Goal: Task Accomplishment & Management: Complete application form

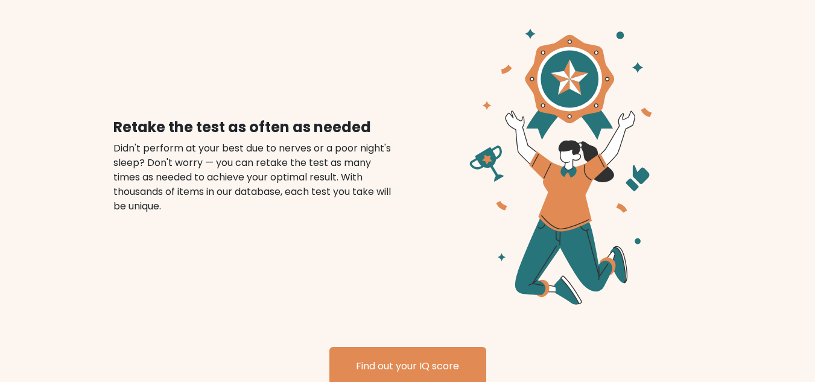
scroll to position [1629, 0]
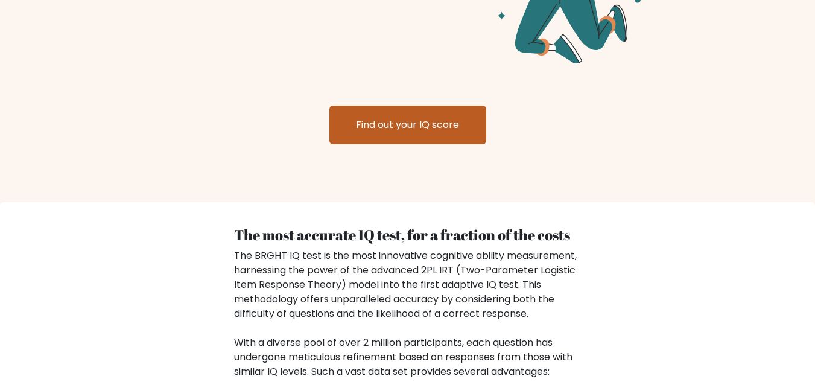
click at [375, 106] on link "Find out your IQ score" at bounding box center [407, 125] width 157 height 39
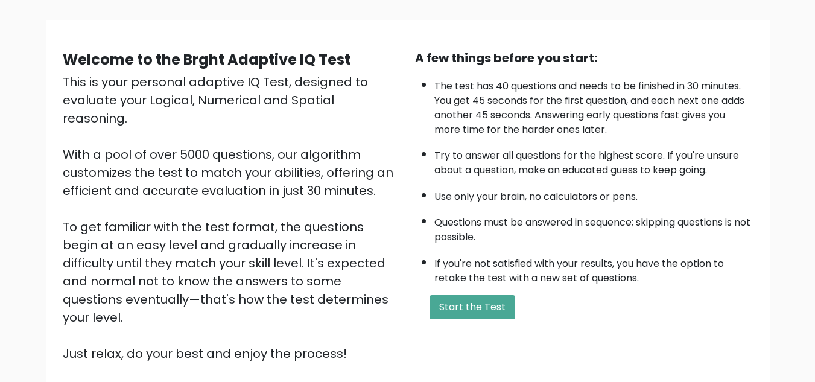
scroll to position [60, 0]
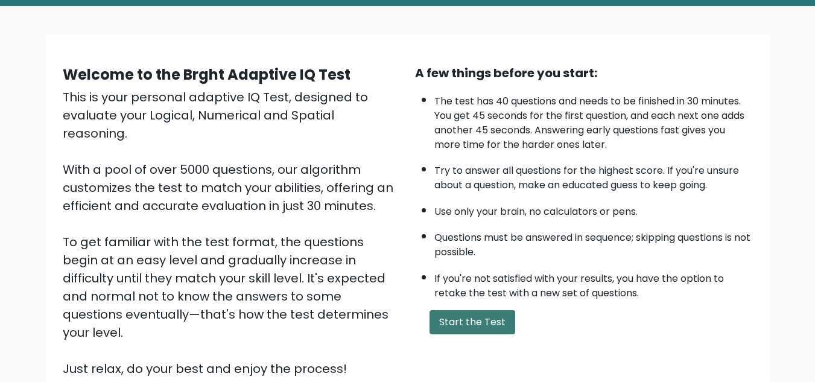
click at [475, 317] on button "Start the Test" at bounding box center [473, 322] width 86 height 24
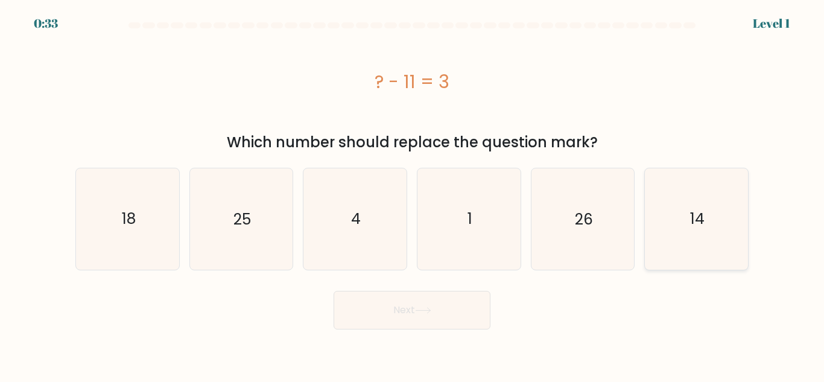
click at [686, 205] on icon "14" at bounding box center [696, 218] width 101 height 101
click at [413, 194] on input "f. 14" at bounding box center [412, 192] width 1 height 3
radio input "true"
click at [463, 316] on button "Next" at bounding box center [412, 310] width 157 height 39
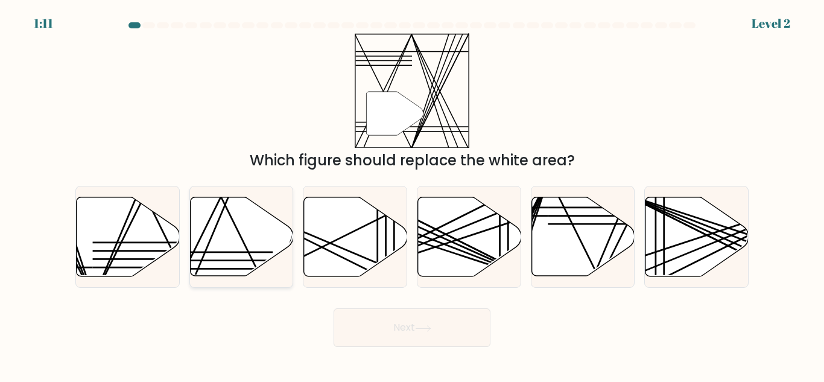
click at [239, 243] on icon at bounding box center [241, 236] width 103 height 79
click at [412, 194] on input "b." at bounding box center [412, 192] width 1 height 3
radio input "true"
click at [386, 329] on button "Next" at bounding box center [412, 327] width 157 height 39
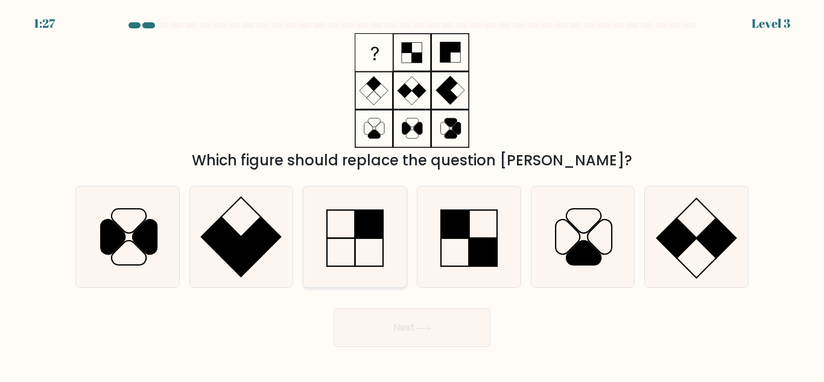
click at [332, 250] on icon at bounding box center [355, 236] width 101 height 101
click at [412, 194] on input "c." at bounding box center [412, 192] width 1 height 3
radio input "true"
click at [377, 320] on button "Next" at bounding box center [412, 327] width 157 height 39
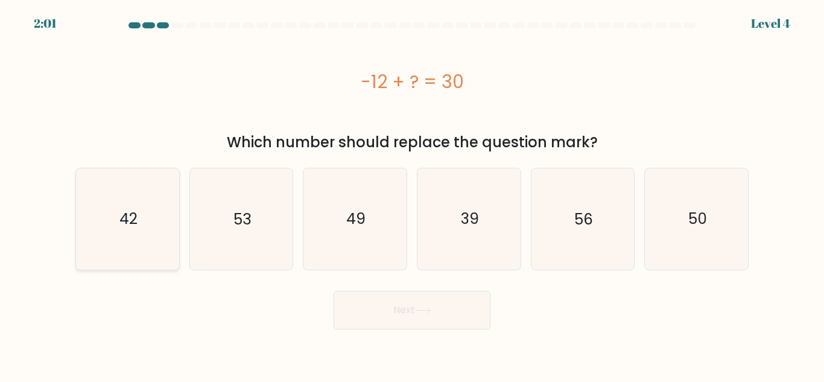
click at [127, 249] on icon "42" at bounding box center [127, 218] width 101 height 101
click at [412, 194] on input "a. 42" at bounding box center [412, 192] width 1 height 3
radio input "true"
click at [401, 307] on button "Next" at bounding box center [412, 310] width 157 height 39
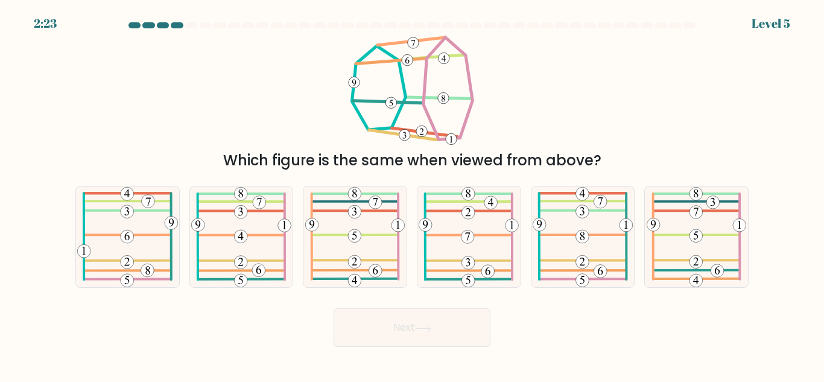
drag, startPoint x: 399, startPoint y: 294, endPoint x: 237, endPoint y: 116, distance: 240.9
click at [237, 115] on div "Which figure is the same when viewed from above?" at bounding box center [412, 102] width 688 height 138
click at [462, 248] on icon at bounding box center [469, 236] width 100 height 101
click at [413, 194] on input "d." at bounding box center [412, 192] width 1 height 3
radio input "true"
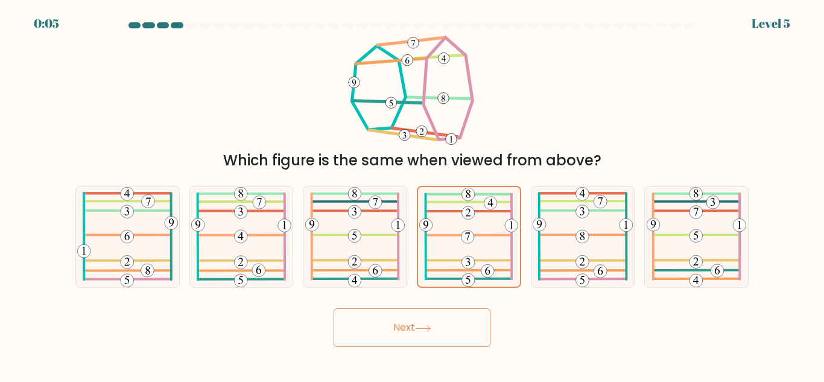
click at [421, 311] on button "Next" at bounding box center [412, 327] width 157 height 39
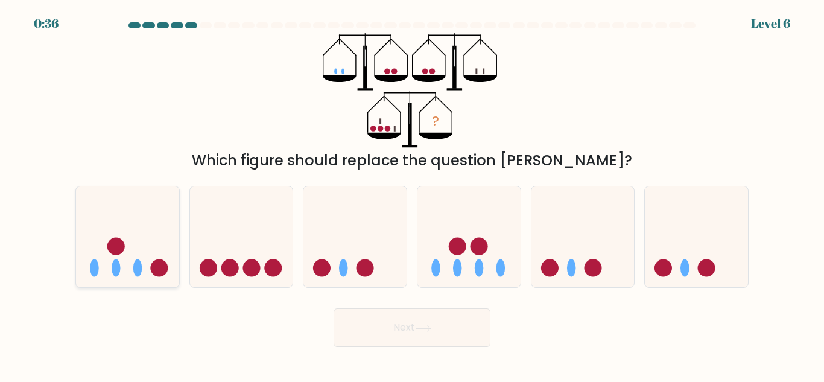
click at [159, 266] on circle at bounding box center [159, 267] width 17 height 17
click at [412, 194] on input "a." at bounding box center [412, 192] width 1 height 3
radio input "true"
click at [394, 338] on button "Next" at bounding box center [412, 327] width 157 height 39
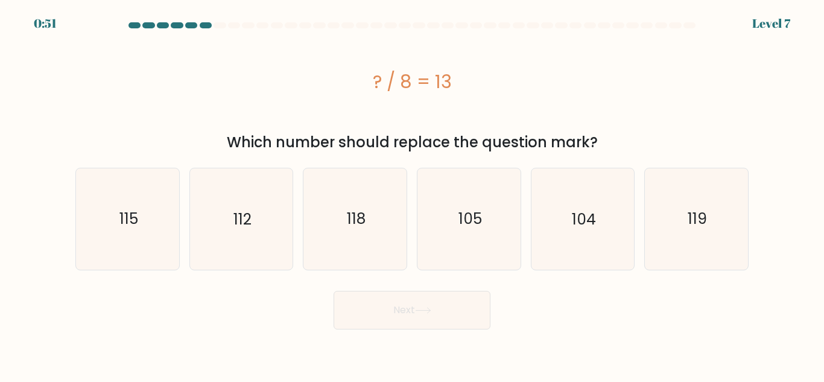
drag, startPoint x: 357, startPoint y: 93, endPoint x: 463, endPoint y: 89, distance: 106.9
click at [463, 89] on div "? / 8 = 13" at bounding box center [411, 81] width 673 height 27
copy div "? / 8 = 13"
click at [634, 235] on div "104" at bounding box center [583, 219] width 104 height 102
click at [413, 194] on input "e. 104" at bounding box center [412, 192] width 1 height 3
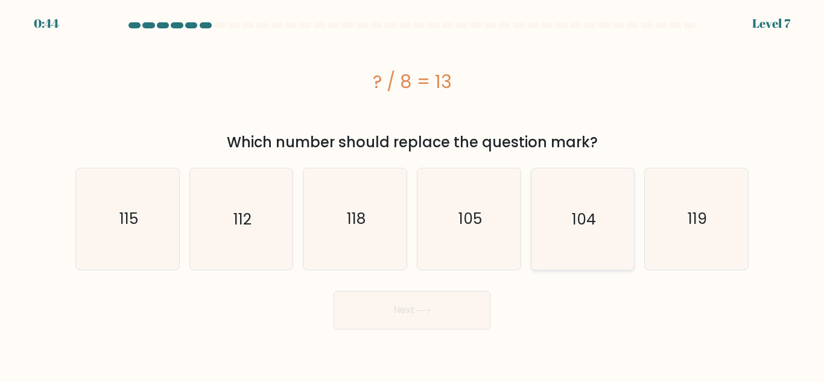
radio input "true"
click at [452, 301] on button "Next" at bounding box center [412, 310] width 157 height 39
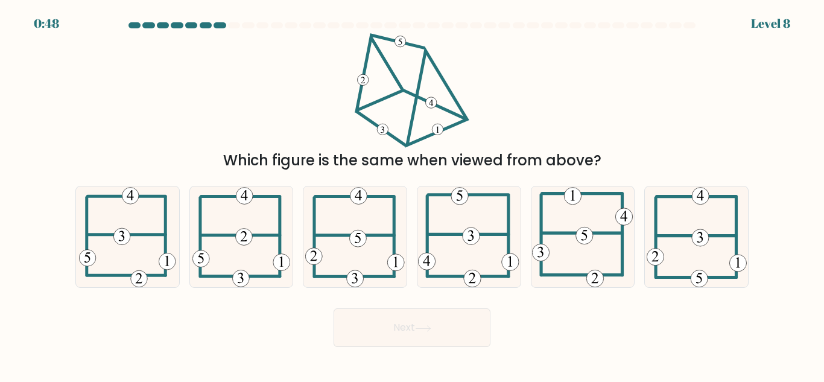
drag, startPoint x: 247, startPoint y: 247, endPoint x: 303, endPoint y: 288, distance: 69.5
click at [248, 247] on icon at bounding box center [241, 236] width 98 height 101
click at [412, 194] on input "b." at bounding box center [412, 192] width 1 height 3
radio input "true"
click at [381, 316] on button "Next" at bounding box center [412, 327] width 157 height 39
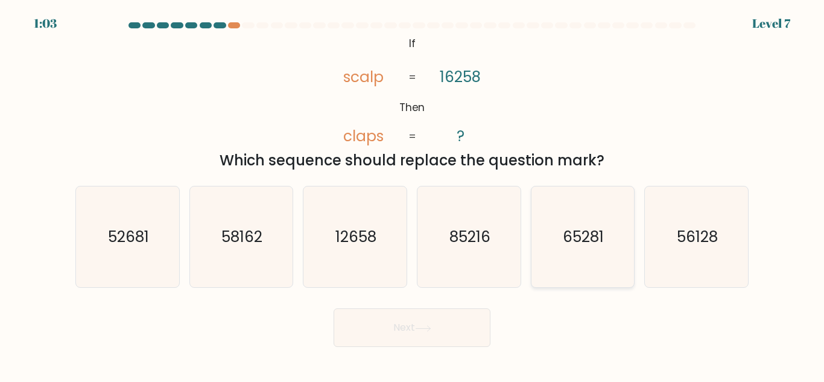
click at [628, 262] on icon "65281" at bounding box center [582, 236] width 101 height 101
click at [413, 194] on input "e. 65281" at bounding box center [412, 192] width 1 height 3
radio input "true"
click at [358, 326] on button "Next" at bounding box center [412, 327] width 157 height 39
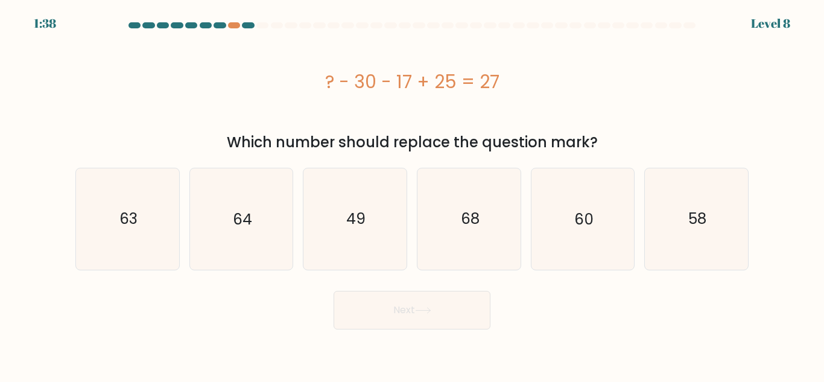
drag, startPoint x: 355, startPoint y: 79, endPoint x: 498, endPoint y: 89, distance: 144.0
click at [498, 89] on div "? - 30 - 17 + 25 = 27" at bounding box center [411, 81] width 673 height 27
copy div "? - 30 - 17 + 25 = 27"
click at [351, 220] on text "49" at bounding box center [355, 218] width 19 height 21
click at [412, 194] on input "c. 49" at bounding box center [412, 192] width 1 height 3
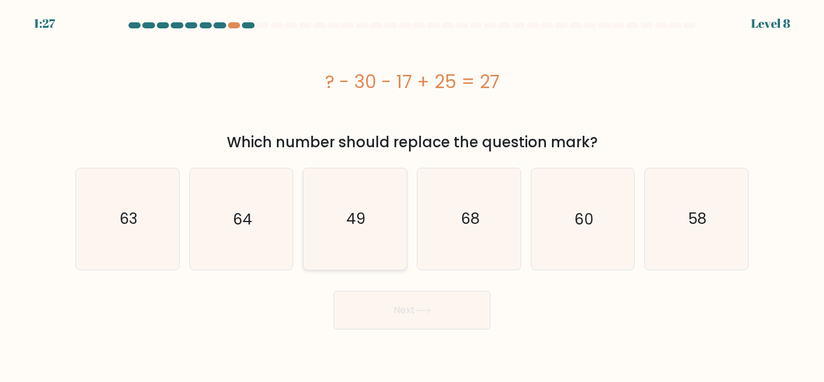
radio input "true"
click at [427, 316] on button "Next" at bounding box center [412, 310] width 157 height 39
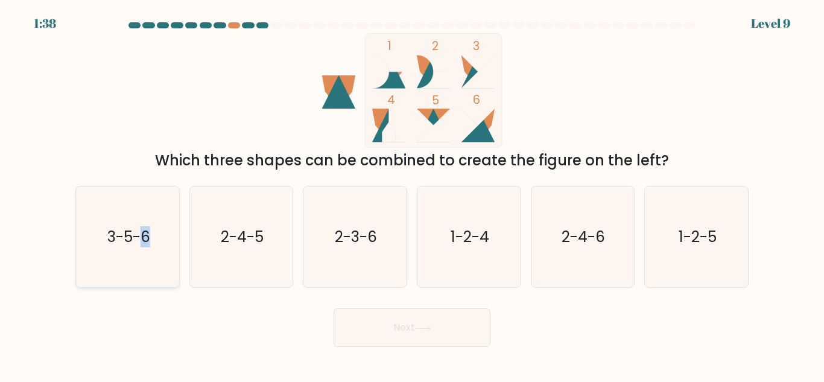
click at [153, 256] on icon "3-5-6" at bounding box center [127, 236] width 101 height 101
click at [418, 325] on button "Next" at bounding box center [412, 327] width 157 height 39
drag, startPoint x: 76, startPoint y: 258, endPoint x: 106, endPoint y: 262, distance: 30.0
click at [78, 258] on div "a. 3-5-6" at bounding box center [128, 237] width 114 height 102
click at [136, 268] on icon "3-5-6" at bounding box center [127, 236] width 101 height 101
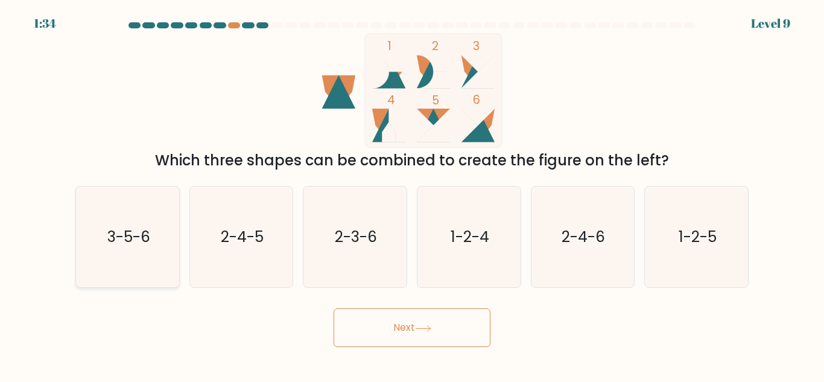
click at [412, 194] on input "a. 3-5-6" at bounding box center [412, 192] width 1 height 3
radio input "true"
click at [409, 337] on button "Next" at bounding box center [412, 327] width 157 height 39
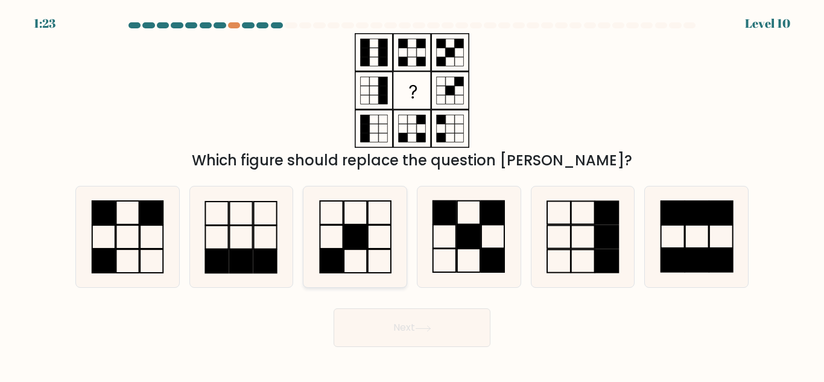
click at [379, 250] on icon at bounding box center [355, 236] width 101 height 101
click at [412, 194] on input "c." at bounding box center [412, 192] width 1 height 3
radio input "true"
click at [422, 317] on button "Next" at bounding box center [412, 327] width 157 height 39
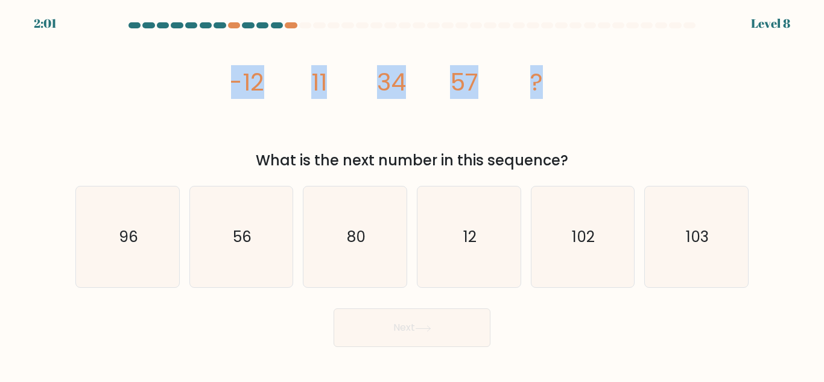
drag, startPoint x: 208, startPoint y: 75, endPoint x: 569, endPoint y: 113, distance: 362.9
click at [569, 113] on div "image/svg+xml -12 11 34 57 ? What is the next number in this sequence?" at bounding box center [412, 102] width 688 height 138
copy g "-12 11 34 57 ?"
click at [355, 127] on icon "image/svg+xml -12 11 34 57 ?" at bounding box center [412, 90] width 362 height 115
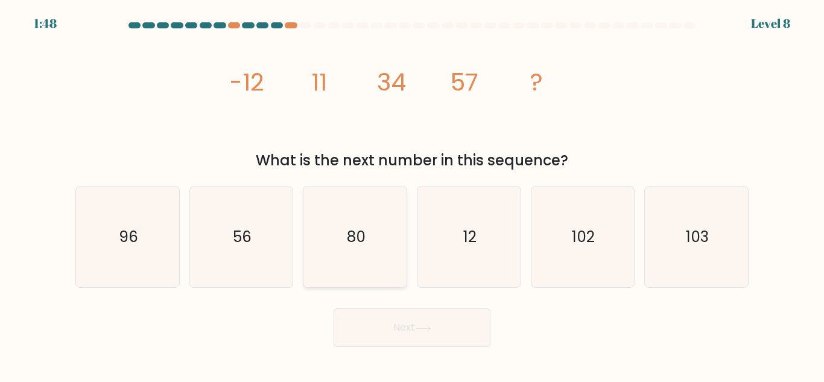
click at [384, 204] on icon "80" at bounding box center [355, 236] width 101 height 101
click at [412, 194] on input "c. 80" at bounding box center [412, 192] width 1 height 3
radio input "true"
click at [441, 331] on button "Next" at bounding box center [412, 327] width 157 height 39
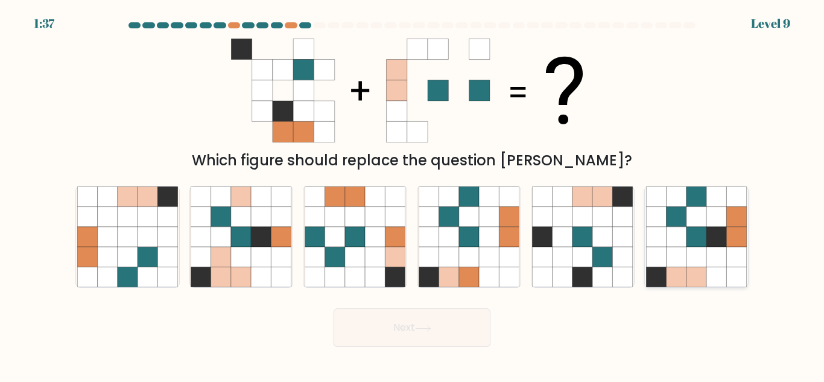
click at [696, 264] on icon at bounding box center [697, 257] width 20 height 20
click at [413, 194] on input "f." at bounding box center [412, 192] width 1 height 3
radio input "true"
click at [449, 343] on button "Next" at bounding box center [412, 327] width 157 height 39
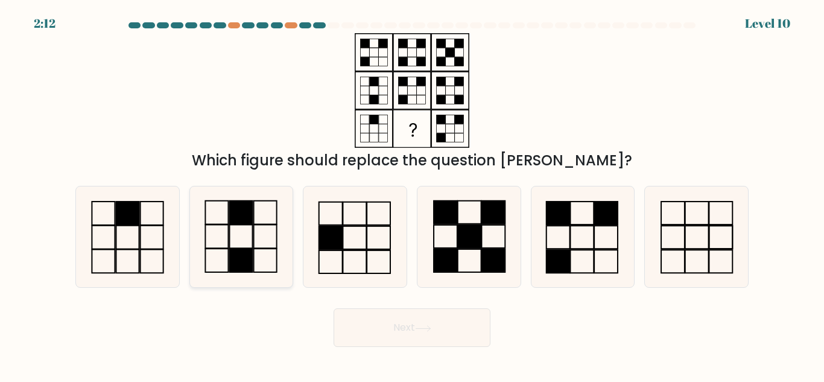
click at [248, 249] on rect at bounding box center [241, 237] width 23 height 24
click at [412, 194] on input "b." at bounding box center [412, 192] width 1 height 3
radio input "true"
click at [435, 334] on button "Next" at bounding box center [412, 327] width 157 height 39
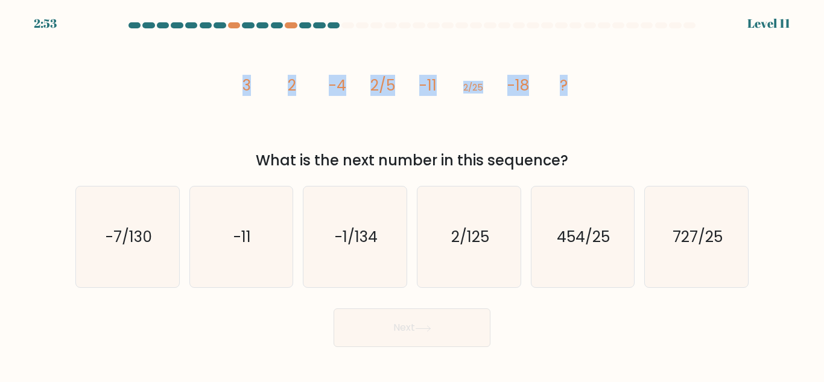
drag, startPoint x: 221, startPoint y: 87, endPoint x: 588, endPoint y: 93, distance: 366.9
click at [588, 93] on div "image/svg+xml 3 2 -4 2/5 -11 2/25 -18 ? What is the next number in this sequenc…" at bounding box center [412, 102] width 688 height 138
copy g "3 2 -4 2/5 -11 2/25 -18 ?"
click at [444, 184] on div "a. -7/130 b. -11" at bounding box center [412, 232] width 683 height 112
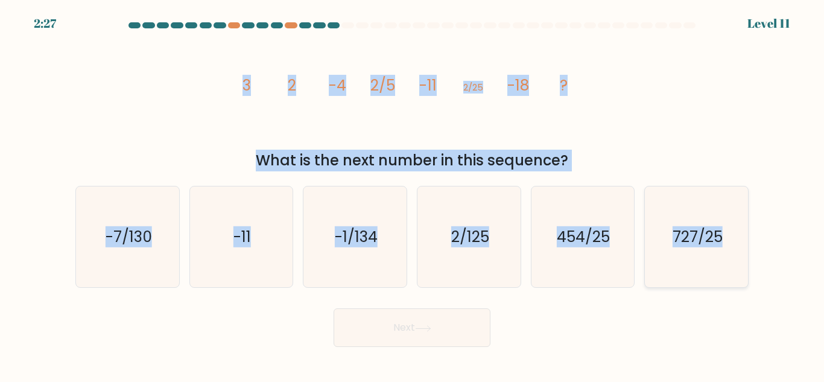
drag, startPoint x: 235, startPoint y: 77, endPoint x: 743, endPoint y: 257, distance: 539.5
click at [743, 257] on form at bounding box center [412, 184] width 824 height 325
copy form "3 2 -4 2/5 -11 2/25 -18 ? What is the next number in this sequence? a. -7/130 b…"
click at [480, 124] on icon "image/svg+xml 3 2 -4 2/5 -11 2/25 -18 ?" at bounding box center [412, 90] width 362 height 115
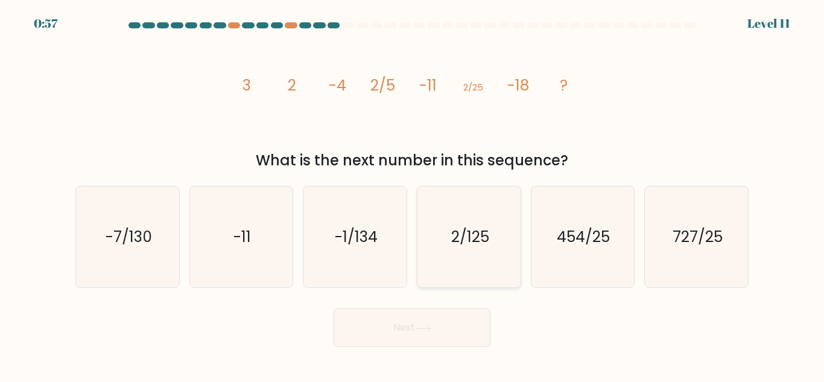
click at [475, 254] on icon "2/125" at bounding box center [469, 236] width 101 height 101
click at [413, 194] on input "d. 2/125" at bounding box center [412, 192] width 1 height 3
radio input "true"
click at [441, 320] on button "Next" at bounding box center [412, 327] width 157 height 39
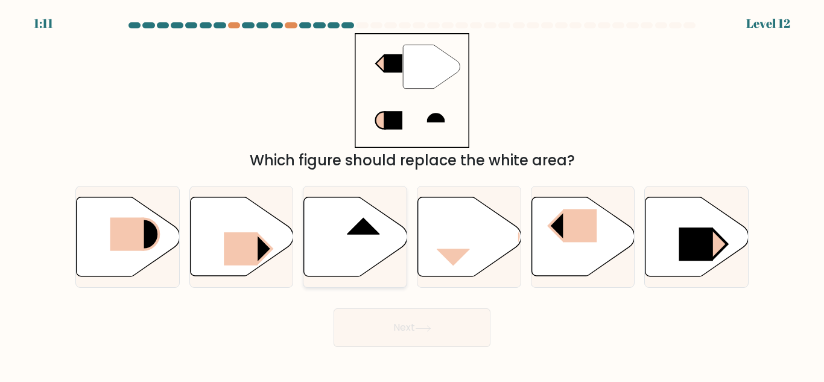
click at [358, 224] on rect at bounding box center [363, 217] width 33 height 34
click at [412, 194] on input "c." at bounding box center [412, 192] width 1 height 3
radio input "true"
click at [444, 331] on button "Next" at bounding box center [412, 327] width 157 height 39
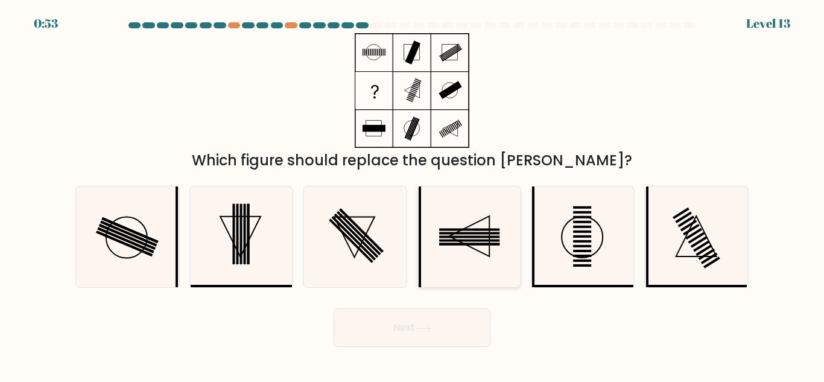
click at [496, 231] on icon at bounding box center [469, 236] width 101 height 101
click at [413, 194] on input "d." at bounding box center [412, 192] width 1 height 3
radio input "true"
click at [436, 334] on button "Next" at bounding box center [412, 327] width 157 height 39
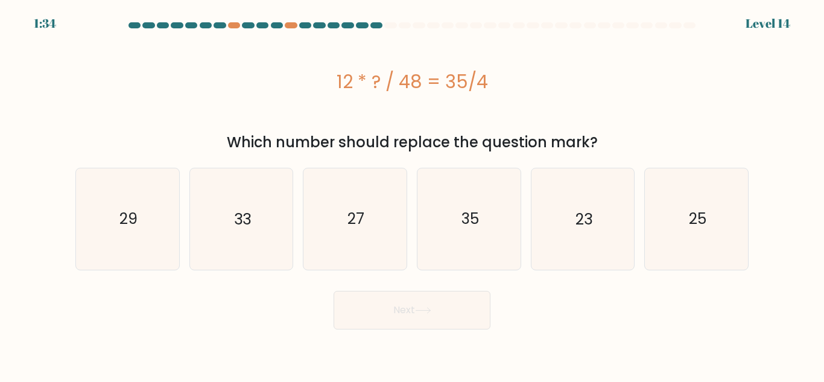
drag, startPoint x: 319, startPoint y: 89, endPoint x: 506, endPoint y: 87, distance: 187.1
click at [506, 87] on div "12 * ? / 48 = 35/4" at bounding box center [411, 81] width 673 height 27
copy div "12 * ? / 48 = 35/4"
click at [483, 230] on icon "35" at bounding box center [469, 218] width 101 height 101
click at [413, 194] on input "d. 35" at bounding box center [412, 192] width 1 height 3
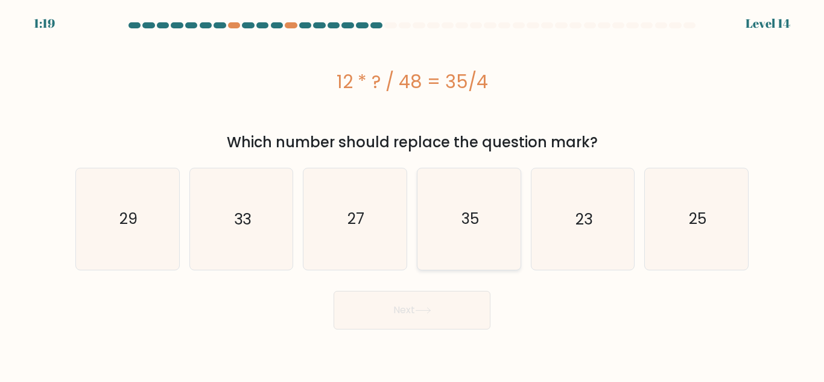
radio input "true"
click at [453, 328] on button "Next" at bounding box center [412, 310] width 157 height 39
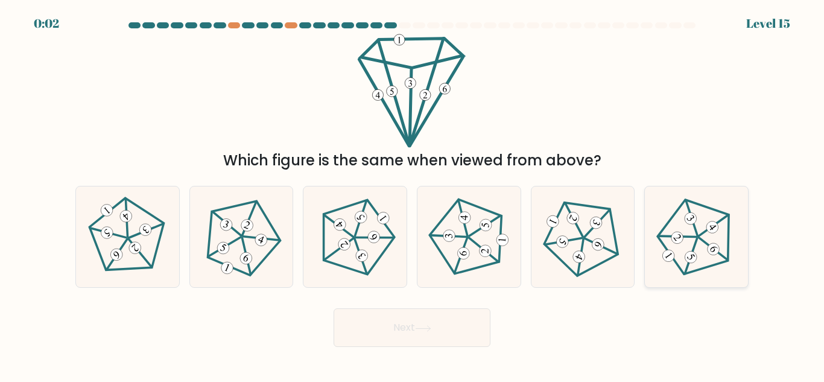
click at [690, 267] on icon at bounding box center [697, 237] width 81 height 81
click at [413, 194] on input "f." at bounding box center [412, 192] width 1 height 3
radio input "true"
click at [413, 321] on button "Next" at bounding box center [412, 327] width 157 height 39
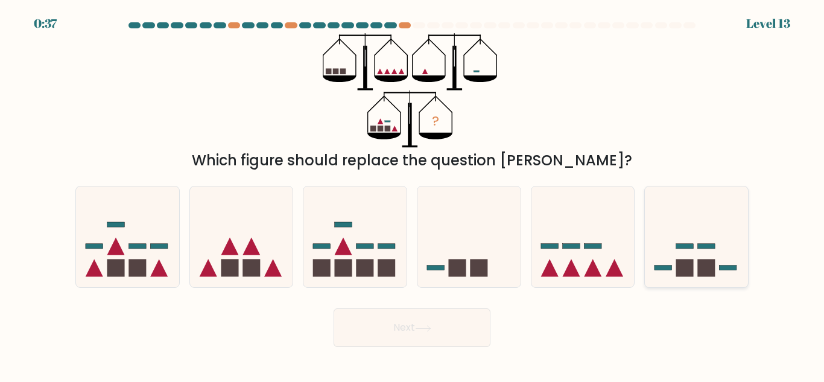
click at [716, 263] on rect at bounding box center [706, 267] width 17 height 17
click at [413, 194] on input "f." at bounding box center [412, 192] width 1 height 3
radio input "true"
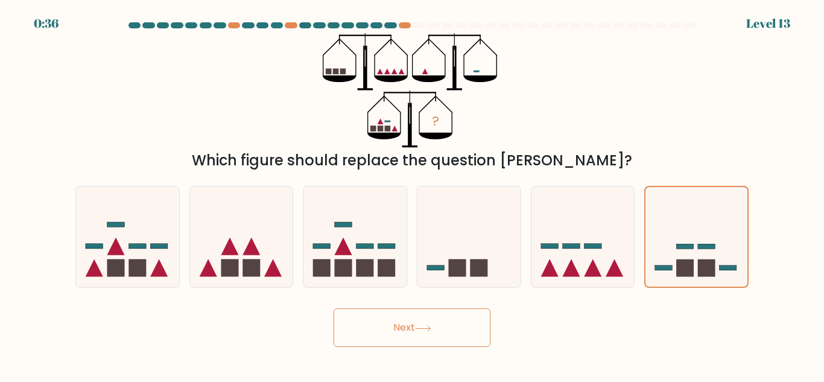
click at [419, 322] on button "Next" at bounding box center [412, 327] width 157 height 39
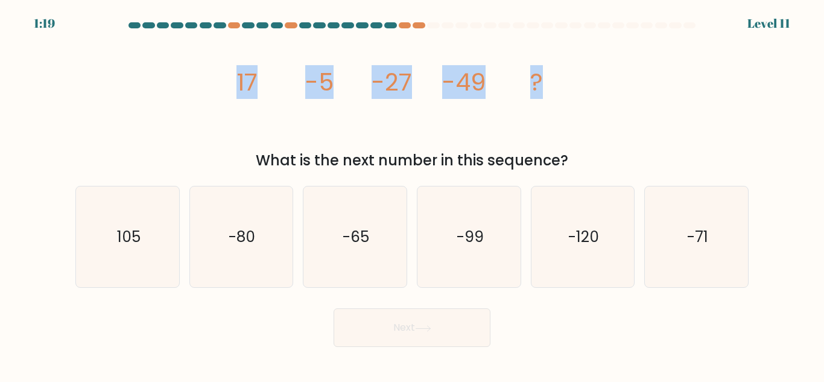
drag, startPoint x: 253, startPoint y: 78, endPoint x: 651, endPoint y: 131, distance: 401.1
click at [651, 131] on div "image/svg+xml 17 -5 -27 -49 ? What is the next number in this sequence?" at bounding box center [412, 102] width 688 height 138
copy g "17 -5 -27 -49 ?"
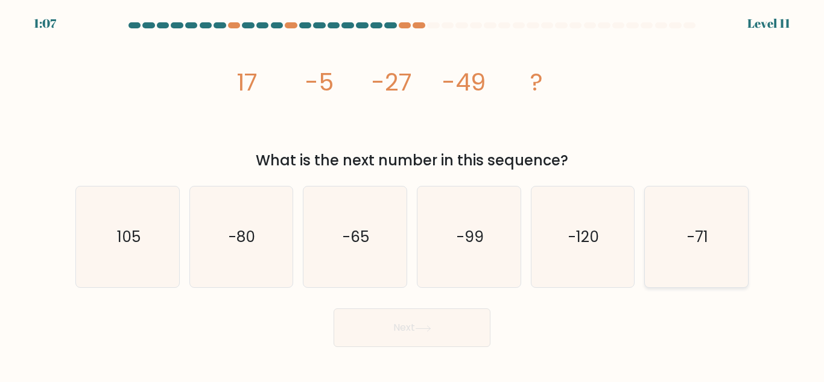
click at [680, 261] on icon "-71" at bounding box center [696, 236] width 101 height 101
click at [413, 194] on input "f. -71" at bounding box center [412, 192] width 1 height 3
radio input "true"
click at [402, 323] on button "Next" at bounding box center [412, 327] width 157 height 39
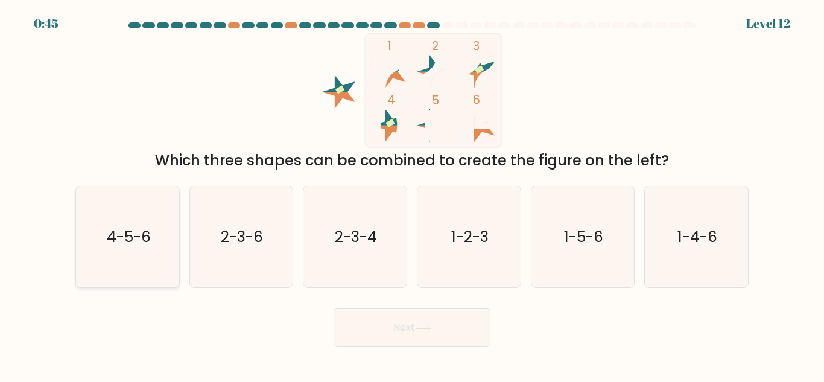
click at [131, 241] on text "4-5-6" at bounding box center [128, 236] width 44 height 21
click at [412, 194] on input "a. 4-5-6" at bounding box center [412, 192] width 1 height 3
radio input "true"
click at [436, 332] on button "Next" at bounding box center [412, 327] width 157 height 39
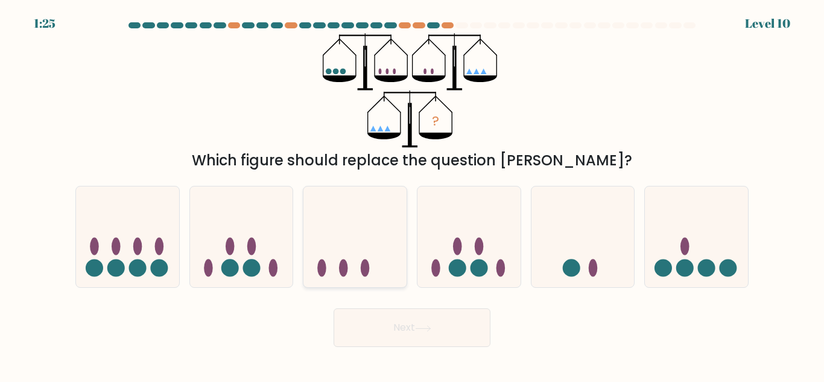
click at [360, 259] on icon at bounding box center [355, 236] width 103 height 85
click at [412, 194] on input "c." at bounding box center [412, 192] width 1 height 3
radio input "true"
click at [416, 315] on button "Next" at bounding box center [412, 327] width 157 height 39
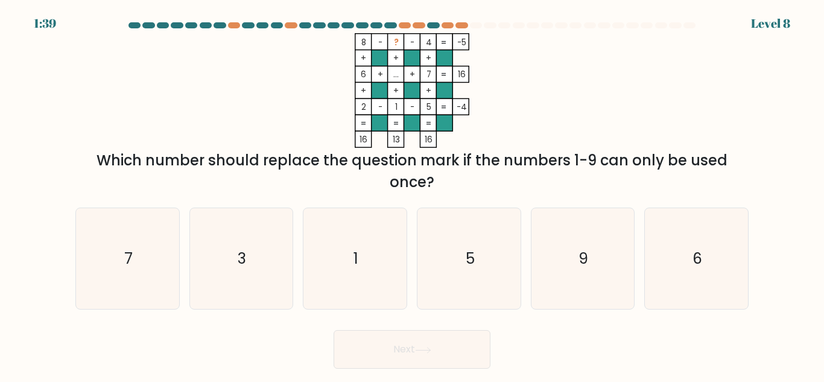
drag, startPoint x: 359, startPoint y: 43, endPoint x: 468, endPoint y: 43, distance: 108.6
click at [468, 43] on icon "8 - ? - 4 -5 + + + 6 + ... + 7 16 + + + 2 - 1 - 5 = -4 = = = = 16 13 16 =" at bounding box center [412, 90] width 362 height 115
copy icon "8 - ? - 4 -5"
click at [468, 192] on div "Which number should replace the question mark if the numbers 1-9 can only be us…" at bounding box center [412, 171] width 659 height 43
click at [677, 258] on icon "6" at bounding box center [696, 258] width 101 height 101
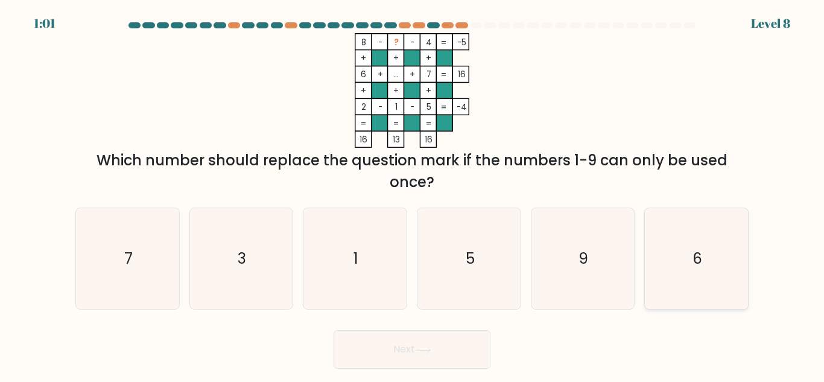
click at [413, 194] on input "f. 6" at bounding box center [412, 192] width 1 height 3
radio input "true"
click at [398, 342] on button "Next" at bounding box center [412, 349] width 157 height 39
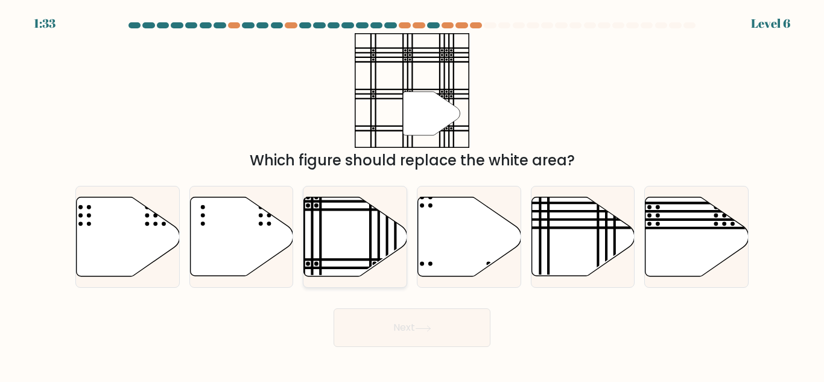
click at [321, 220] on line at bounding box center [321, 195] width 0 height 208
click at [412, 194] on input "c." at bounding box center [412, 192] width 1 height 3
radio input "true"
click at [394, 329] on button "Next" at bounding box center [412, 327] width 157 height 39
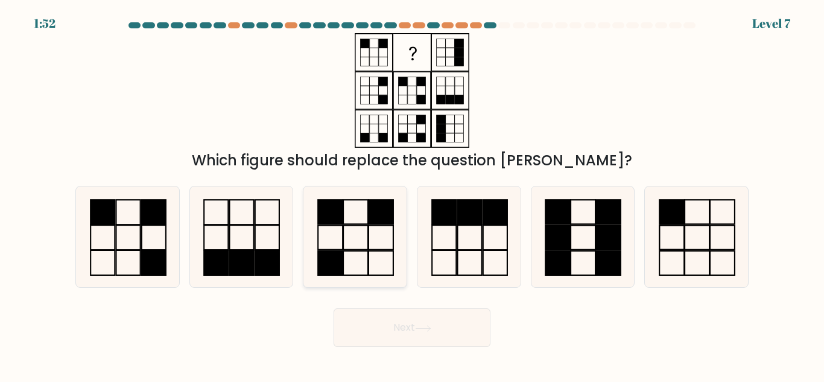
drag, startPoint x: 345, startPoint y: 240, endPoint x: 352, endPoint y: 243, distance: 7.8
click at [350, 238] on icon at bounding box center [355, 236] width 101 height 101
click at [412, 194] on input "c." at bounding box center [412, 192] width 1 height 3
radio input "true"
click at [427, 328] on icon at bounding box center [423, 328] width 16 height 7
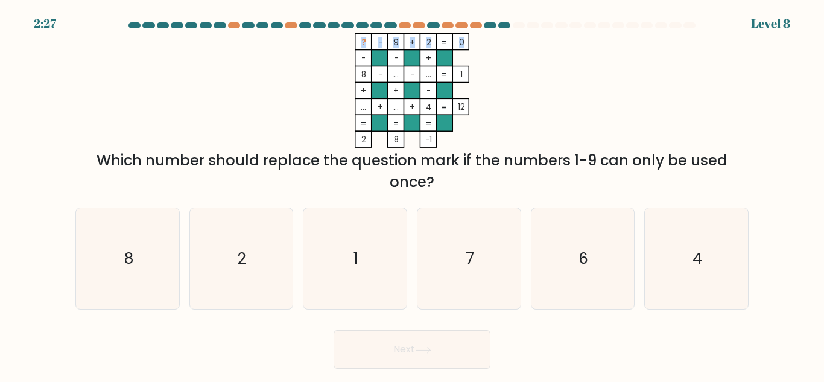
drag, startPoint x: 357, startPoint y: 41, endPoint x: 464, endPoint y: 39, distance: 107.4
click at [464, 39] on icon "? - 9 + 2 0 - - + 8 - ... - ... 1 + + - ... + ... + 4 = 12 = = = = 2 8 -1 =" at bounding box center [412, 90] width 362 height 115
copy icon "? - 9 + 2 0"
click at [510, 81] on icon "? - 9 + 2 0 - - + 8 - ... - ... 1 + + - ... + ... + 4 = 12 = = = = 2 8 -1 =" at bounding box center [412, 90] width 362 height 115
click at [483, 255] on icon "7" at bounding box center [469, 258] width 101 height 101
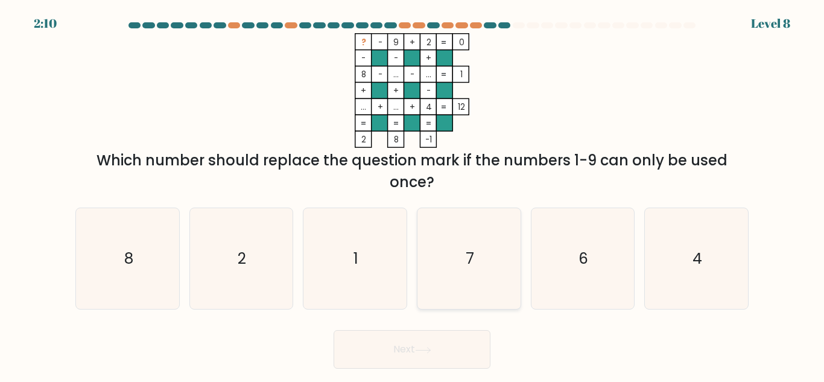
click at [413, 194] on input "d. 7" at bounding box center [412, 192] width 1 height 3
radio input "true"
click at [372, 351] on button "Next" at bounding box center [412, 349] width 157 height 39
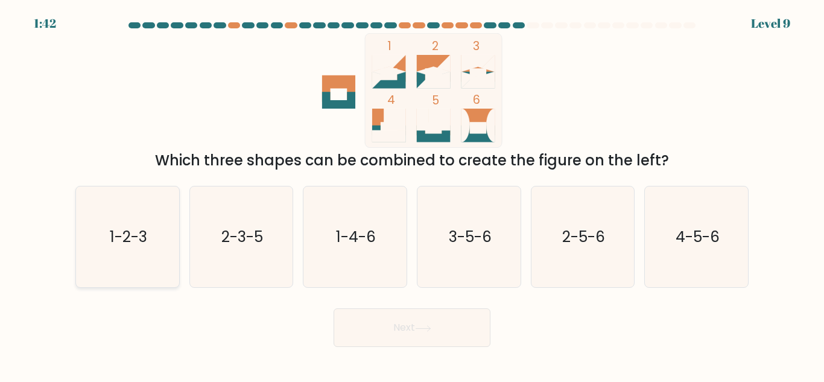
click at [176, 194] on icon "1-2-3" at bounding box center [127, 236] width 101 height 101
click at [412, 194] on input "a. 1-2-3" at bounding box center [412, 192] width 1 height 3
radio input "true"
click at [387, 328] on button "Next" at bounding box center [412, 327] width 157 height 39
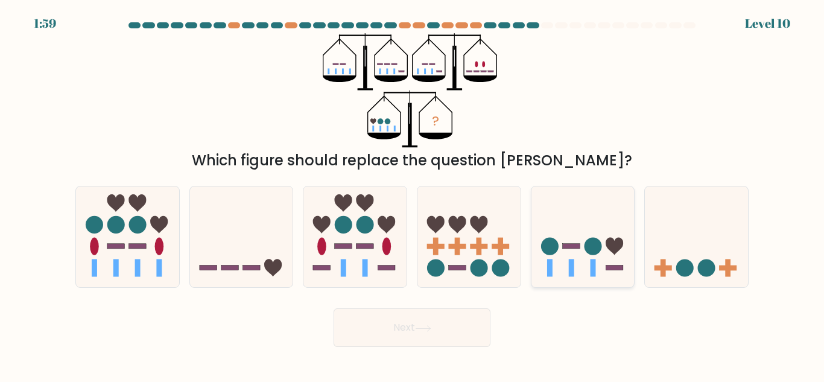
click at [593, 259] on rect at bounding box center [593, 267] width 5 height 17
click at [413, 194] on input "e." at bounding box center [412, 192] width 1 height 3
radio input "true"
click at [657, 328] on div "Next" at bounding box center [412, 324] width 688 height 45
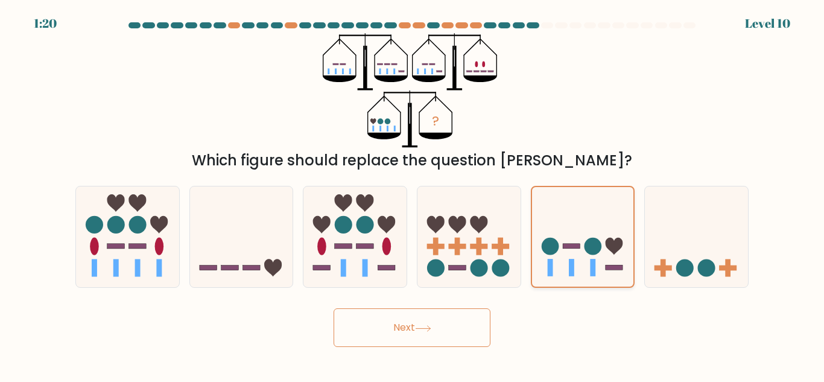
click at [585, 266] on icon at bounding box center [583, 237] width 102 height 84
click at [413, 194] on input "e." at bounding box center [412, 192] width 1 height 3
click at [445, 326] on button "Next" at bounding box center [412, 327] width 157 height 39
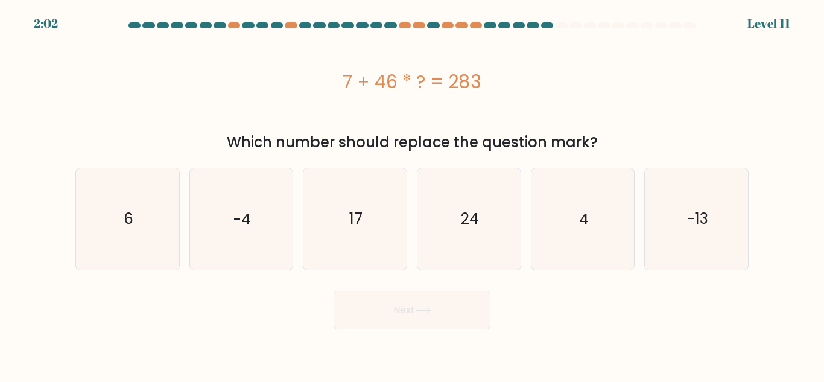
drag, startPoint x: 332, startPoint y: 80, endPoint x: 500, endPoint y: 95, distance: 168.5
click at [500, 95] on div "7 + 46 * ? = 283" at bounding box center [411, 81] width 673 height 97
copy div "7 + 46 * ? = 283"
click at [541, 84] on div "7 + 46 * ? = 283" at bounding box center [411, 81] width 673 height 27
click at [510, 74] on div "7 + 46 * ? = 283" at bounding box center [411, 81] width 673 height 27
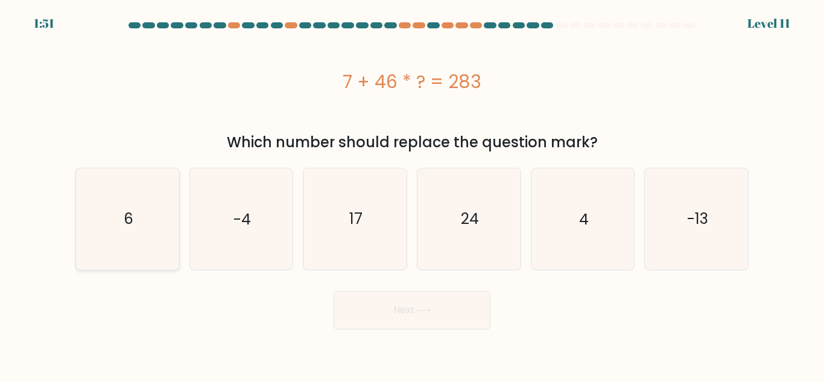
click at [161, 215] on icon "6" at bounding box center [127, 218] width 101 height 101
click at [412, 194] on input "a. 6" at bounding box center [412, 192] width 1 height 3
radio input "true"
click at [431, 315] on button "Next" at bounding box center [412, 310] width 157 height 39
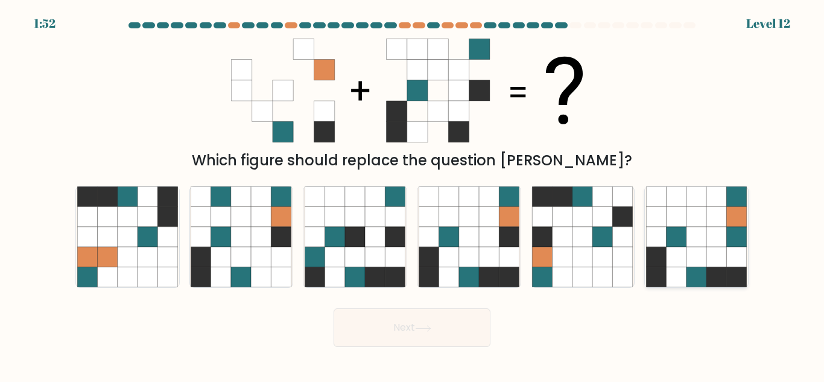
click at [687, 262] on icon at bounding box center [696, 236] width 101 height 101
click at [413, 194] on input "f." at bounding box center [412, 192] width 1 height 3
radio input "true"
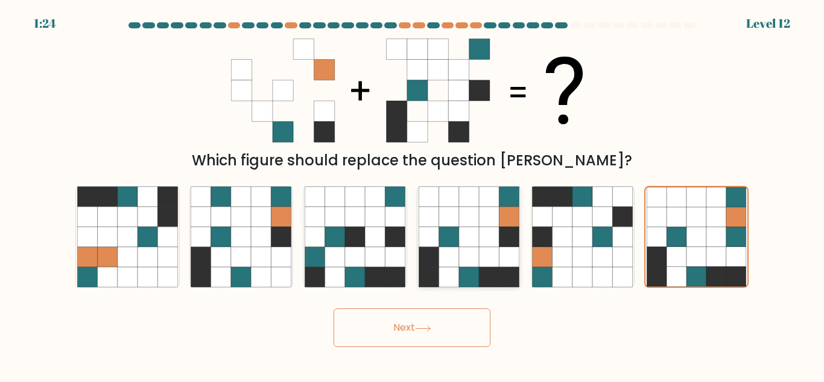
click at [495, 249] on icon at bounding box center [489, 257] width 20 height 20
click at [413, 194] on input "d." at bounding box center [412, 192] width 1 height 3
radio input "true"
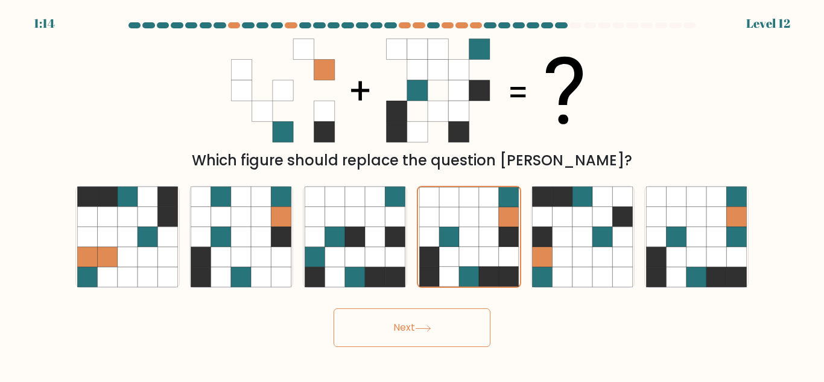
click at [466, 331] on button "Next" at bounding box center [412, 327] width 157 height 39
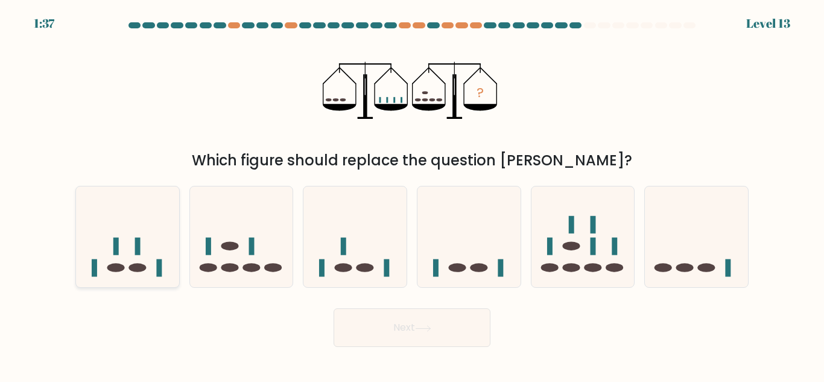
click at [173, 269] on icon at bounding box center [127, 236] width 103 height 85
click at [412, 194] on input "a." at bounding box center [412, 192] width 1 height 3
radio input "true"
click at [405, 323] on button "Next" at bounding box center [412, 327] width 157 height 39
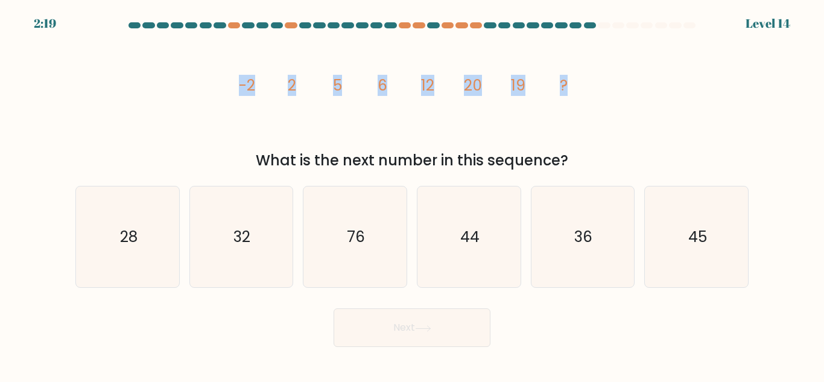
drag, startPoint x: 234, startPoint y: 81, endPoint x: 635, endPoint y: 101, distance: 401.8
click at [635, 101] on div "image/svg+xml -2 2 5 6 12 20 19 ? What is the next number in this sequence?" at bounding box center [412, 102] width 688 height 138
click at [267, 140] on icon "image/svg+xml -2 2 5 6 12 20 19 ?" at bounding box center [412, 90] width 362 height 115
click at [428, 118] on icon "image/svg+xml -2 2 5 6 12 20 19 ?" at bounding box center [412, 90] width 362 height 115
click at [611, 103] on div "image/svg+xml -2 2 5 6 12 20 19 ? What is the next number in this sequence?" at bounding box center [412, 102] width 688 height 138
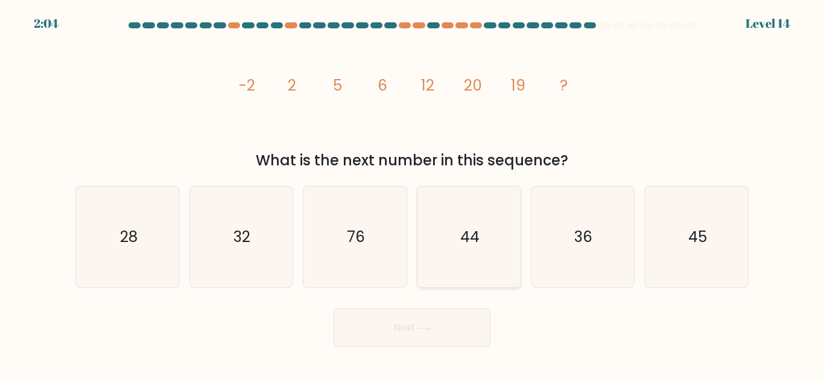
click at [480, 254] on icon "44" at bounding box center [469, 236] width 101 height 101
click at [413, 194] on input "d. 44" at bounding box center [412, 192] width 1 height 3
radio input "true"
click at [425, 335] on button "Next" at bounding box center [412, 327] width 157 height 39
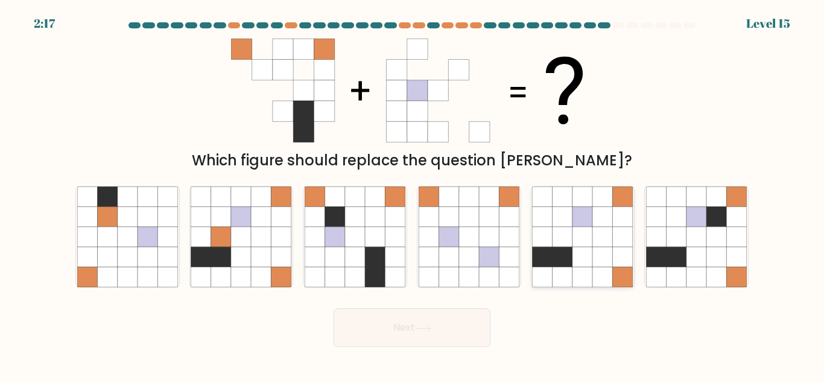
click at [587, 259] on icon at bounding box center [583, 257] width 20 height 20
click at [413, 194] on input "e." at bounding box center [412, 192] width 1 height 3
radio input "true"
click at [447, 328] on button "Next" at bounding box center [412, 327] width 157 height 39
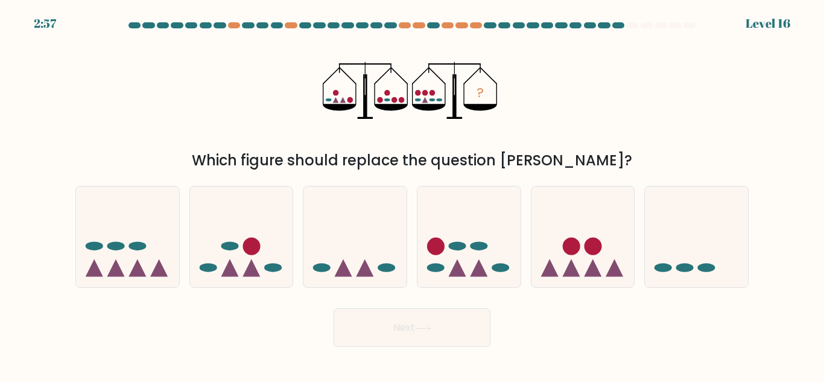
click at [387, 324] on button "Next" at bounding box center [412, 327] width 157 height 39
drag, startPoint x: 150, startPoint y: 265, endPoint x: 194, endPoint y: 264, distance: 43.5
click at [152, 264] on icon at bounding box center [127, 236] width 103 height 85
click at [412, 194] on input "a." at bounding box center [412, 192] width 1 height 3
radio input "true"
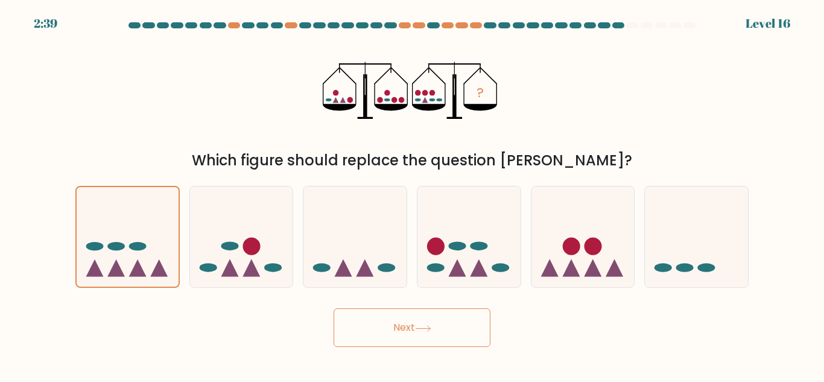
click at [471, 323] on button "Next" at bounding box center [412, 327] width 157 height 39
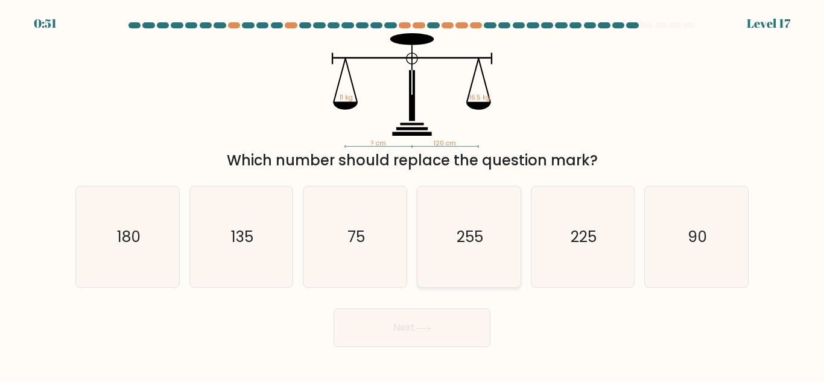
drag, startPoint x: 499, startPoint y: 253, endPoint x: 494, endPoint y: 256, distance: 6.2
click at [498, 253] on icon "255" at bounding box center [469, 236] width 101 height 101
click at [413, 194] on input "d. 255" at bounding box center [412, 192] width 1 height 3
radio input "true"
click at [472, 330] on button "Next" at bounding box center [412, 327] width 157 height 39
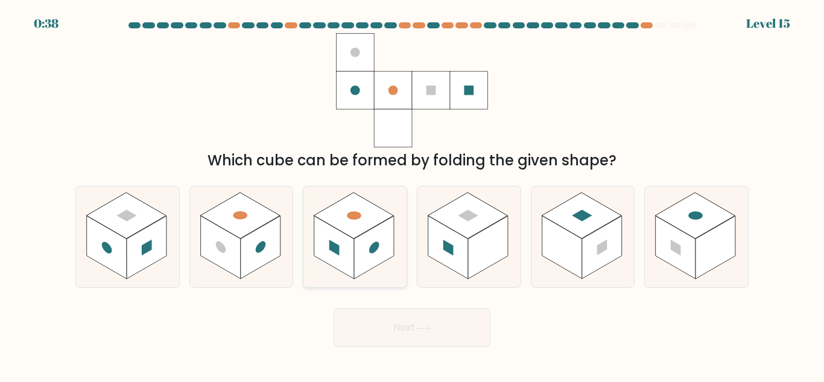
click at [401, 224] on icon at bounding box center [355, 236] width 103 height 101
click at [412, 194] on input "c." at bounding box center [412, 192] width 1 height 3
radio input "true"
click at [390, 331] on button "Next" at bounding box center [412, 327] width 157 height 39
click at [408, 323] on button "Next" at bounding box center [412, 327] width 157 height 39
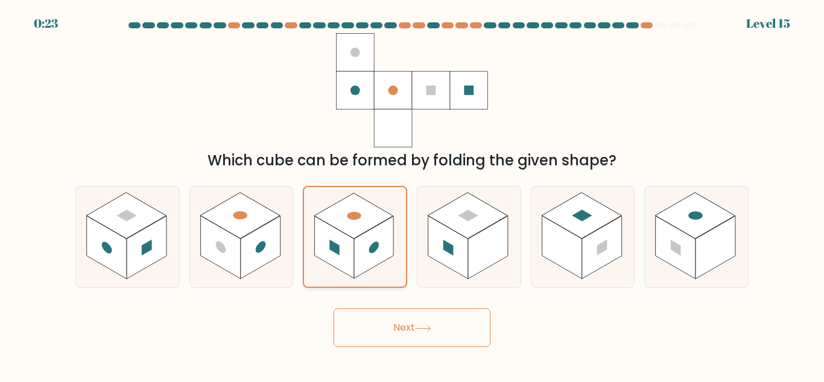
click at [383, 231] on rect at bounding box center [373, 247] width 39 height 62
click at [412, 194] on input "c." at bounding box center [412, 192] width 1 height 3
drag, startPoint x: 173, startPoint y: 141, endPoint x: 287, endPoint y: 262, distance: 166.5
click at [171, 143] on div "Which cube can be formed by folding the given shape?" at bounding box center [412, 102] width 688 height 138
click at [381, 336] on button "Next" at bounding box center [412, 327] width 157 height 39
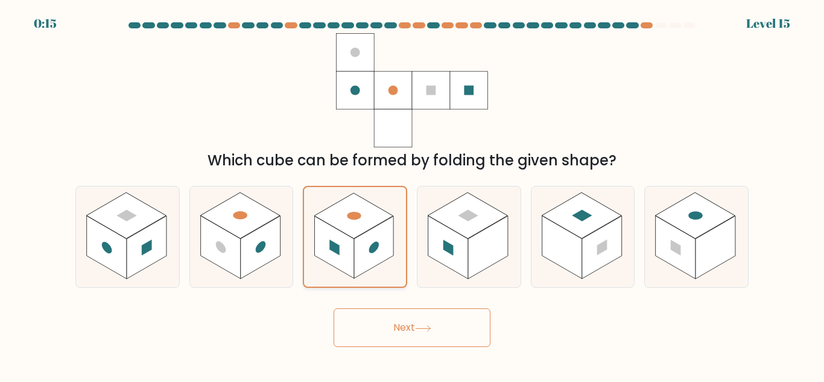
drag, startPoint x: 381, startPoint y: 336, endPoint x: 366, endPoint y: 197, distance: 140.1
click at [381, 332] on button "Next" at bounding box center [412, 327] width 157 height 39
click at [366, 189] on icon at bounding box center [355, 237] width 102 height 100
click at [412, 191] on input "c." at bounding box center [412, 192] width 1 height 3
click at [421, 249] on icon at bounding box center [469, 236] width 103 height 101
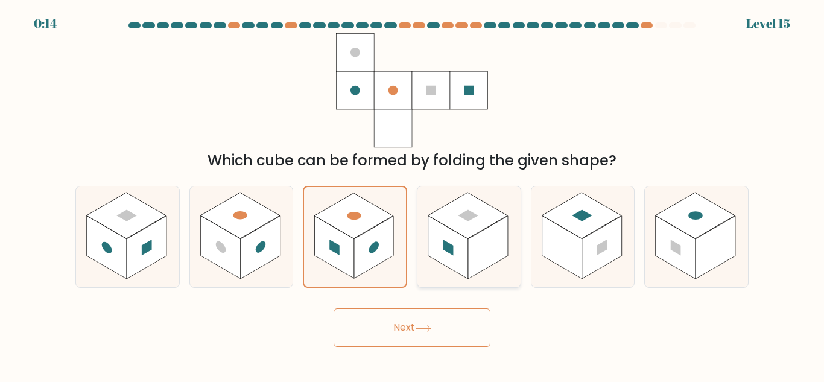
click at [413, 194] on input "d." at bounding box center [412, 192] width 1 height 3
radio input "true"
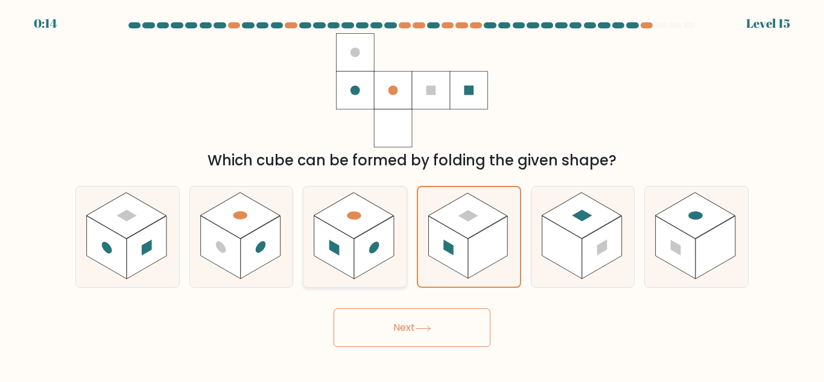
click at [367, 249] on rect at bounding box center [374, 247] width 40 height 63
click at [412, 194] on input "c." at bounding box center [412, 192] width 1 height 3
radio input "true"
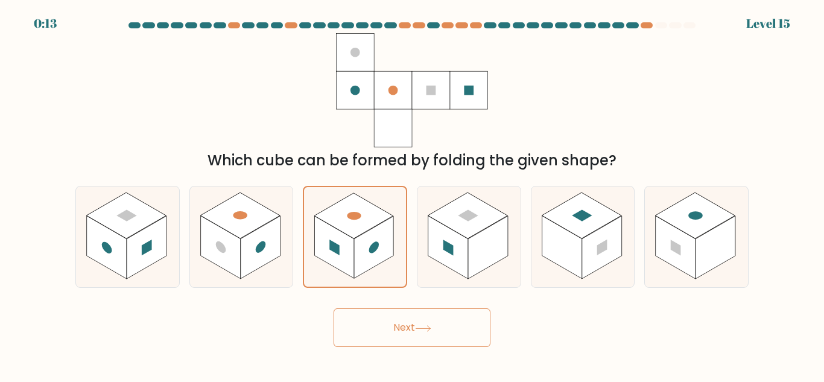
click at [407, 329] on button "Next" at bounding box center [412, 327] width 157 height 39
click at [407, 328] on button "Next" at bounding box center [412, 327] width 157 height 39
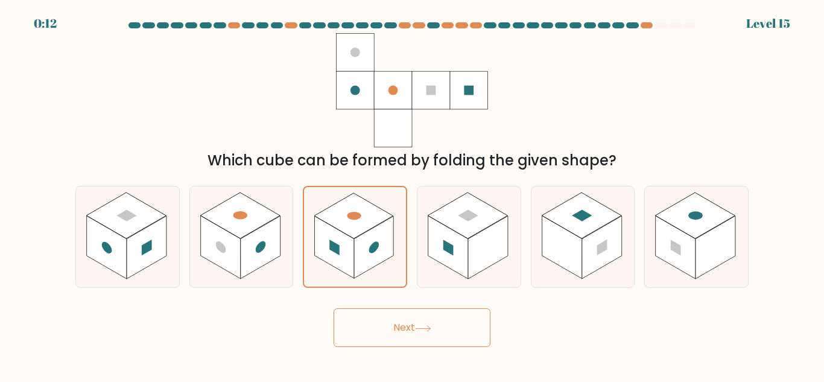
click at [407, 328] on button "Next" at bounding box center [412, 327] width 157 height 39
click at [450, 323] on button "Next" at bounding box center [412, 327] width 157 height 39
click at [448, 325] on button "Next" at bounding box center [412, 327] width 157 height 39
click at [447, 328] on button "Next" at bounding box center [412, 327] width 157 height 39
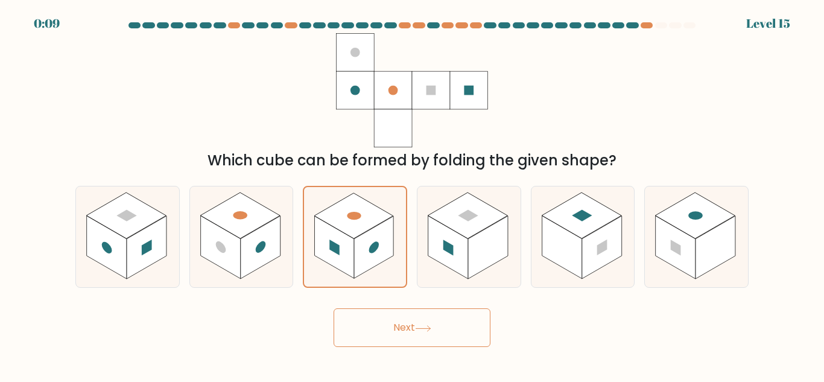
click at [447, 328] on button "Next" at bounding box center [412, 327] width 157 height 39
click at [398, 316] on button "Next" at bounding box center [412, 327] width 157 height 39
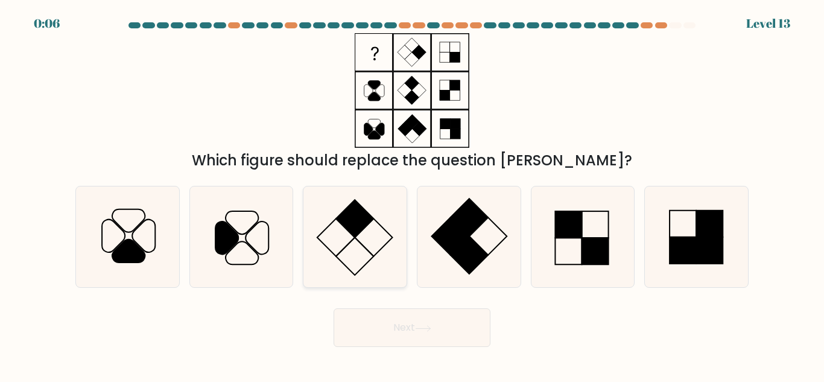
click at [346, 222] on rect at bounding box center [354, 218] width 37 height 37
click at [412, 194] on input "c." at bounding box center [412, 192] width 1 height 3
radio input "true"
click at [445, 331] on button "Next" at bounding box center [412, 327] width 157 height 39
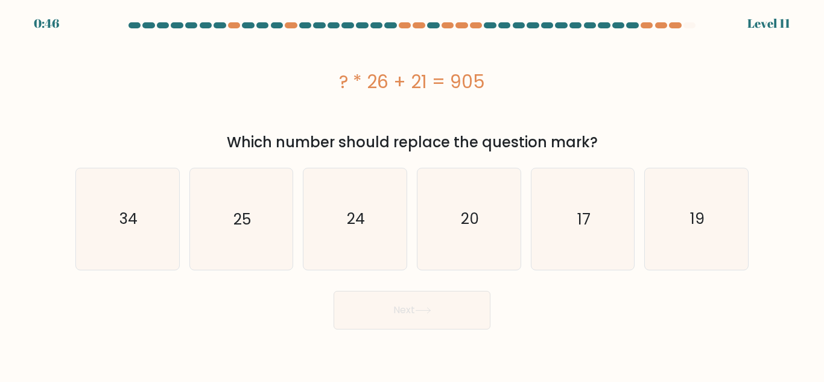
drag, startPoint x: 331, startPoint y: 81, endPoint x: 558, endPoint y: 91, distance: 227.7
click at [558, 91] on div "? * 26 + 21 = 905" at bounding box center [411, 81] width 673 height 27
copy div "? * 26 + 21 = 905"
click at [133, 222] on text "34" at bounding box center [128, 218] width 18 height 21
click at [412, 194] on input "a. 34" at bounding box center [412, 192] width 1 height 3
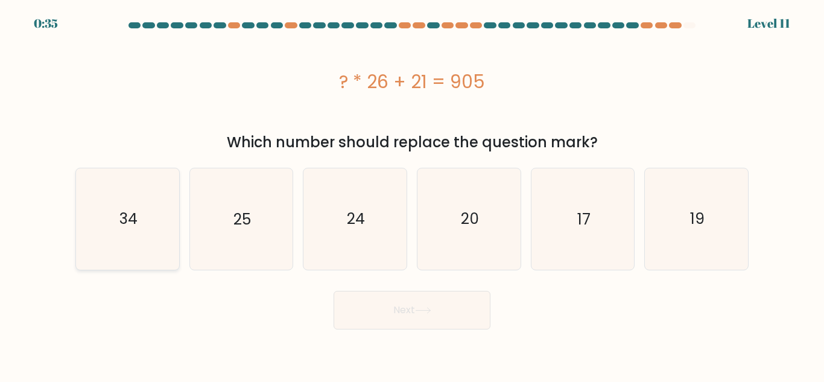
radio input "true"
click at [389, 313] on button "Next" at bounding box center [412, 310] width 157 height 39
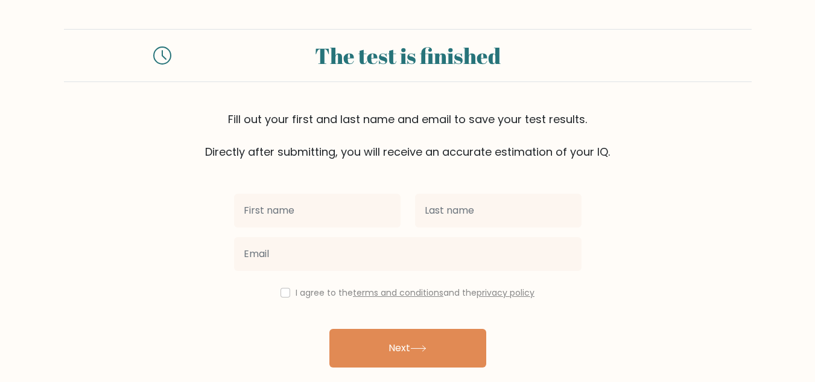
click at [353, 204] on input "text" at bounding box center [317, 211] width 167 height 34
type input "[PERSON_NAME]"
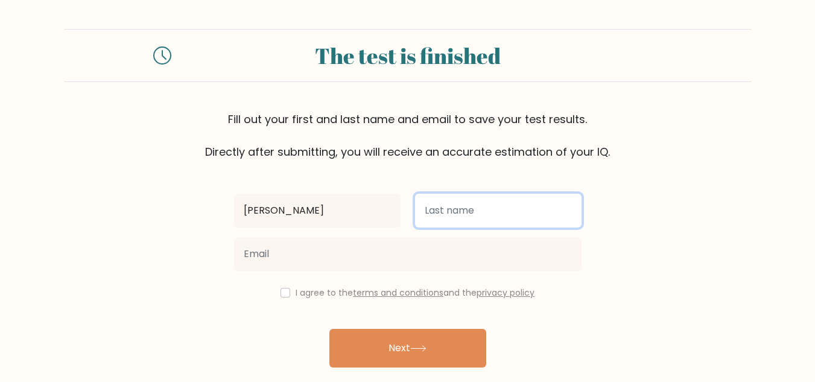
click at [553, 201] on input "text" at bounding box center [498, 211] width 167 height 34
type input "Ngo"
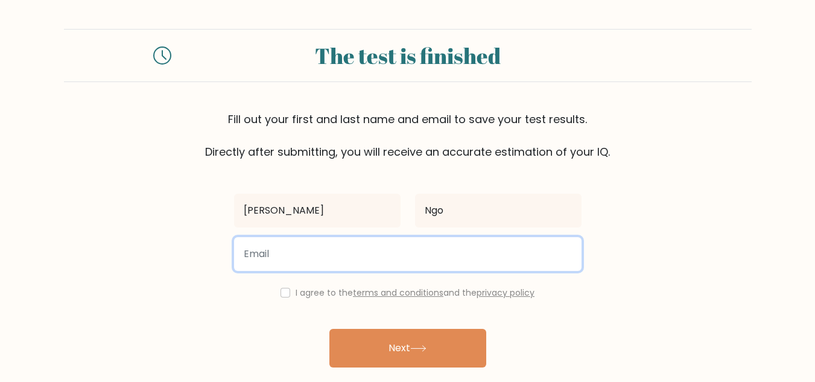
click at [394, 249] on input "email" at bounding box center [408, 254] width 348 height 34
click at [371, 258] on input "email" at bounding box center [408, 254] width 348 height 34
type input "[EMAIL_ADDRESS][DOMAIN_NAME]"
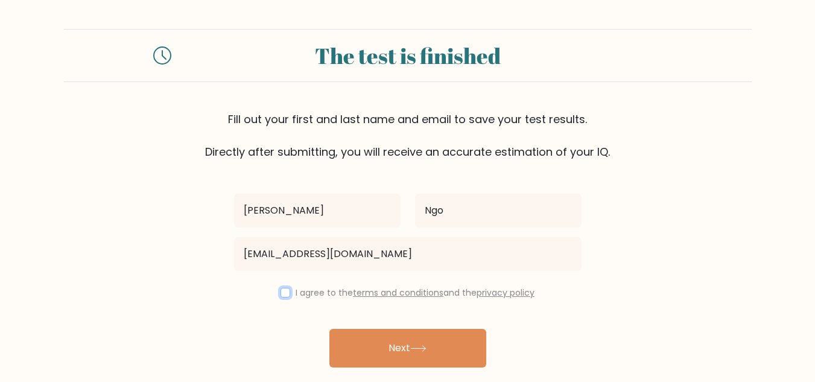
click at [284, 294] on input "checkbox" at bounding box center [286, 293] width 10 height 10
checkbox input "true"
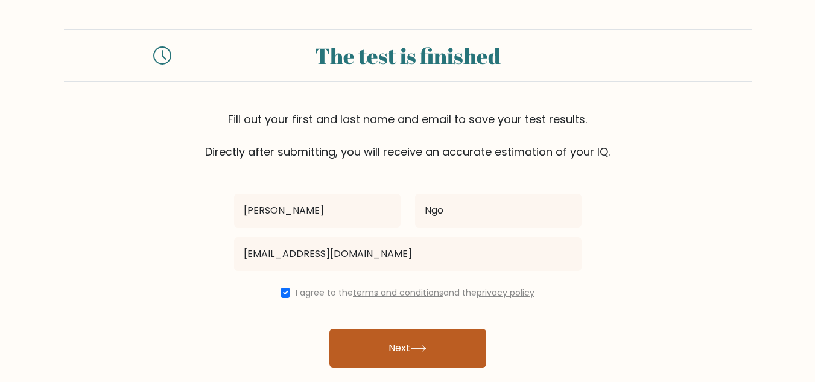
click at [415, 342] on button "Next" at bounding box center [407, 348] width 157 height 39
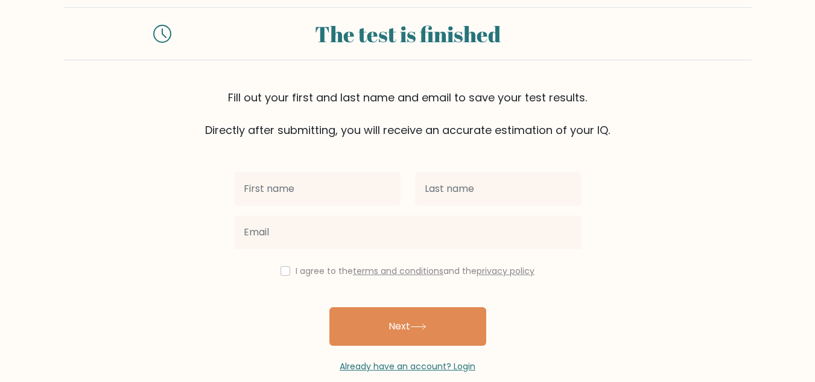
scroll to position [77, 0]
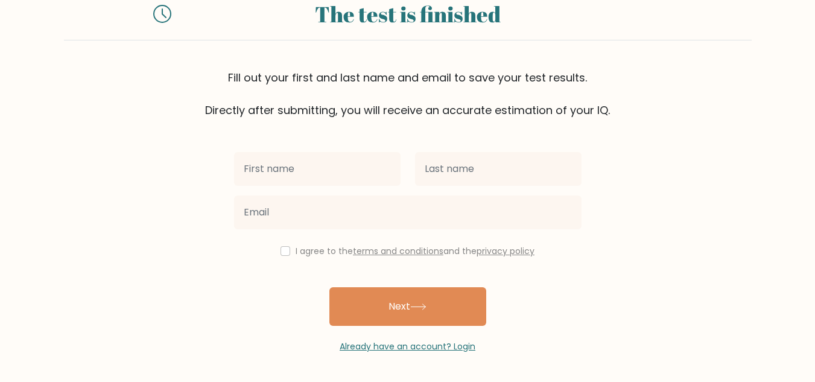
click at [359, 160] on input "text" at bounding box center [317, 169] width 167 height 34
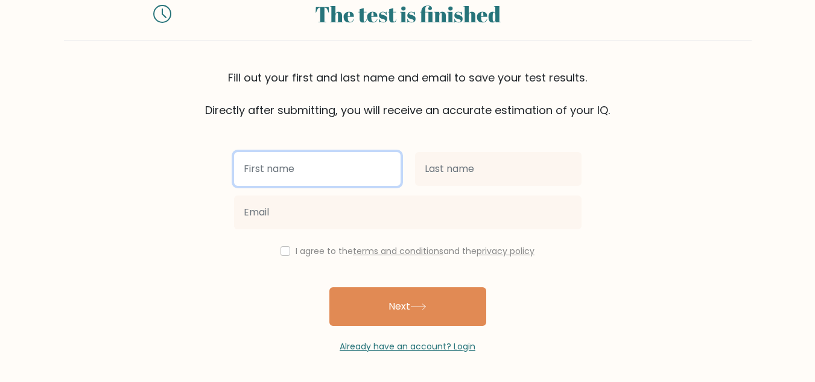
click at [337, 171] on input "text" at bounding box center [317, 169] width 167 height 34
type input "[PERSON_NAME]"
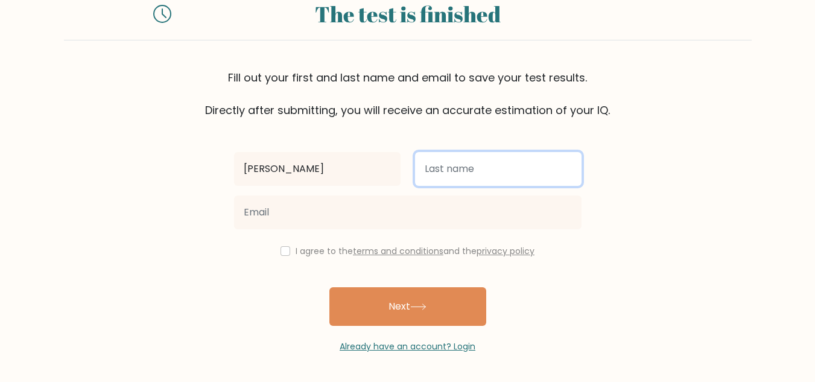
click at [448, 171] on input "text" at bounding box center [498, 169] width 167 height 34
type input "Ngo"
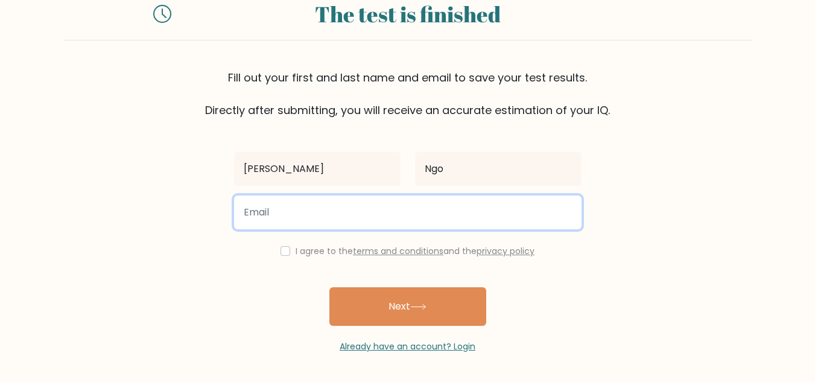
click at [367, 218] on input "email" at bounding box center [408, 213] width 348 height 34
type input "Janroyale11@gmail.com"
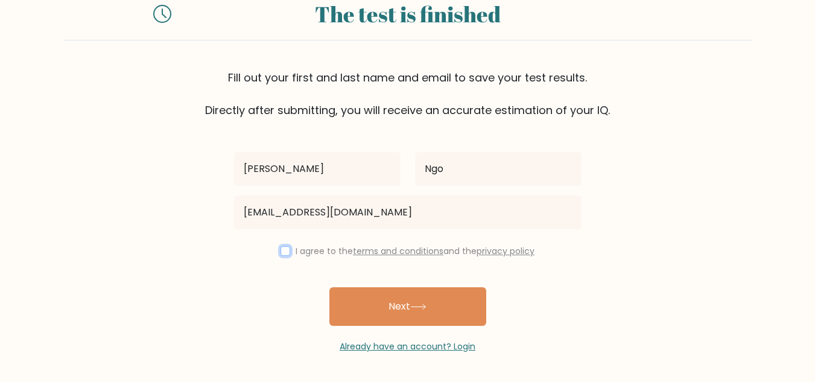
drag, startPoint x: 282, startPoint y: 247, endPoint x: 304, endPoint y: 256, distance: 23.9
click at [282, 247] on input "checkbox" at bounding box center [286, 251] width 10 height 10
checkbox input "true"
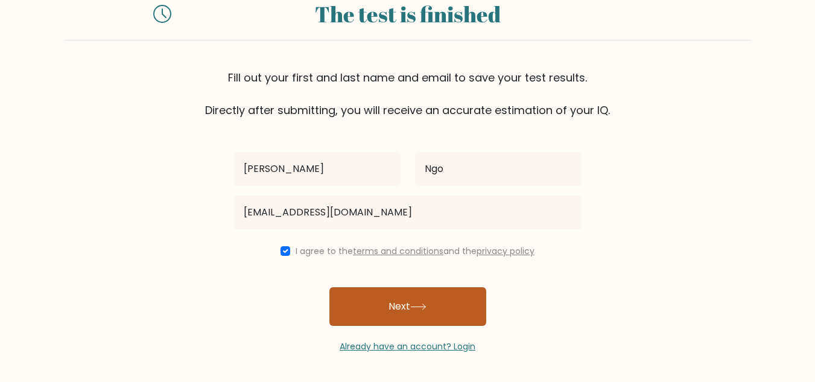
click at [407, 303] on button "Next" at bounding box center [407, 306] width 157 height 39
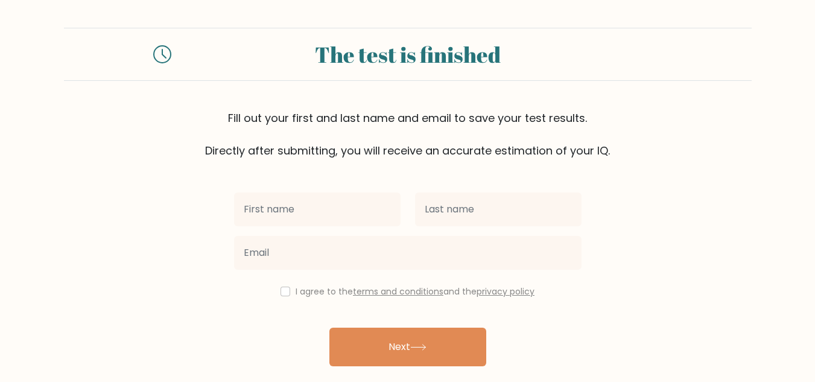
scroll to position [77, 0]
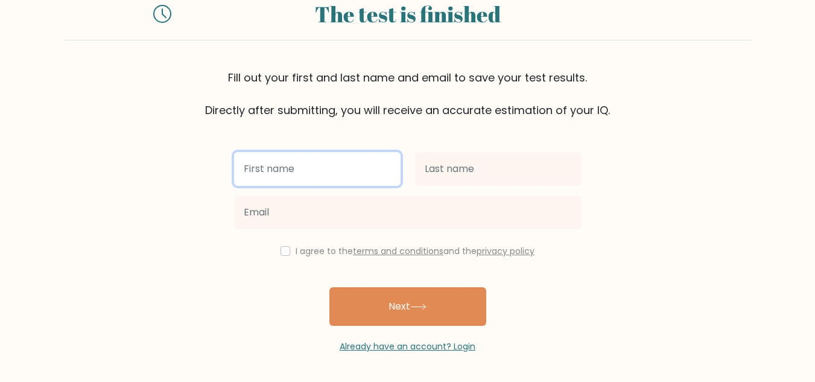
click at [372, 153] on input "text" at bounding box center [317, 169] width 167 height 34
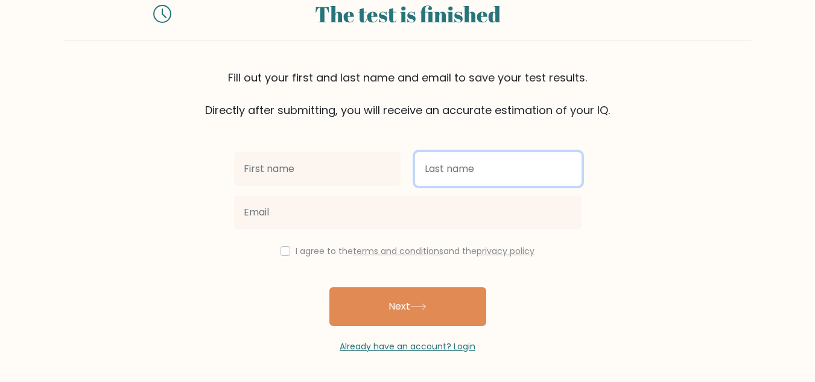
drag, startPoint x: 468, startPoint y: 179, endPoint x: 442, endPoint y: 200, distance: 33.0
click at [468, 179] on input "text" at bounding box center [498, 169] width 167 height 34
type input "Ngo"
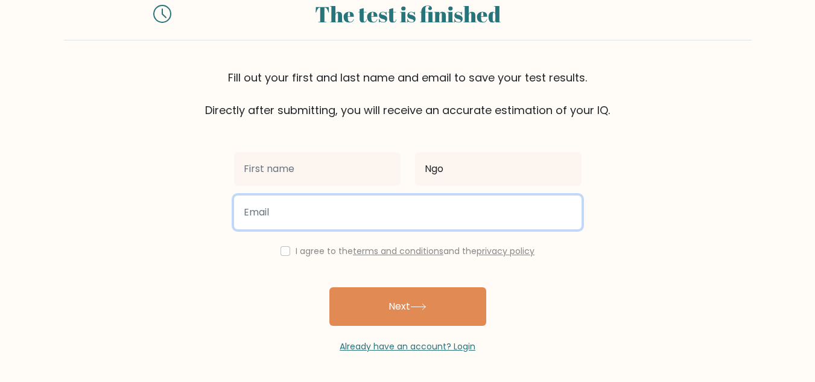
click at [347, 208] on input "email" at bounding box center [408, 213] width 348 height 34
type input "ngojanroyale@gmail.com"
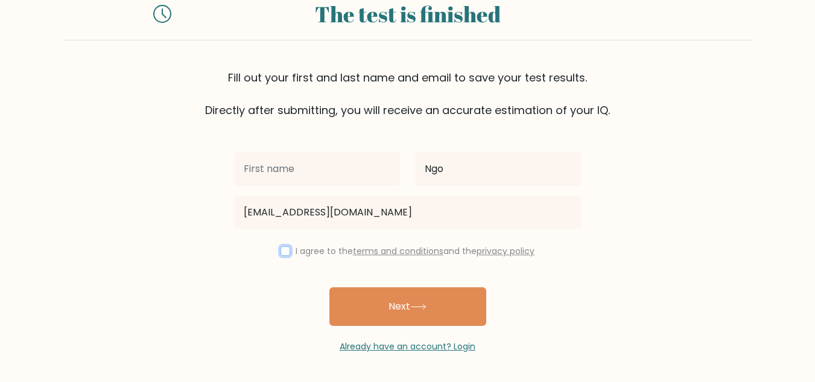
click at [284, 249] on input "checkbox" at bounding box center [286, 251] width 10 height 10
checkbox input "true"
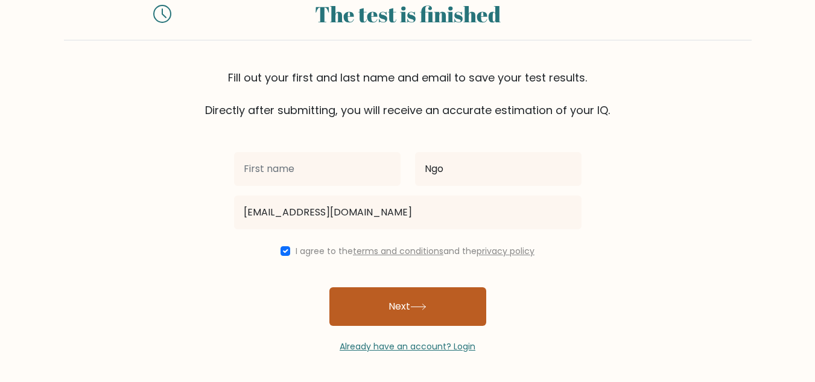
click at [383, 298] on button "Next" at bounding box center [407, 306] width 157 height 39
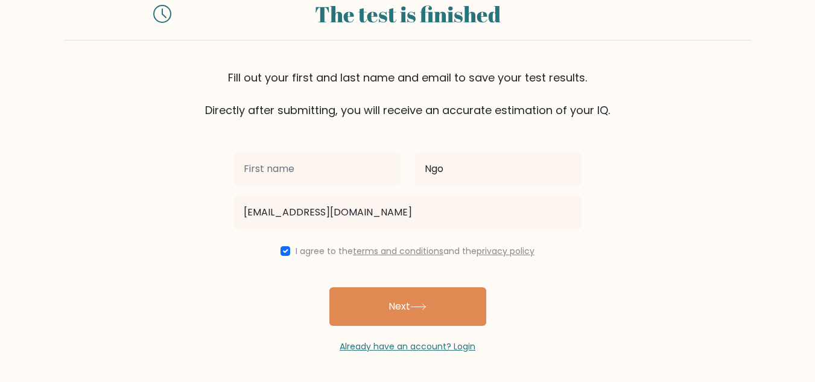
drag, startPoint x: 328, startPoint y: 136, endPoint x: 315, endPoint y: 150, distance: 18.8
click at [327, 138] on div "Ngo ngojanroyale@gmail.com I agree to the terms and conditions and the privacy …" at bounding box center [408, 235] width 362 height 235
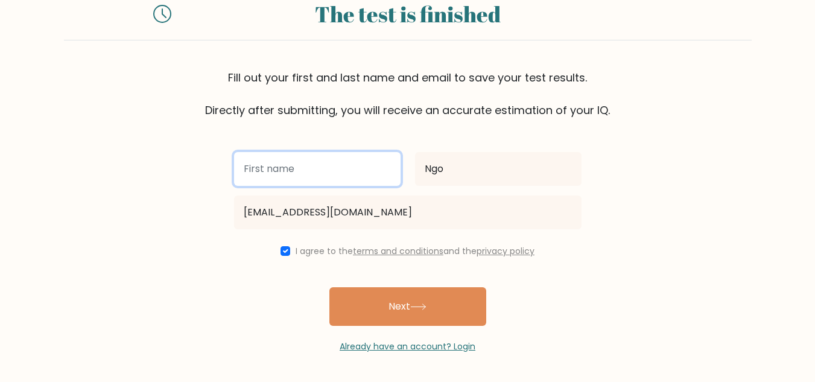
click at [313, 155] on input "text" at bounding box center [317, 169] width 167 height 34
type input "[PERSON_NAME]"
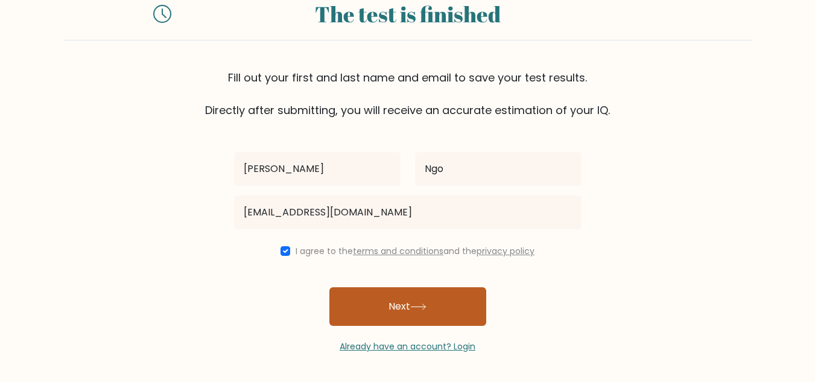
click at [400, 294] on button "Next" at bounding box center [407, 306] width 157 height 39
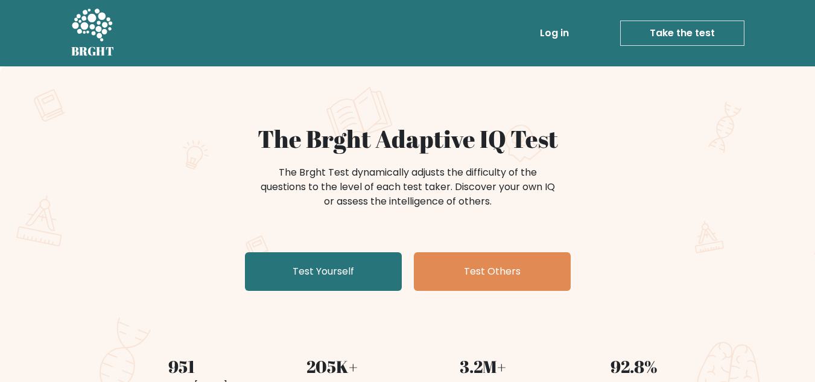
click at [569, 26] on link "Log in" at bounding box center [554, 33] width 39 height 24
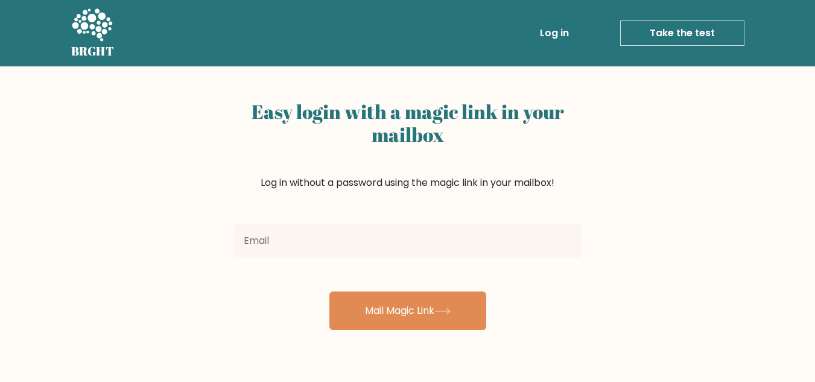
click at [436, 227] on input "email" at bounding box center [408, 241] width 348 height 34
type input "Janroyale11@gmail.com"
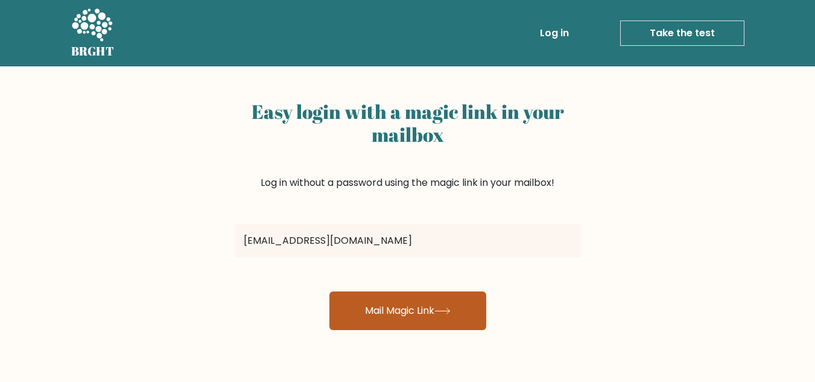
click at [418, 317] on button "Mail Magic Link" at bounding box center [407, 310] width 157 height 39
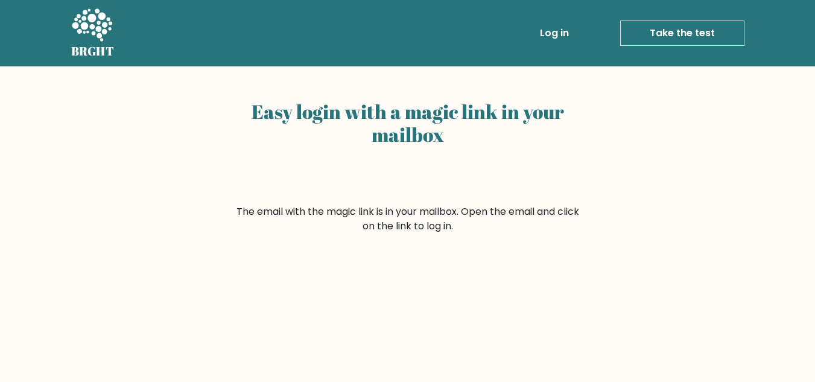
click at [562, 16] on ul "Log in Take the test Take the test" at bounding box center [617, 33] width 256 height 35
drag, startPoint x: 561, startPoint y: 27, endPoint x: 559, endPoint y: 34, distance: 7.5
click at [561, 27] on link "Log in" at bounding box center [554, 33] width 39 height 24
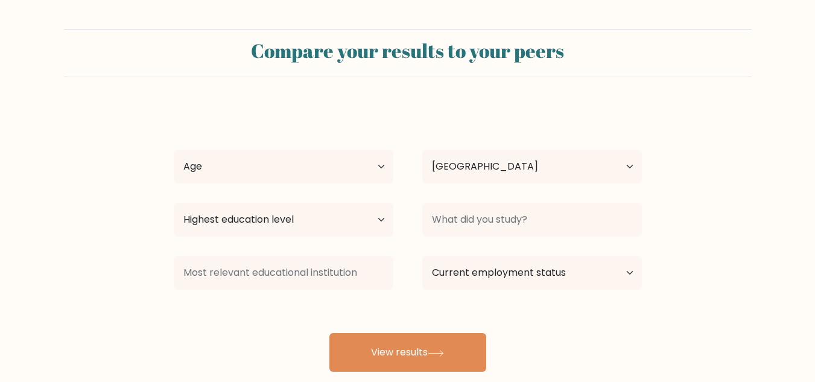
select select "PH"
click at [323, 171] on select "Age Under 18 years old 18-24 years old 25-34 years old 35-44 years old 45-54 ye…" at bounding box center [284, 167] width 220 height 34
select select "25_34"
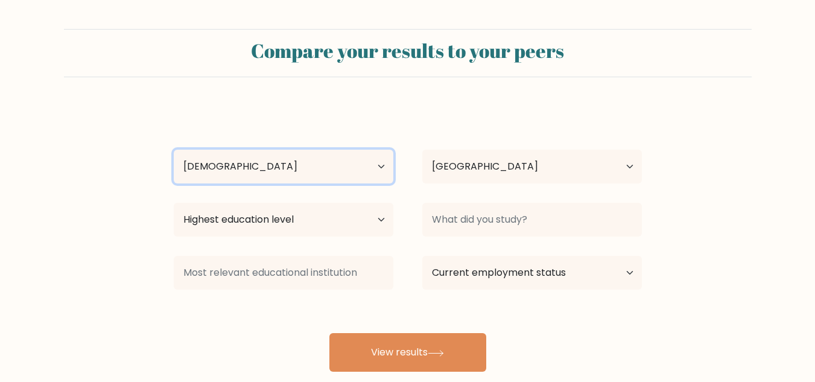
click at [174, 150] on select "Age Under 18 years old 18-24 years old 25-34 years old 35-44 years old 45-54 ye…" at bounding box center [284, 167] width 220 height 34
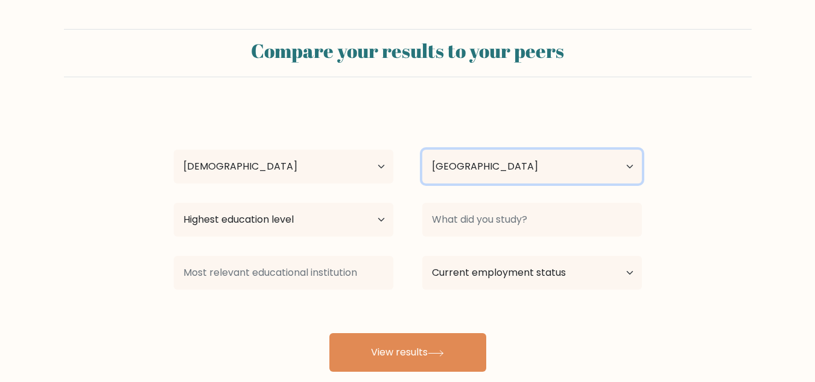
click at [492, 171] on select "Country Afghanistan Albania Algeria American Samoa Andorra Angola Anguilla Anta…" at bounding box center [532, 167] width 220 height 34
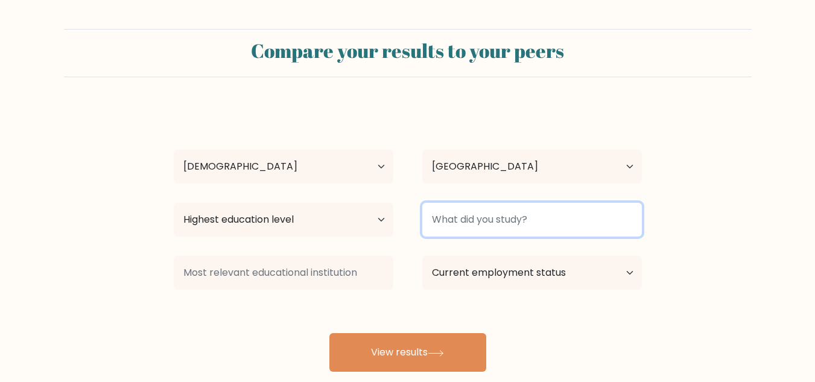
click at [488, 220] on input at bounding box center [532, 220] width 220 height 34
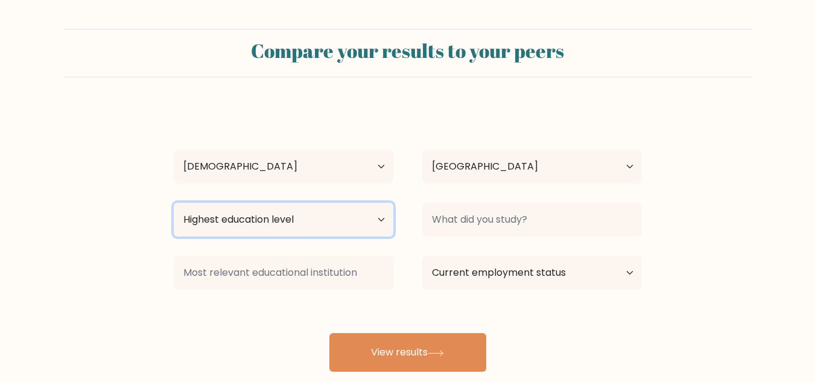
click at [346, 226] on select "Highest education level No schooling Primary Lower Secondary Upper Secondary Oc…" at bounding box center [284, 220] width 220 height 34
select select "bachelors_degree"
click at [174, 203] on select "Highest education level No schooling Primary Lower Secondary Upper Secondary Oc…" at bounding box center [284, 220] width 220 height 34
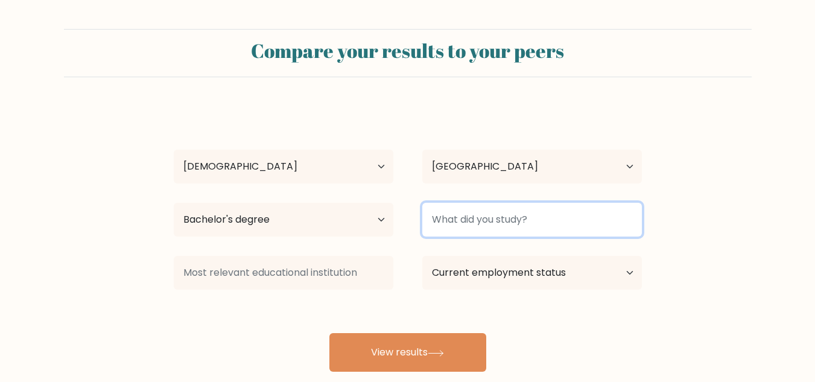
click at [517, 221] on input at bounding box center [532, 220] width 220 height 34
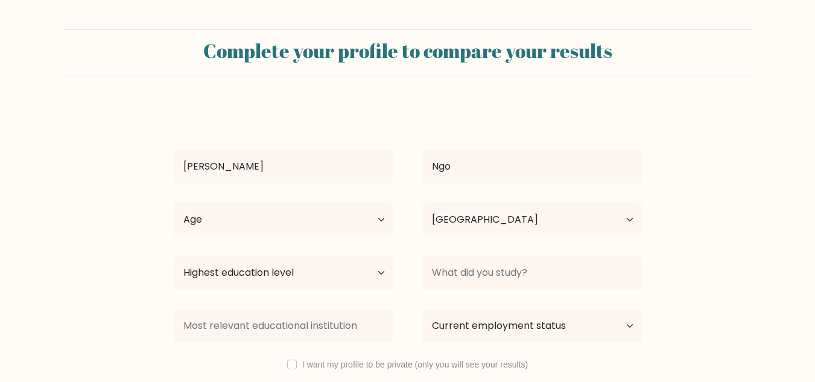
select select "PH"
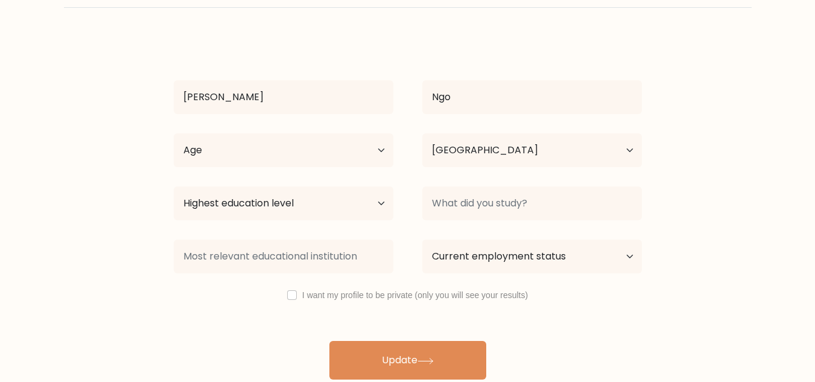
scroll to position [75, 0]
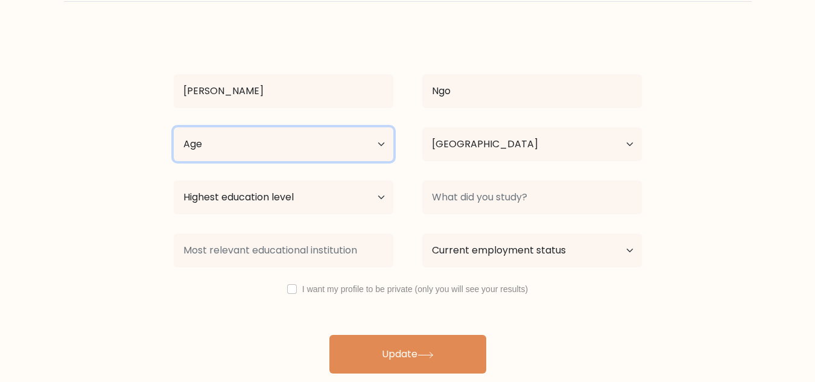
click at [374, 141] on select "Age Under [DEMOGRAPHIC_DATA] [DEMOGRAPHIC_DATA] [DEMOGRAPHIC_DATA] [DEMOGRAPHIC…" at bounding box center [284, 144] width 220 height 34
select select "25_34"
click at [174, 127] on select "Age Under [DEMOGRAPHIC_DATA] [DEMOGRAPHIC_DATA] [DEMOGRAPHIC_DATA] [DEMOGRAPHIC…" at bounding box center [284, 144] width 220 height 34
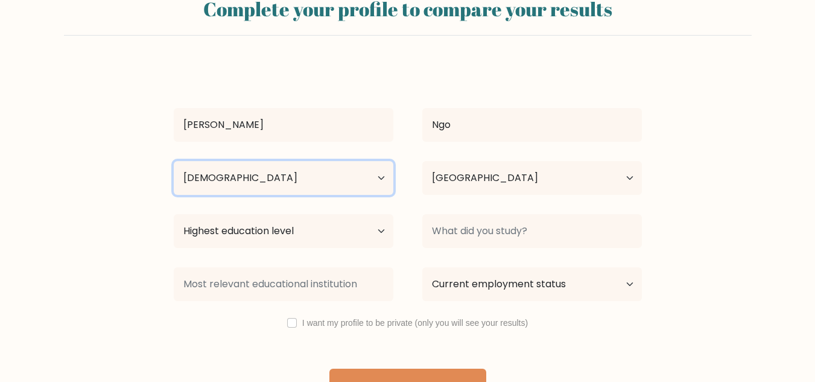
scroll to position [0, 0]
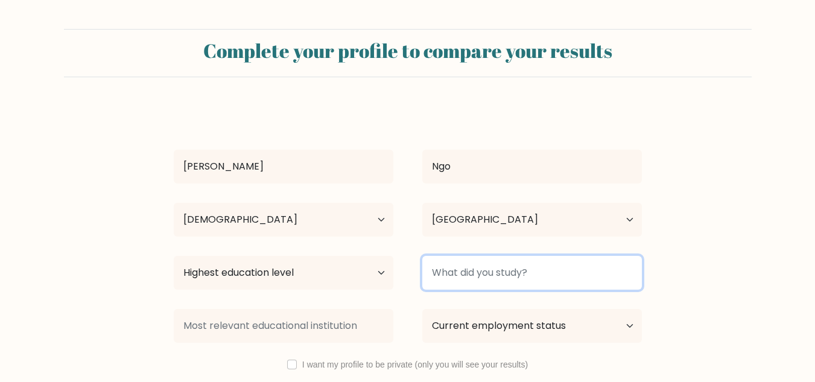
click at [536, 270] on input at bounding box center [532, 273] width 220 height 34
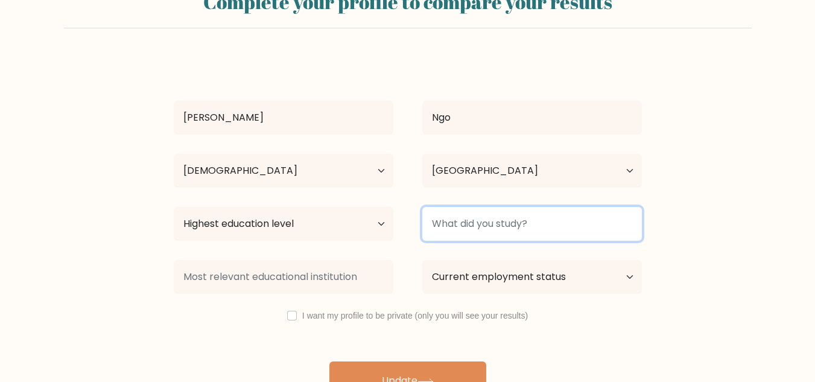
scroll to position [75, 0]
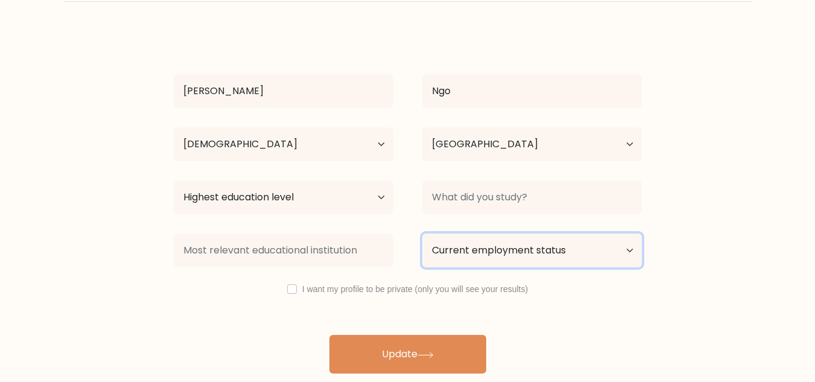
click at [521, 259] on select "Current employment status Employed Student Retired Other / prefer not to answer" at bounding box center [532, 251] width 220 height 34
select select "other"
click at [422, 234] on select "Current employment status Employed Student Retired Other / prefer not to answer" at bounding box center [532, 251] width 220 height 34
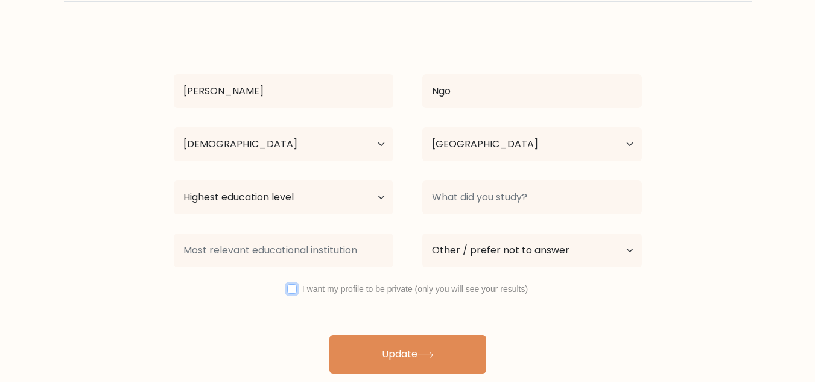
click at [289, 289] on input "checkbox" at bounding box center [292, 289] width 10 height 10
checkbox input "true"
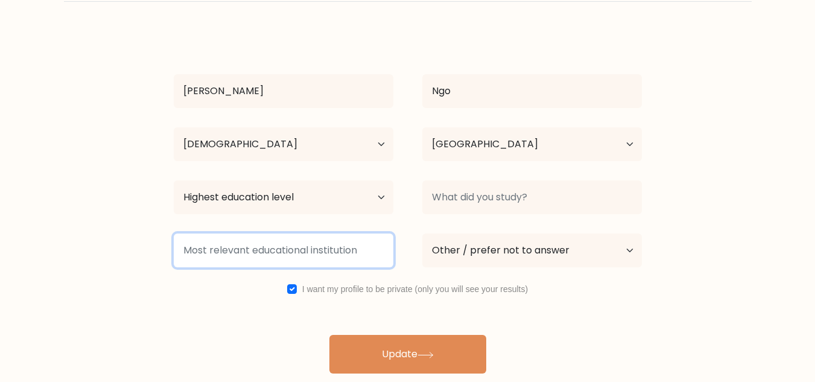
click at [307, 252] on input at bounding box center [284, 251] width 220 height 34
type input "e"
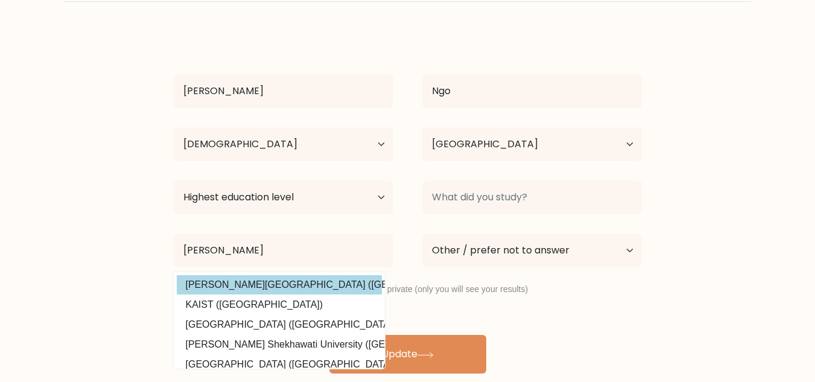
click at [310, 281] on option "[PERSON_NAME][GEOGRAPHIC_DATA] ([GEOGRAPHIC_DATA])" at bounding box center [279, 284] width 205 height 19
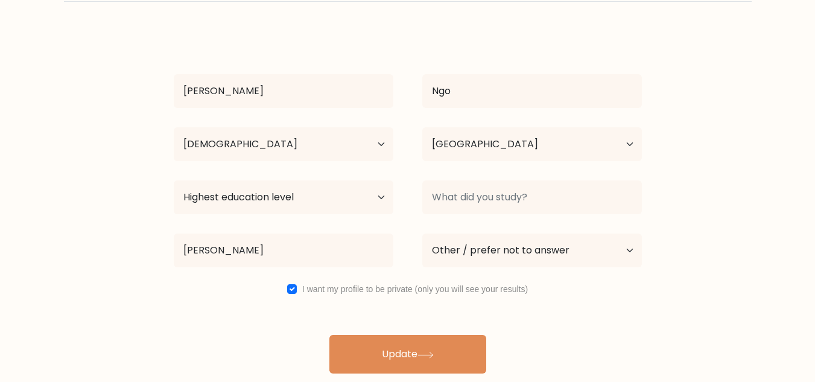
type input "[PERSON_NAME][GEOGRAPHIC_DATA]"
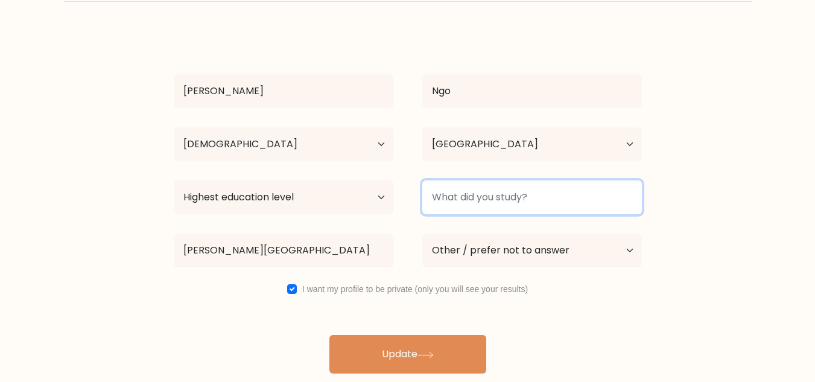
click at [497, 194] on input at bounding box center [532, 197] width 220 height 34
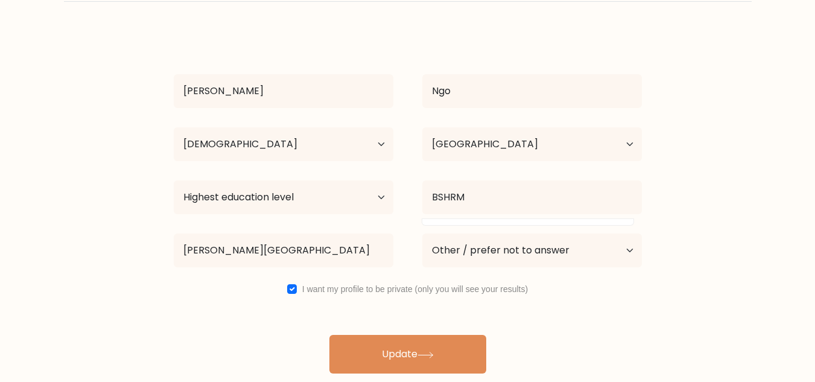
click at [709, 215] on form "Complete your profile to compare your results Jan Daniela Ngo Age Under 18 year…" at bounding box center [407, 164] width 815 height 420
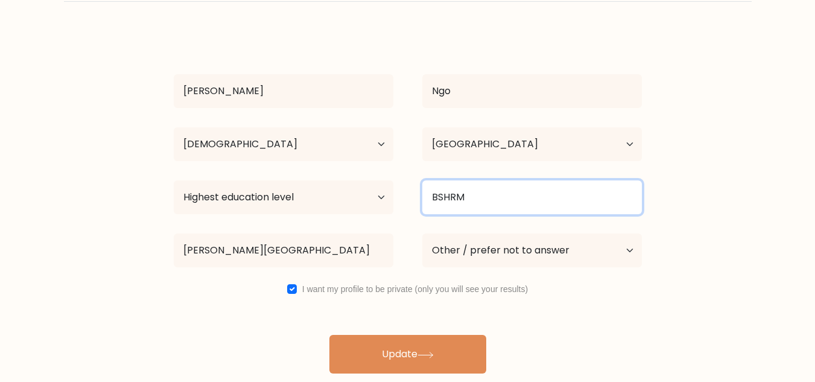
click at [535, 200] on input "BSHRM" at bounding box center [532, 197] width 220 height 34
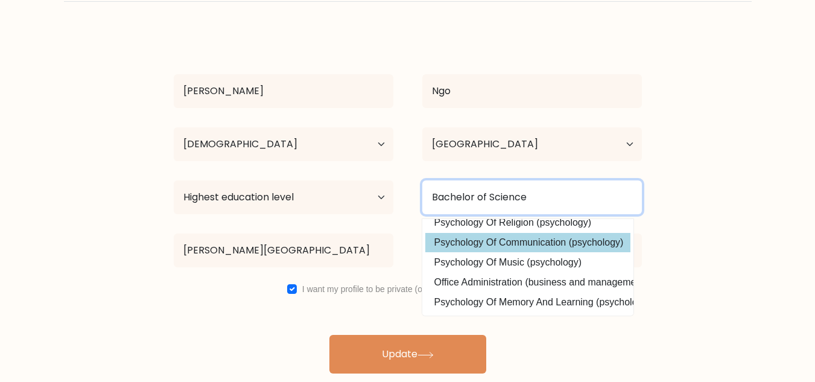
scroll to position [0, 0]
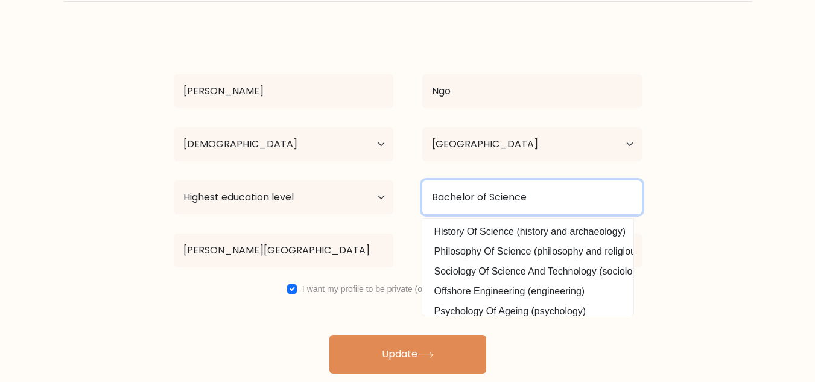
drag, startPoint x: 546, startPoint y: 199, endPoint x: 314, endPoint y: 186, distance: 232.7
click at [314, 186] on div "Highest education level No schooling Primary Lower Secondary Upper Secondary Oc…" at bounding box center [407, 197] width 497 height 43
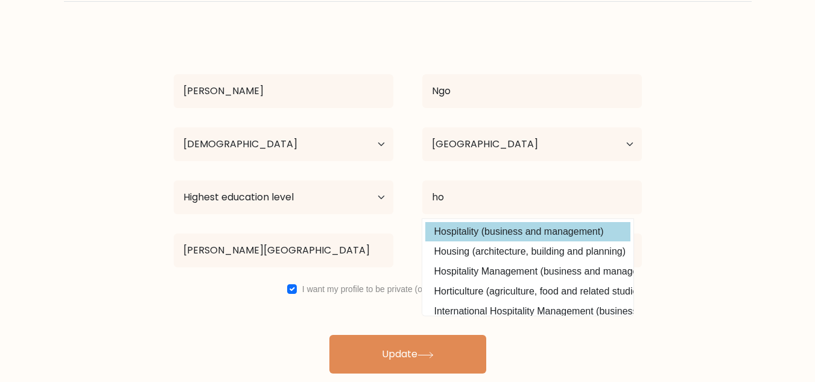
click at [509, 235] on option "Hospitality (business and management)" at bounding box center [527, 231] width 205 height 19
type input "Hospitality"
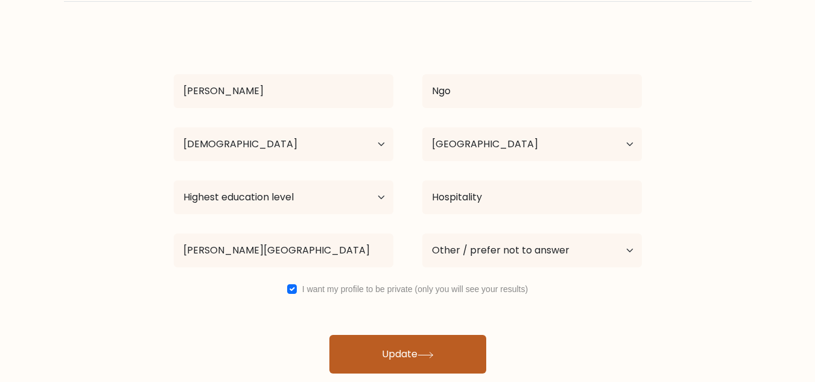
click at [432, 352] on icon at bounding box center [426, 355] width 16 height 7
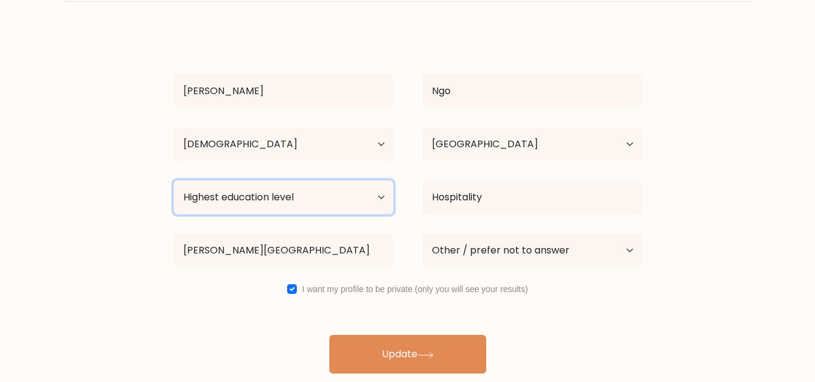
click at [329, 203] on select "Highest education level No schooling Primary Lower Secondary Upper Secondary Oc…" at bounding box center [284, 197] width 220 height 34
select select "bachelors_degree"
click at [174, 180] on select "Highest education level No schooling Primary Lower Secondary Upper Secondary Oc…" at bounding box center [284, 197] width 220 height 34
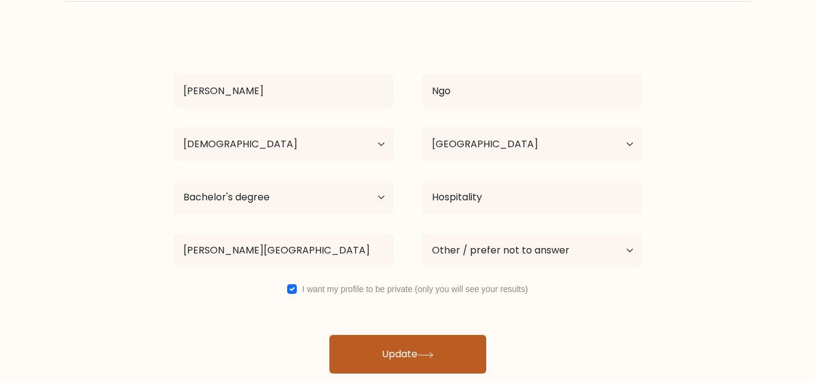
click at [431, 349] on button "Update" at bounding box center [407, 354] width 157 height 39
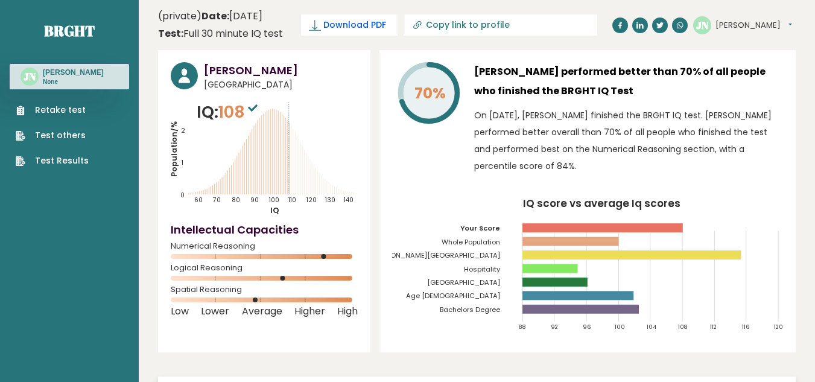
click at [386, 22] on span "Download PDF" at bounding box center [354, 25] width 63 height 13
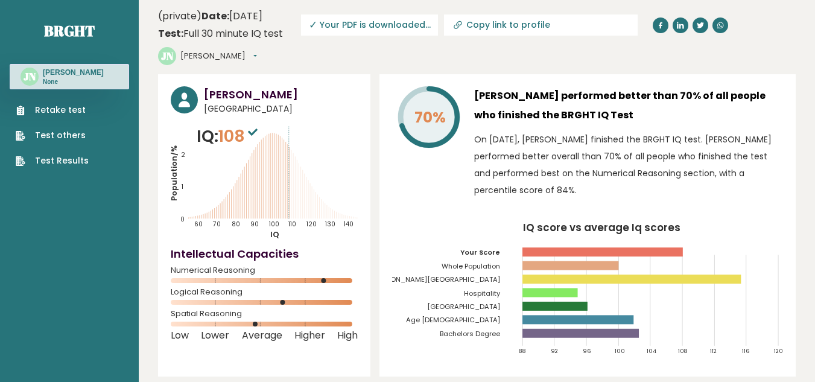
click at [421, 24] on span "✓ Your PDF is downloaded..." at bounding box center [369, 24] width 137 height 21
click at [419, 22] on span "✓ Your PDF is downloaded..." at bounding box center [369, 24] width 137 height 21
click at [417, 30] on span "✓ Your PDF is downloaded..." at bounding box center [369, 24] width 137 height 21
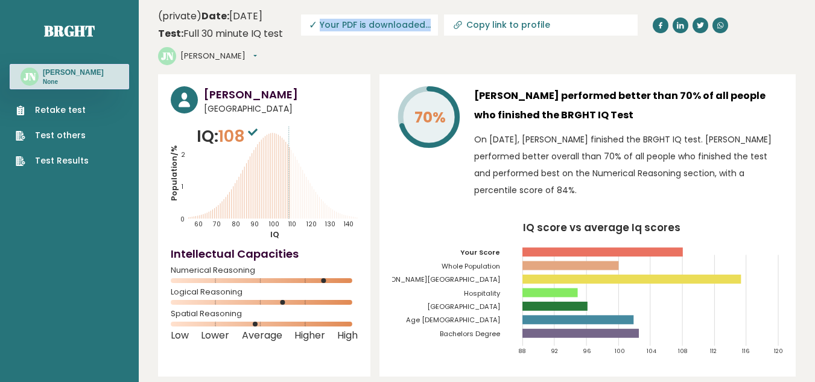
click at [424, 59] on header "(private) Date: [DATE] Test: Full 30 minute IQ test Download PDF Downloading...…" at bounding box center [477, 37] width 638 height 62
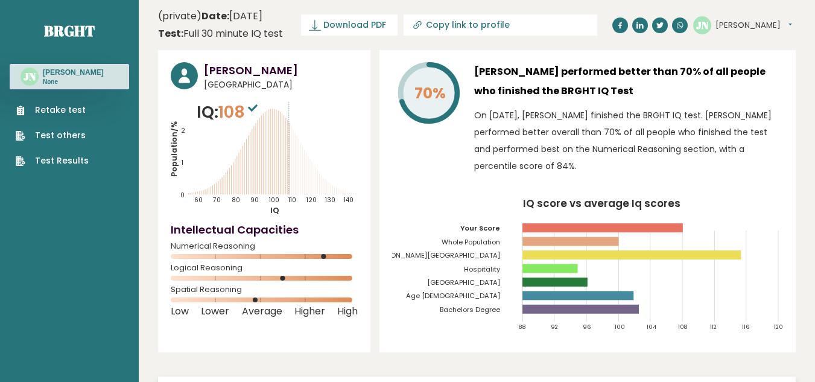
click at [742, 27] on button "[PERSON_NAME]" at bounding box center [754, 25] width 77 height 12
drag, startPoint x: 418, startPoint y: 30, endPoint x: 397, endPoint y: 22, distance: 22.3
click at [386, 22] on span "Download PDF" at bounding box center [354, 25] width 63 height 13
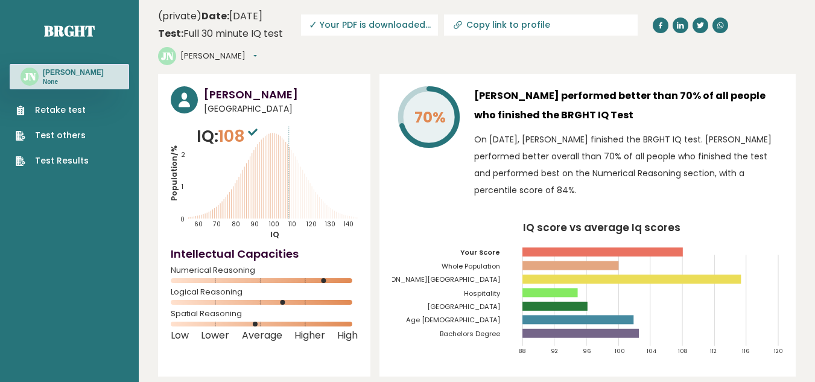
click at [235, 54] on button "[PERSON_NAME]" at bounding box center [218, 56] width 77 height 12
click at [395, 213] on div "70% Jan Daniela Ngo performed better than 70% of all people who finished the BR…" at bounding box center [588, 225] width 416 height 302
click at [426, 24] on span "✓ Your PDF is downloaded..." at bounding box center [369, 24] width 137 height 21
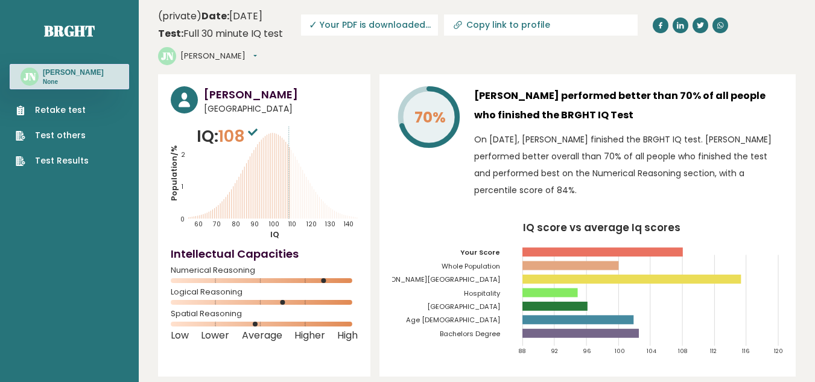
click at [423, 31] on span "✓ Your PDF is downloaded..." at bounding box center [369, 24] width 137 height 21
click at [519, 38] on header "(private) Date: September 12, 2025 Test: Full 30 minute IQ test Download PDF Do…" at bounding box center [477, 37] width 638 height 62
click at [413, 23] on span "✓ Your PDF is downloaded..." at bounding box center [369, 24] width 137 height 21
click at [592, 25] on input "Copy link to profile" at bounding box center [548, 25] width 164 height 10
type input "[URL][DOMAIN_NAME][PERSON_NAME]"
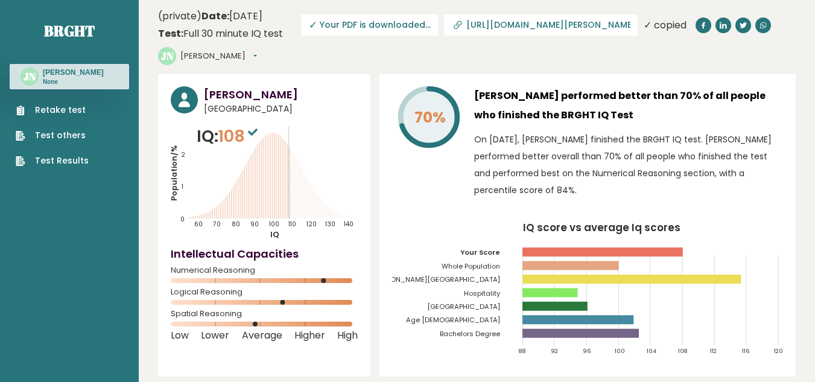
click at [584, 48] on header "(private) Date: September 12, 2025 Test: Full 30 minute IQ test Download PDF Do…" at bounding box center [477, 37] width 638 height 62
click at [421, 31] on span "✓ Your PDF is downloaded..." at bounding box center [369, 24] width 137 height 21
click at [62, 72] on h3 "Jan Daniela Ngo" at bounding box center [73, 73] width 61 height 10
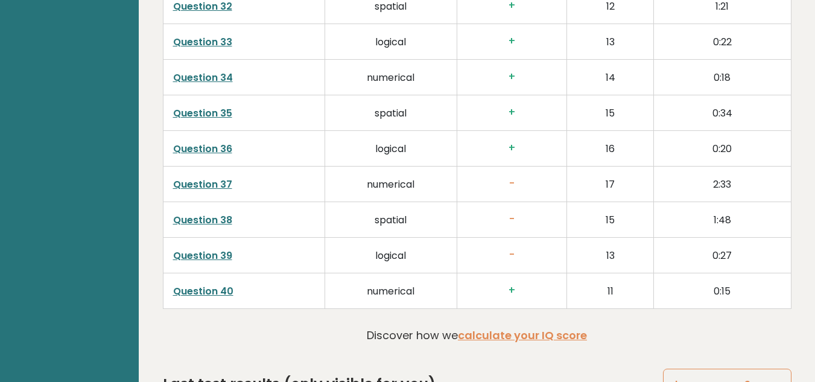
scroll to position [3205, 0]
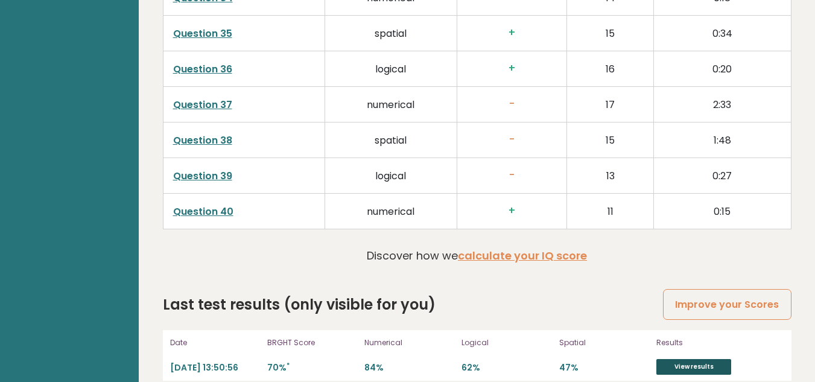
click at [708, 359] on link "View results" at bounding box center [694, 367] width 75 height 16
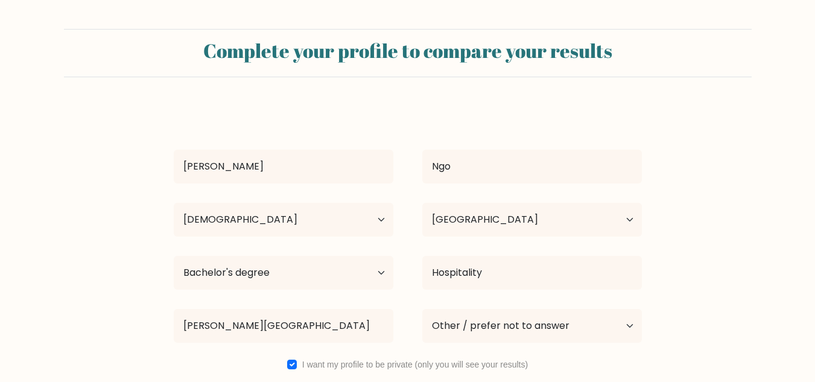
select select "25_34"
select select "PH"
select select "bachelors_degree"
select select "other"
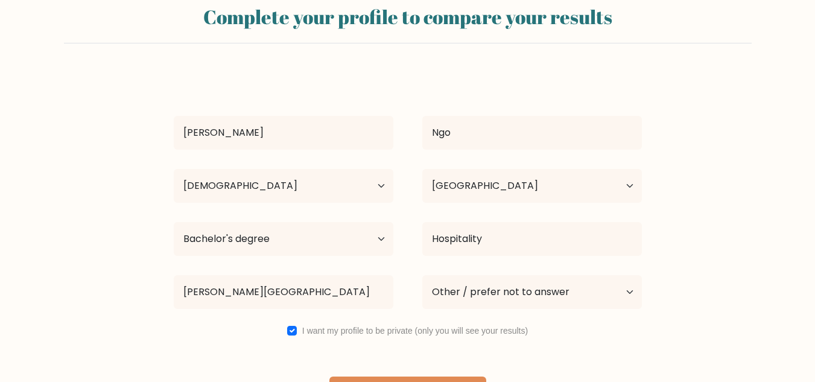
scroll to position [75, 0]
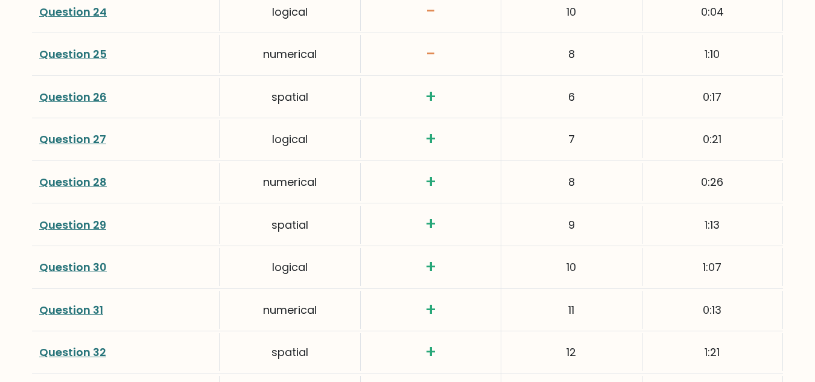
scroll to position [2715, 0]
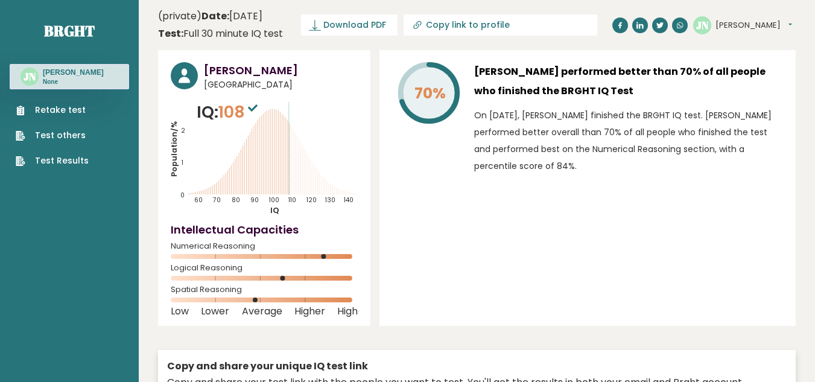
click at [755, 19] on button "[PERSON_NAME]" at bounding box center [754, 25] width 77 height 12
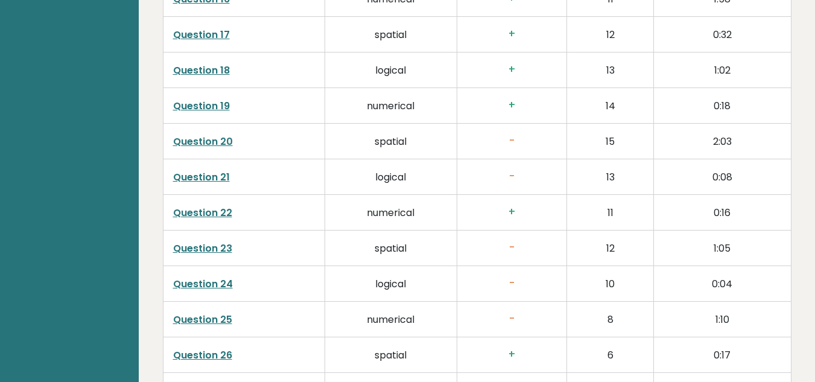
click at [728, 39] on tbody "Question 1 numerical + 1 0:12 Question 2 spatial + 2 0:07 Question 3 logical + …" at bounding box center [477, 159] width 628 height 1424
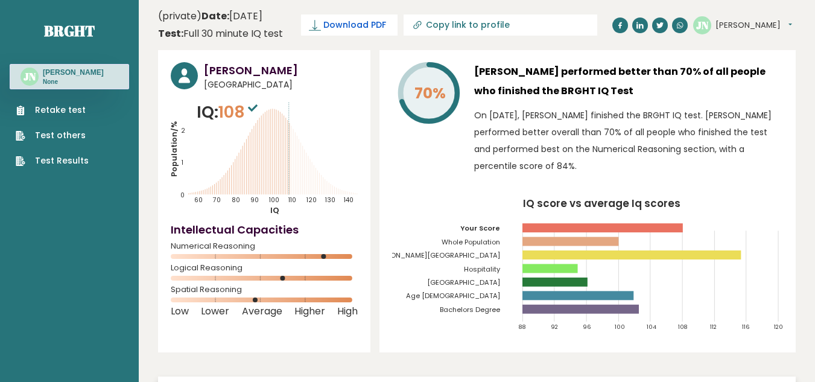
click at [398, 33] on link "Download PDF" at bounding box center [349, 24] width 97 height 21
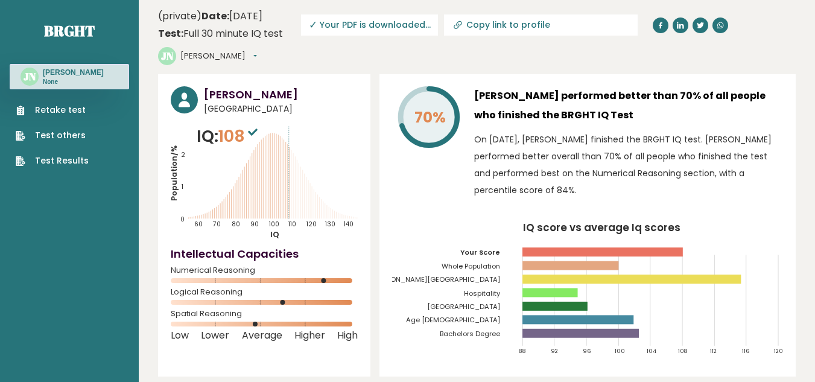
click at [200, 13] on div "(private) Date: September 12, 2025 Test: Full 30 minute IQ test" at bounding box center [220, 25] width 125 height 32
click at [768, 17] on header "(private) Date: September 12, 2025 Test: Full 30 minute IQ test Download PDF Do…" at bounding box center [477, 37] width 638 height 62
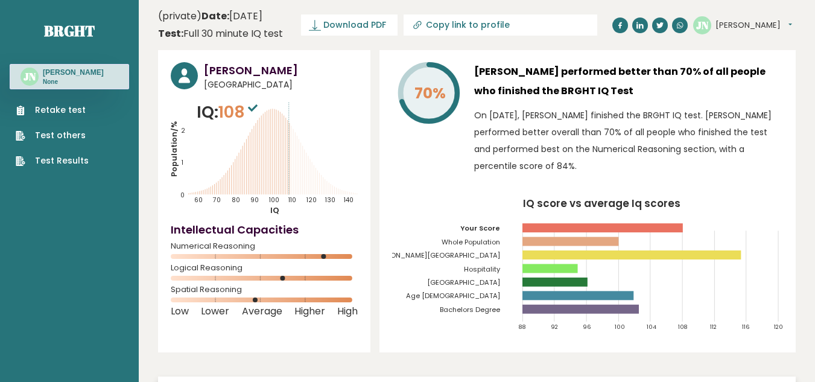
click at [771, 27] on button "[PERSON_NAME]" at bounding box center [754, 25] width 77 height 12
click at [753, 63] on link "Profile" at bounding box center [747, 60] width 62 height 17
click at [768, 24] on button "[PERSON_NAME]" at bounding box center [754, 25] width 77 height 12
click at [750, 75] on link "Settings" at bounding box center [747, 77] width 62 height 17
click at [734, 26] on button "[PERSON_NAME]" at bounding box center [754, 25] width 77 height 12
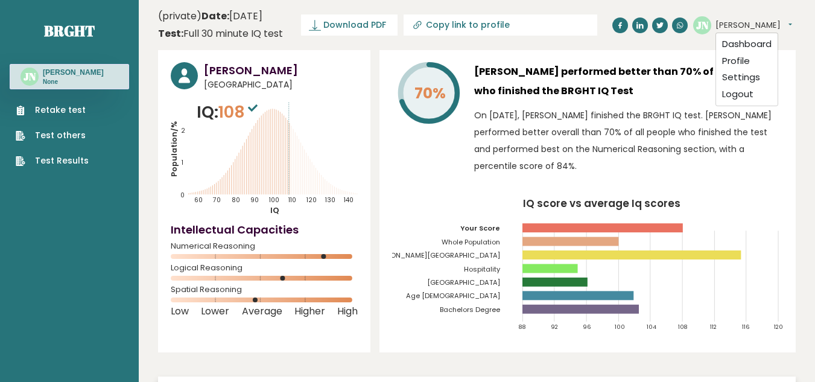
click at [533, 30] on input "Copy link to profile" at bounding box center [508, 25] width 164 height 10
type input "https://brght.org/profile/jan-daniela-ngo-1/?utm_source=share&utm_medium=copy&u…"
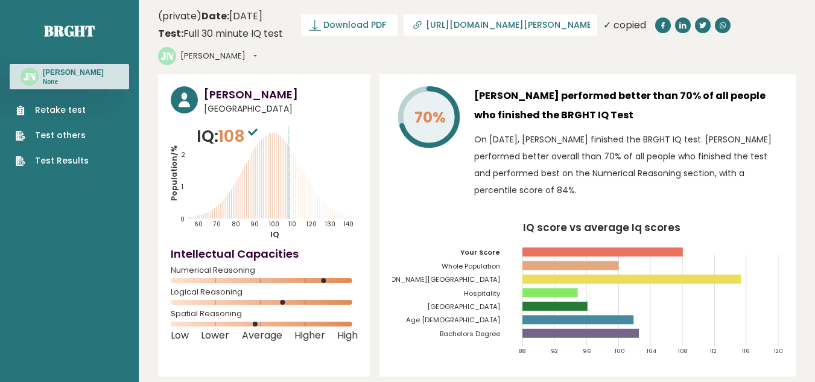
click at [208, 53] on button "[PERSON_NAME]" at bounding box center [218, 56] width 77 height 12
click at [298, 51] on header "(private) Date: September 12, 2025 Test: Full 30 minute IQ test Download PDF Do…" at bounding box center [477, 37] width 638 height 62
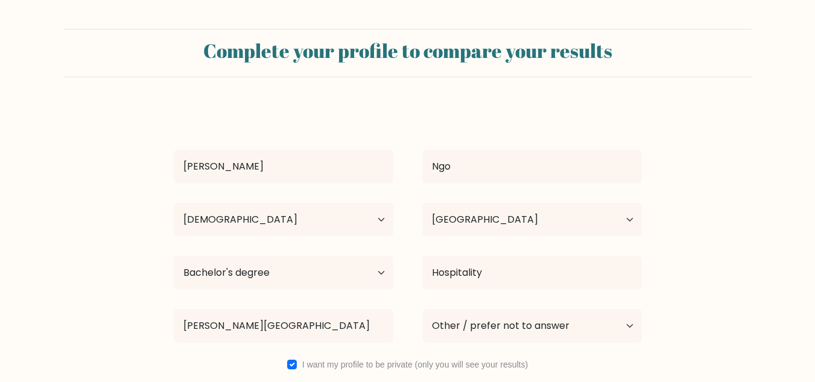
select select "25_34"
select select "PH"
select select "bachelors_degree"
select select "other"
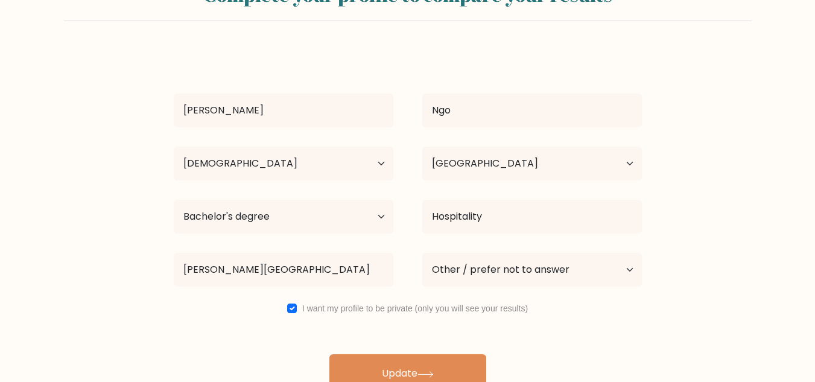
scroll to position [75, 0]
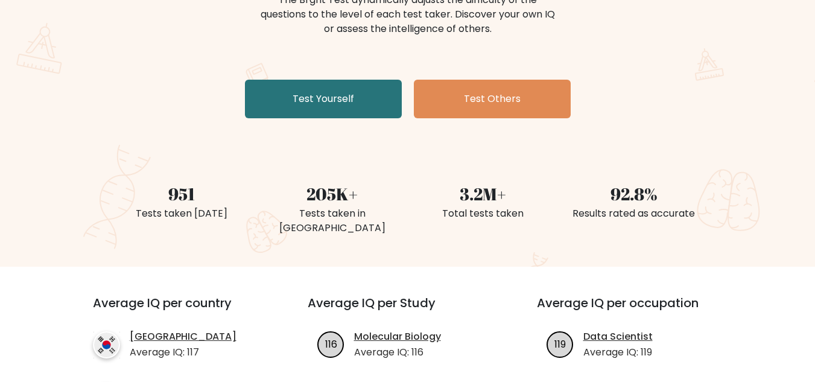
scroll to position [121, 0]
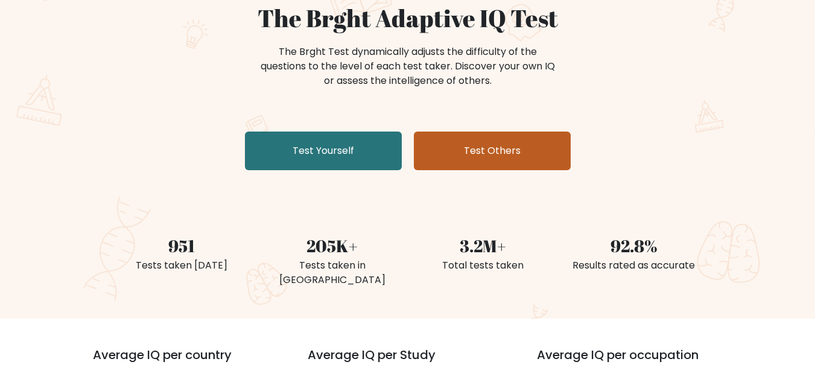
click at [436, 149] on link "Test Others" at bounding box center [492, 151] width 157 height 39
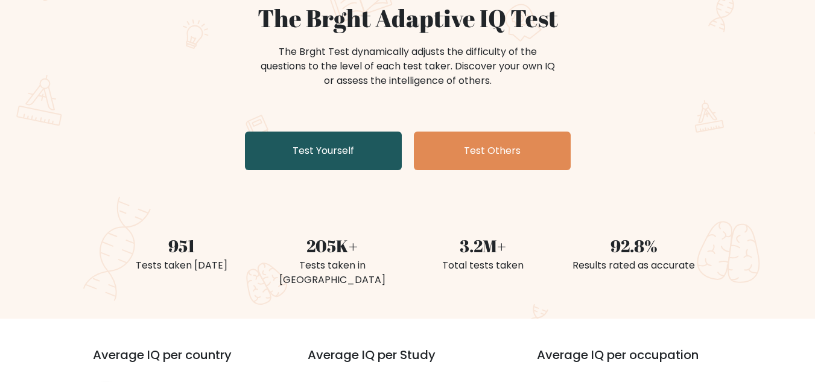
click at [314, 142] on link "Test Yourself" at bounding box center [323, 151] width 157 height 39
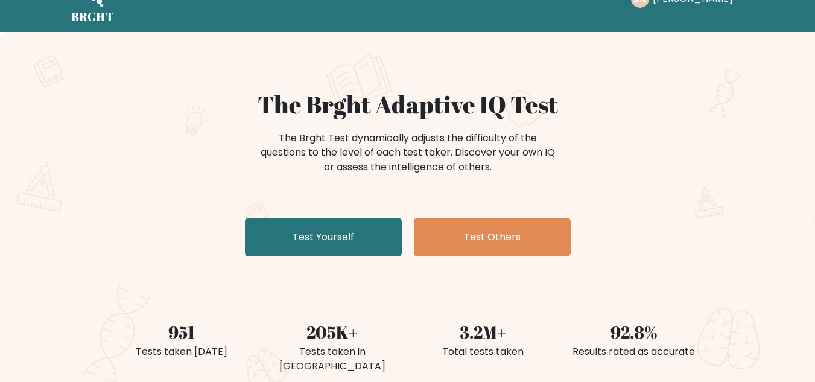
scroll to position [0, 0]
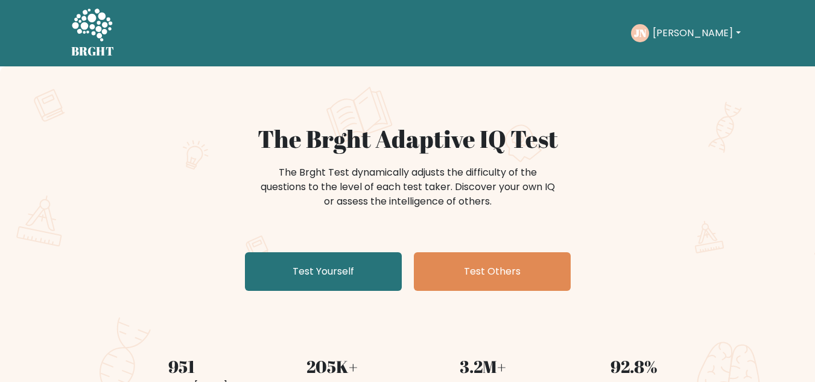
click at [697, 30] on button "[PERSON_NAME]" at bounding box center [696, 33] width 95 height 16
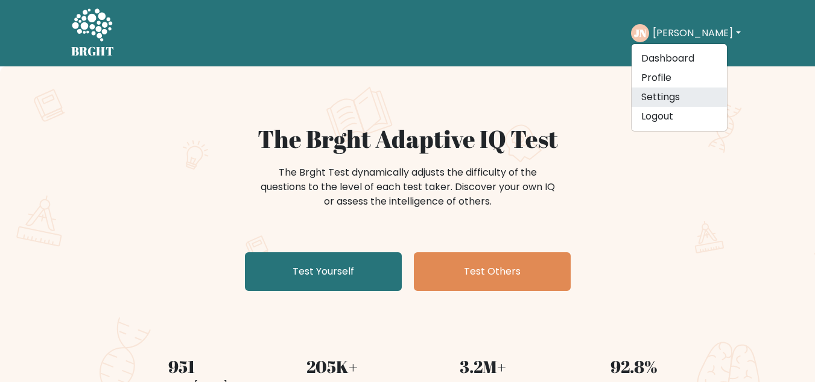
click at [679, 99] on link "Settings" at bounding box center [679, 96] width 95 height 19
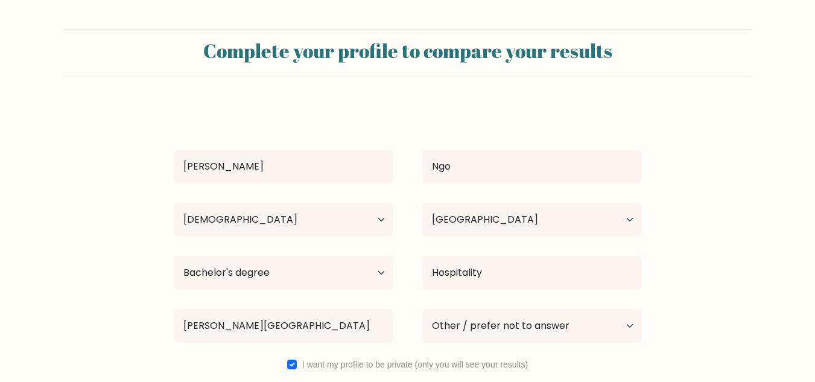
select select "25_34"
select select "PH"
select select "bachelors_degree"
select select "other"
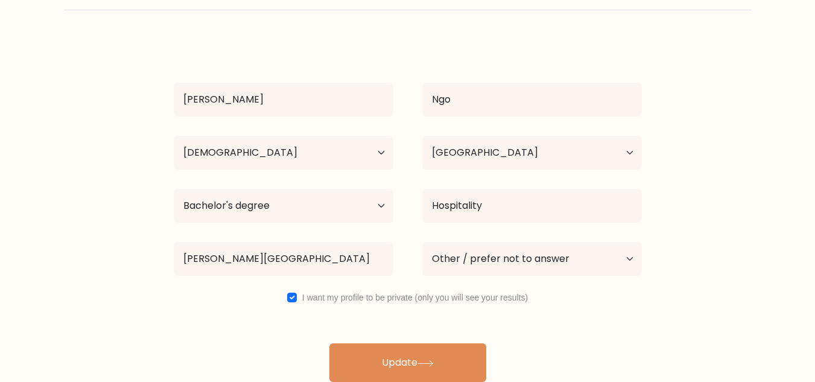
scroll to position [75, 0]
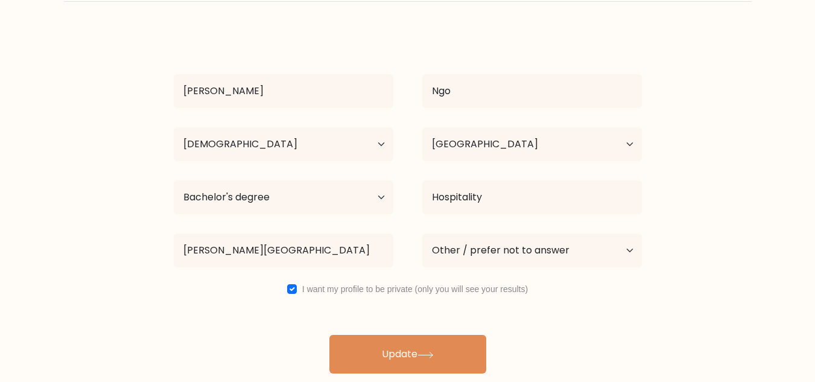
click at [297, 291] on div "I want my profile to be private (only you will see your results)" at bounding box center [407, 289] width 497 height 14
click at [291, 289] on input "checkbox" at bounding box center [292, 289] width 10 height 10
checkbox input "false"
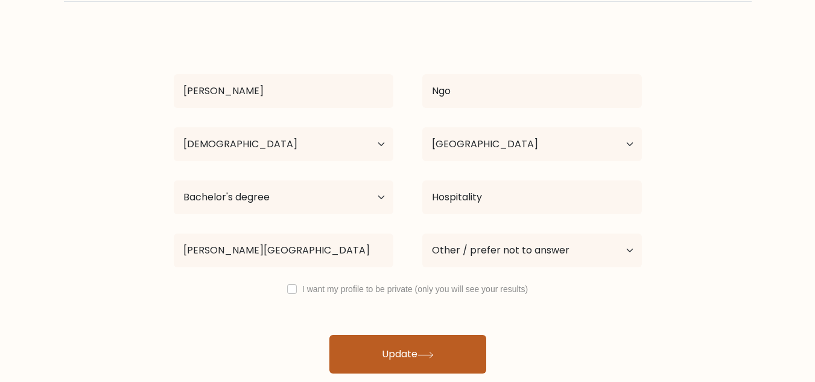
click at [390, 351] on button "Update" at bounding box center [407, 354] width 157 height 39
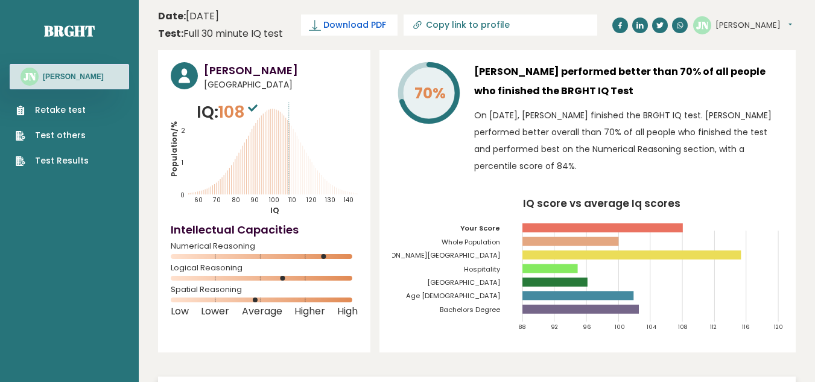
click at [381, 30] on span "Download PDF" at bounding box center [354, 25] width 63 height 13
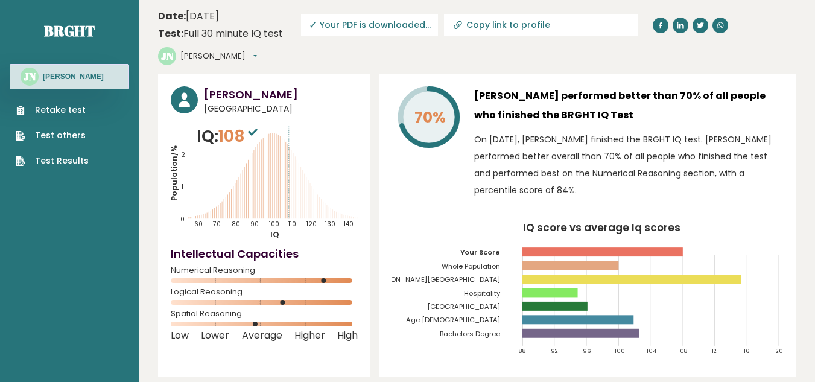
click at [502, 31] on link "Copy link to profile" at bounding box center [541, 24] width 194 height 21
type input "https://brght.org/profile/jan-daniela-ngo-1/?utm_source=share&utm_medium=copy&u…"
drag, startPoint x: 391, startPoint y: 21, endPoint x: 469, endPoint y: 21, distance: 78.4
click at [391, 21] on span "✓ Your PDF is downloaded..." at bounding box center [369, 24] width 137 height 21
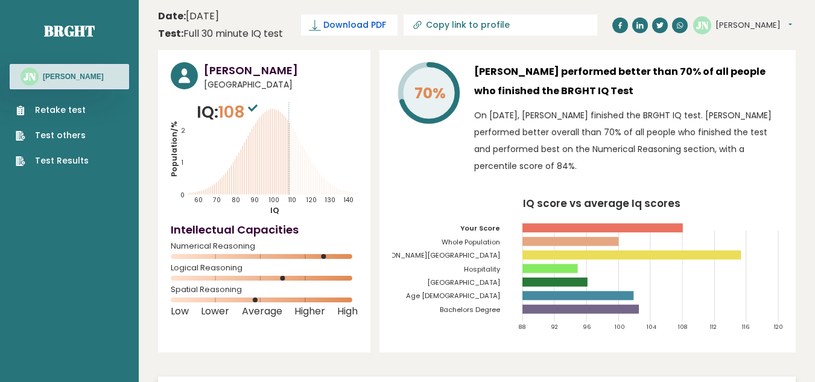
click at [335, 24] on span "Download PDF" at bounding box center [354, 25] width 63 height 13
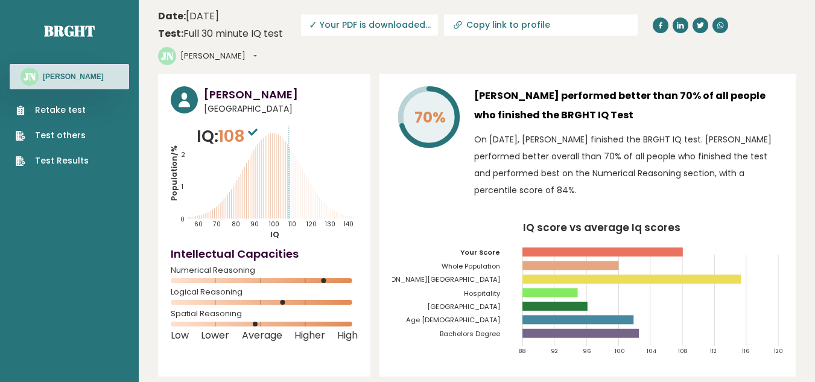
click at [176, 47] on icon "JN" at bounding box center [167, 56] width 18 height 18
click at [257, 50] on button "[PERSON_NAME]" at bounding box center [218, 56] width 77 height 12
click at [243, 100] on link "Settings" at bounding box center [212, 108] width 62 height 17
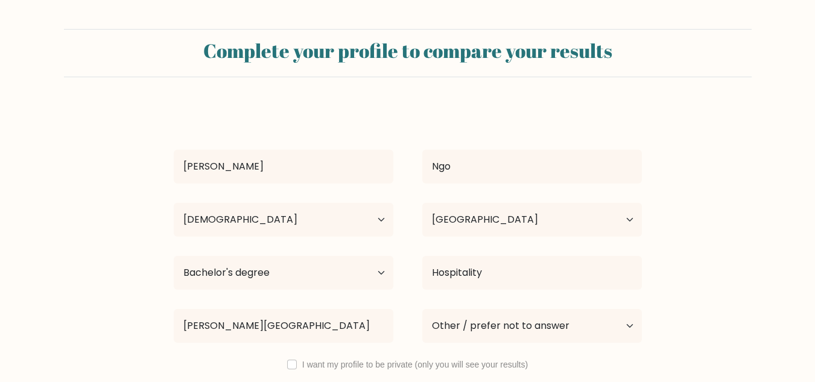
select select "25_34"
select select "PH"
select select "bachelors_degree"
select select "other"
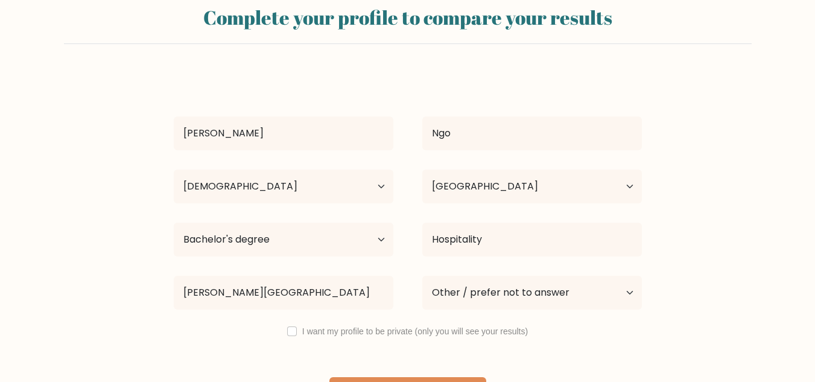
scroll to position [75, 0]
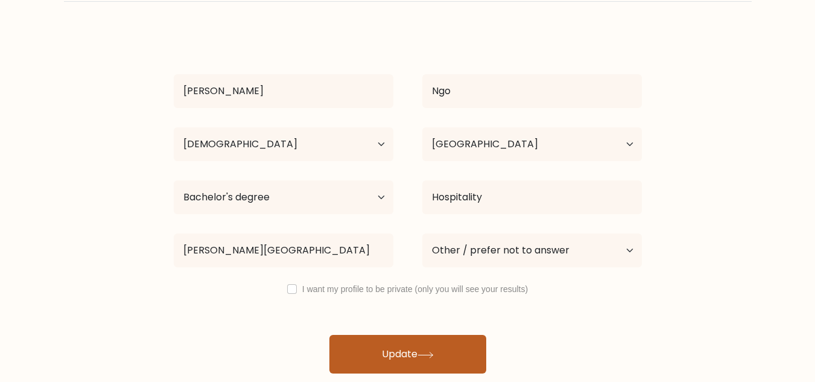
click at [445, 349] on button "Update" at bounding box center [407, 354] width 157 height 39
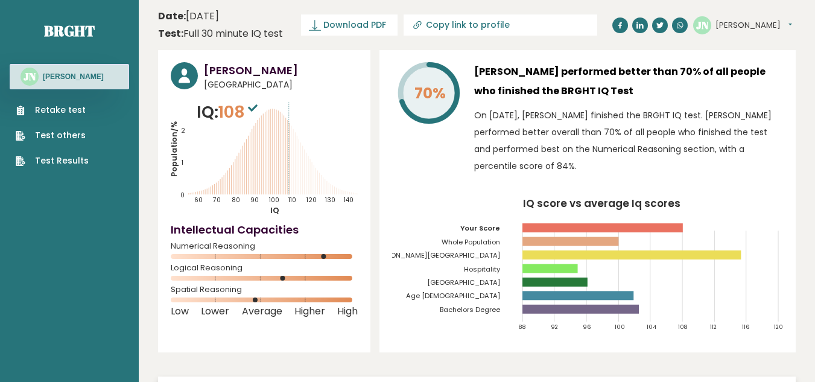
click at [389, 25] on link "Download PDF" at bounding box center [349, 24] width 97 height 21
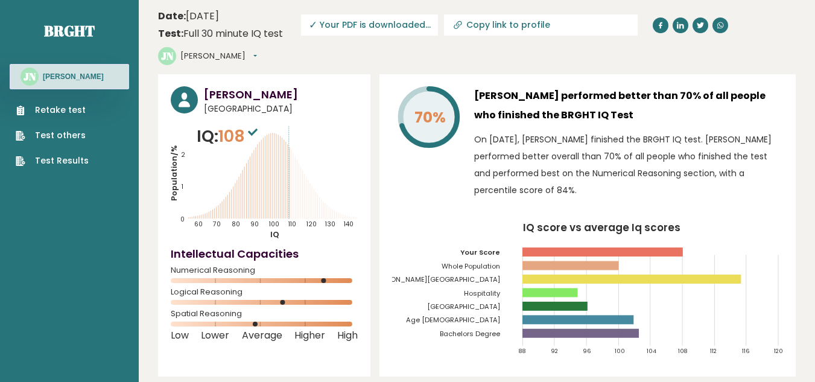
click at [261, 44] on div "JN Jan Daniela Dashboard Profile Settings Logout" at bounding box center [209, 56] width 103 height 24
click at [257, 50] on button "[PERSON_NAME]" at bounding box center [218, 56] width 77 height 12
click at [702, 74] on div "70% Jan Daniela Ngo performed better than 70% of all people who finished the BR…" at bounding box center [588, 225] width 416 height 302
click at [401, 23] on span "✓ Your PDF is downloaded..." at bounding box center [369, 24] width 137 height 21
click at [401, 27] on span "✓ Your PDF is downloaded..." at bounding box center [369, 24] width 137 height 21
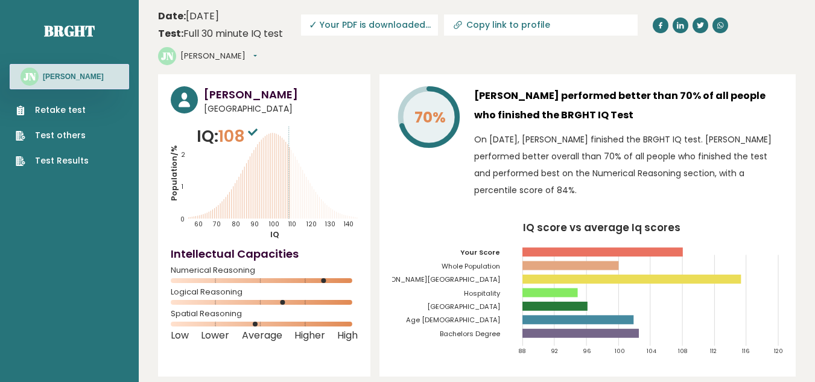
click at [404, 23] on span "✓ Your PDF is downloaded..." at bounding box center [369, 24] width 137 height 21
click at [404, 24] on span "✓ Your PDF is downloaded..." at bounding box center [369, 24] width 137 height 21
click at [257, 50] on button "[PERSON_NAME]" at bounding box center [218, 56] width 77 height 12
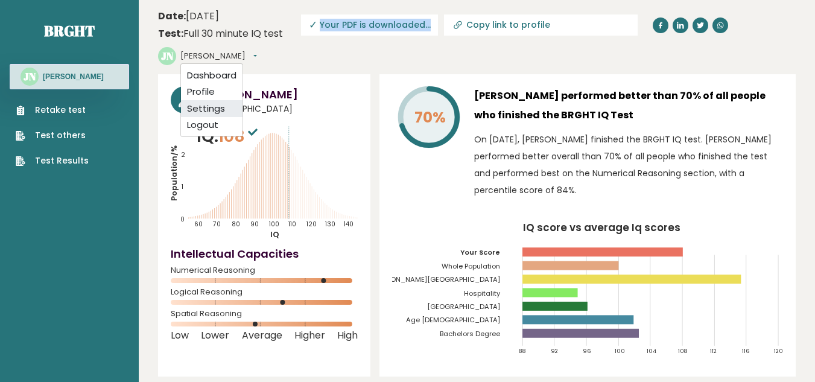
click at [243, 100] on link "Settings" at bounding box center [212, 108] width 62 height 17
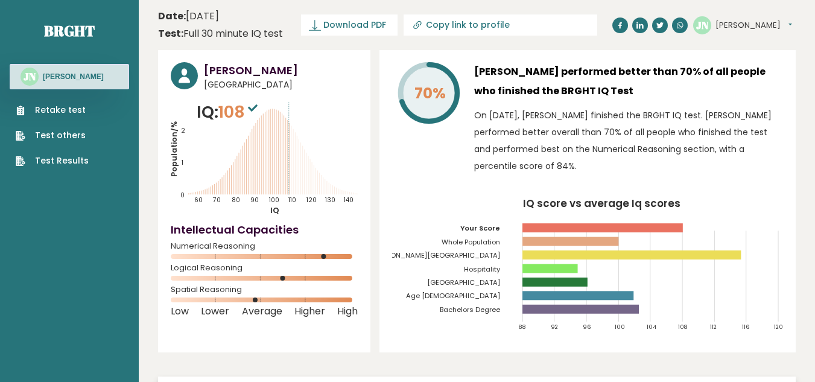
click at [753, 28] on button "[PERSON_NAME]" at bounding box center [754, 25] width 77 height 12
click at [747, 75] on link "Settings" at bounding box center [747, 77] width 62 height 17
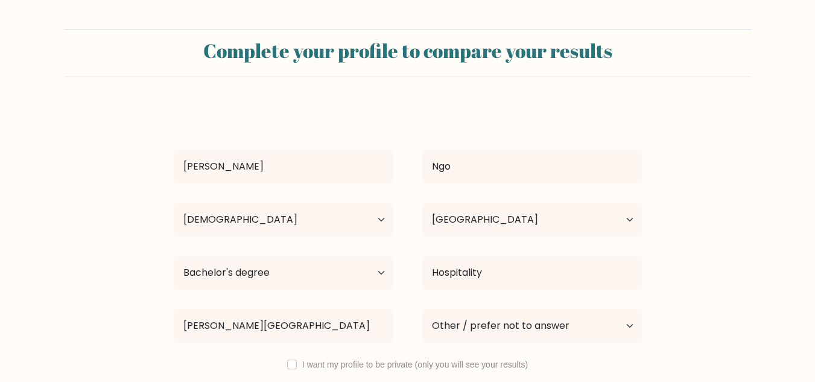
select select "25_34"
select select "PH"
select select "bachelors_degree"
select select "other"
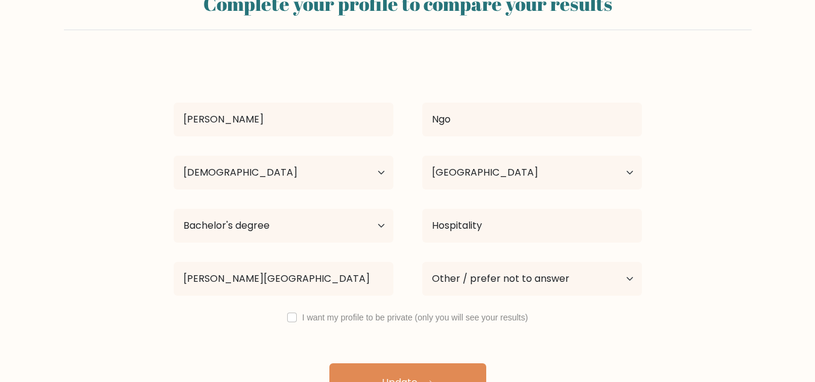
scroll to position [75, 0]
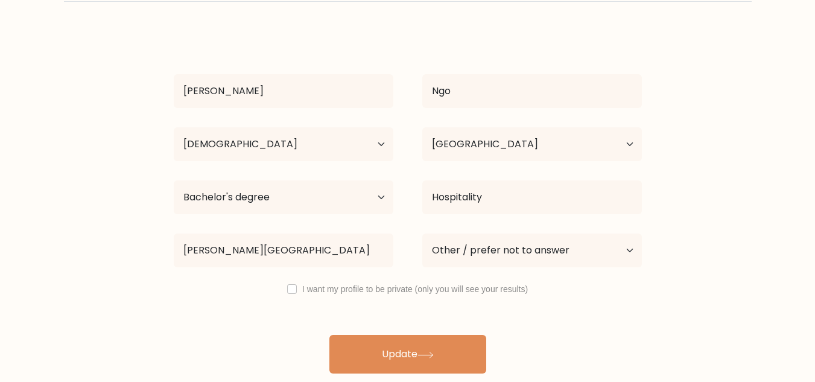
click at [286, 291] on div "I want my profile to be private (only you will see your results)" at bounding box center [407, 289] width 497 height 14
click at [289, 290] on input "checkbox" at bounding box center [292, 289] width 10 height 10
click at [290, 291] on input "checkbox" at bounding box center [292, 289] width 10 height 10
checkbox input "false"
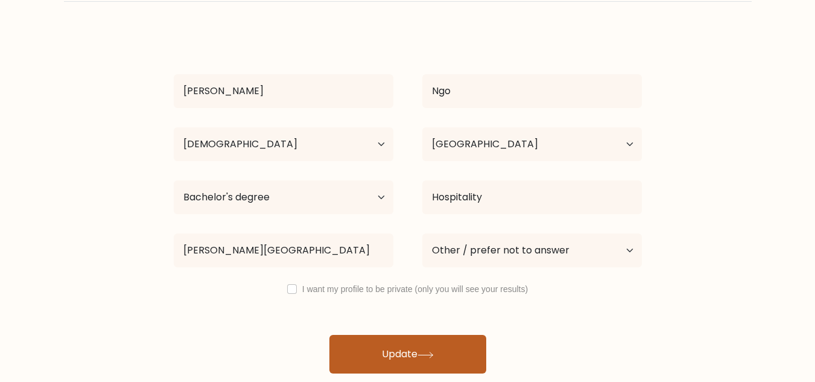
click at [407, 356] on button "Update" at bounding box center [407, 354] width 157 height 39
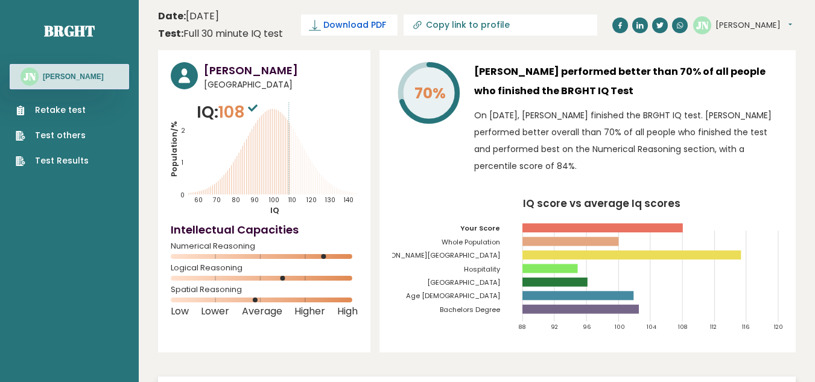
click at [351, 25] on span "Download PDF" at bounding box center [354, 25] width 63 height 13
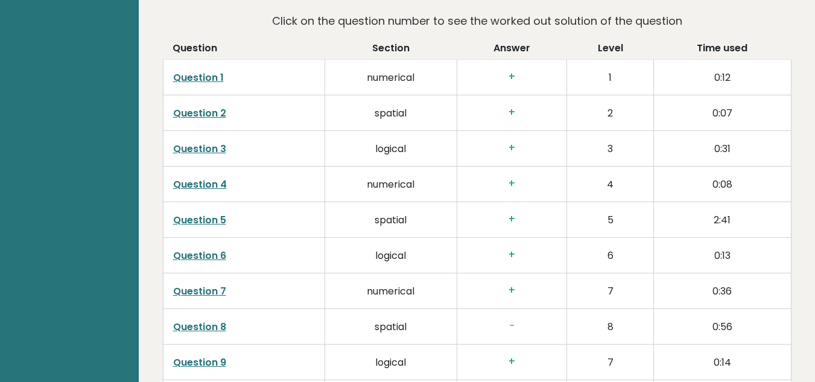
scroll to position [1991, 0]
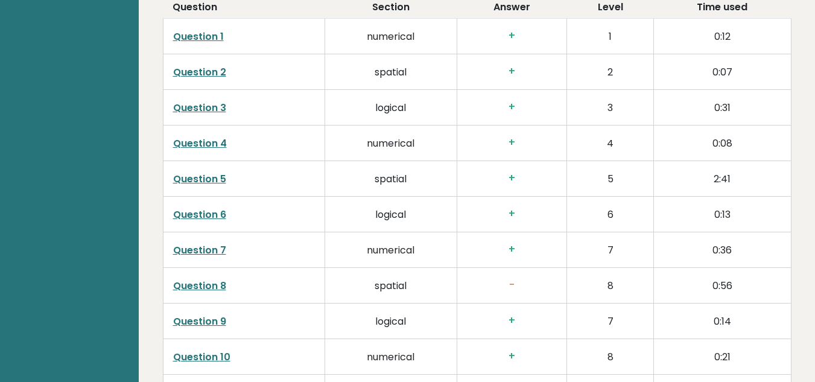
drag, startPoint x: 203, startPoint y: 244, endPoint x: 191, endPoint y: 247, distance: 12.3
click at [191, 279] on link "Question 8" at bounding box center [199, 286] width 53 height 14
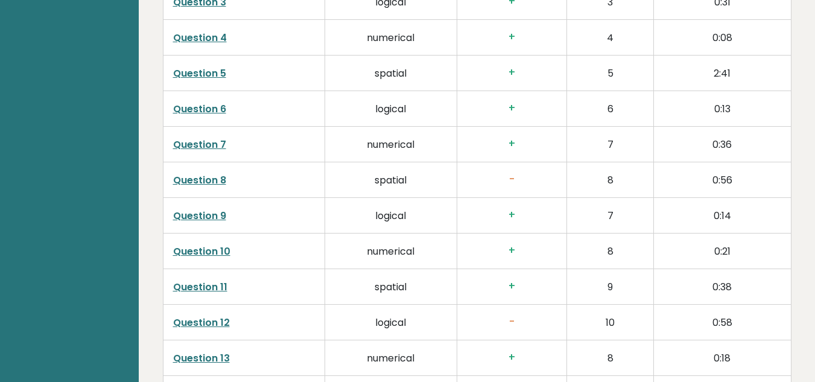
scroll to position [2112, 0]
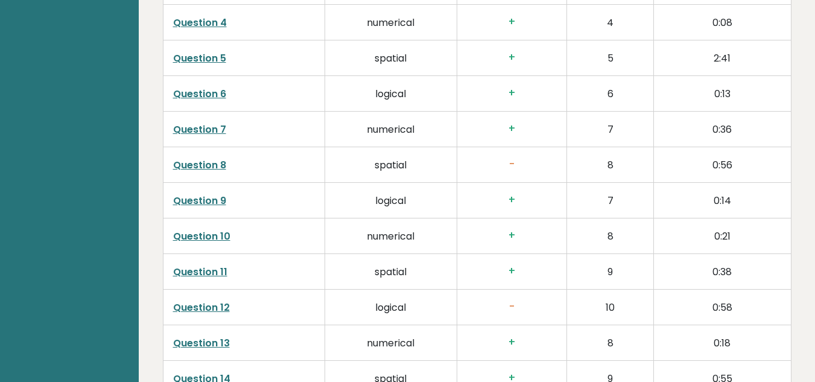
click at [218, 301] on link "Question 12" at bounding box center [201, 308] width 57 height 14
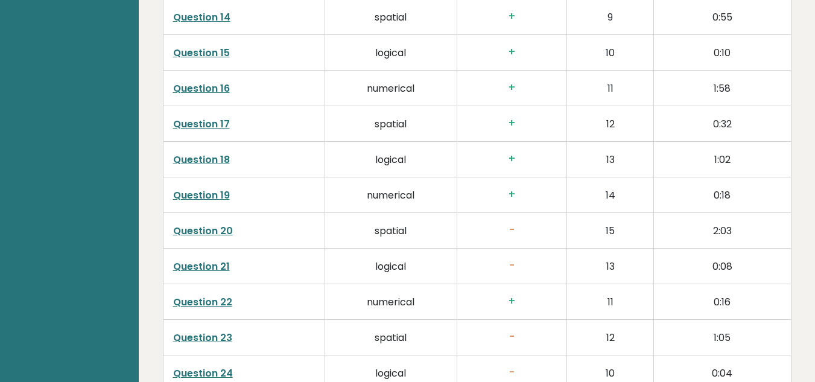
scroll to position [2474, 0]
click at [224, 223] on link "Question 20" at bounding box center [203, 230] width 60 height 14
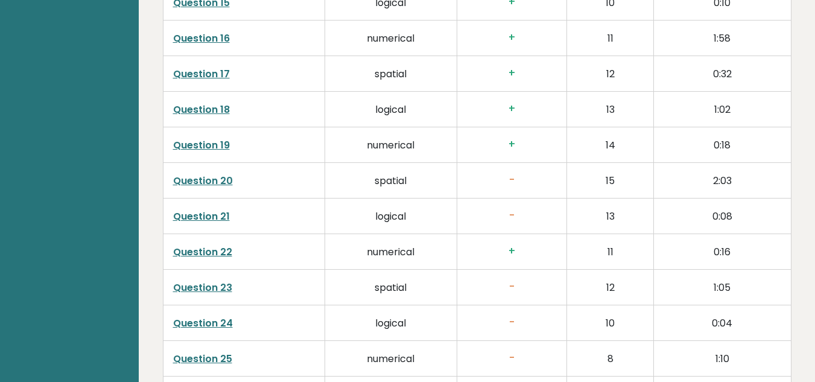
scroll to position [2534, 0]
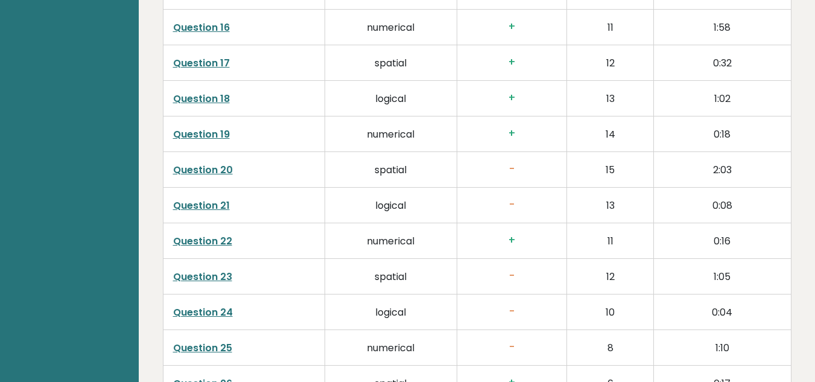
click at [218, 199] on link "Question 21" at bounding box center [201, 206] width 57 height 14
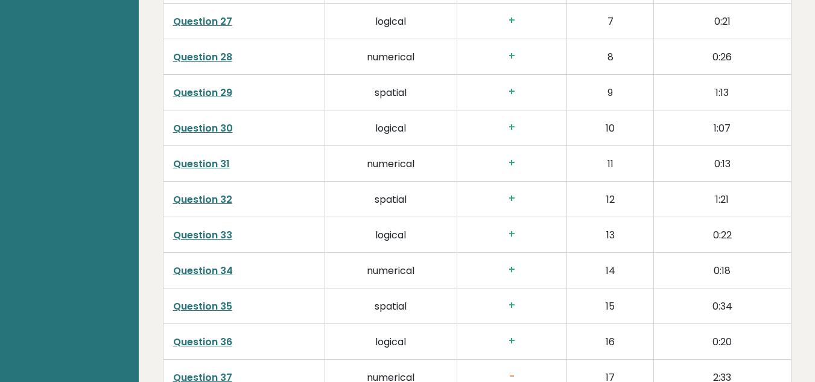
scroll to position [3017, 0]
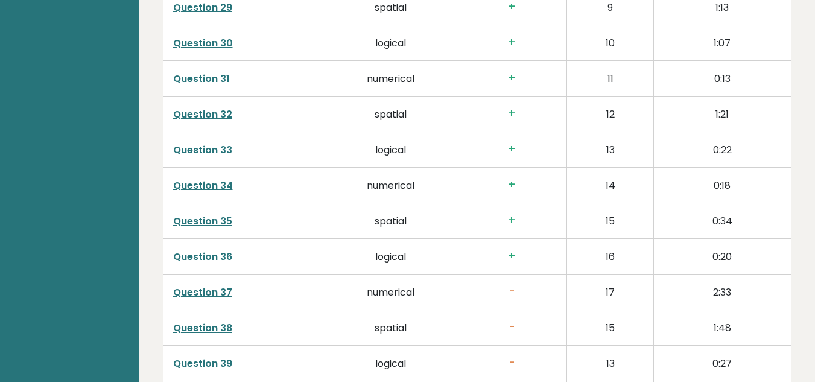
click at [225, 285] on link "Question 37" at bounding box center [202, 292] width 59 height 14
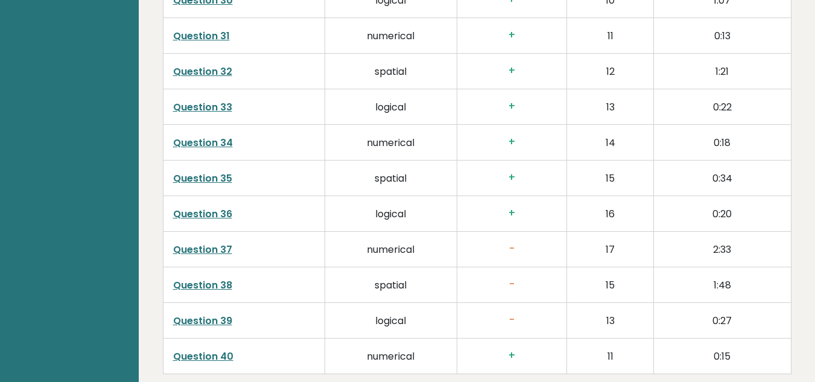
scroll to position [3077, 0]
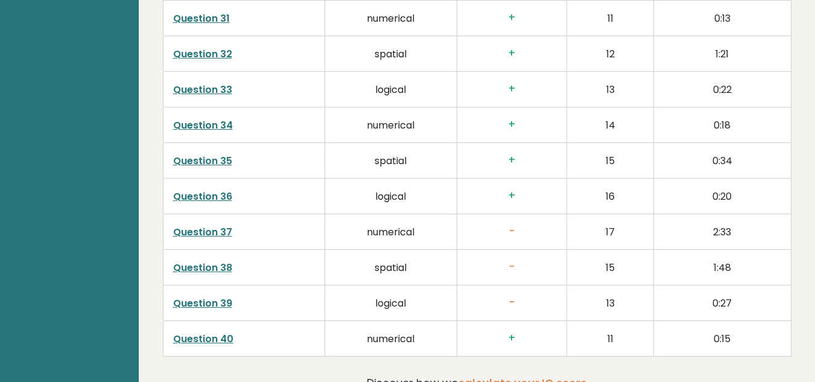
click at [215, 261] on link "Question 38" at bounding box center [202, 268] width 59 height 14
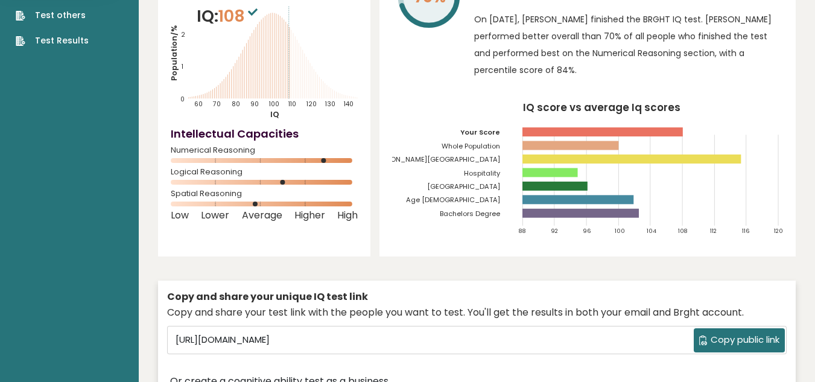
scroll to position [0, 0]
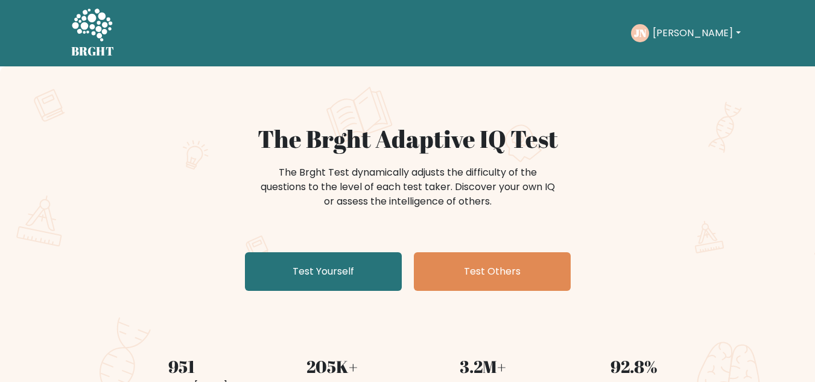
click at [707, 34] on button "[PERSON_NAME]" at bounding box center [696, 33] width 95 height 16
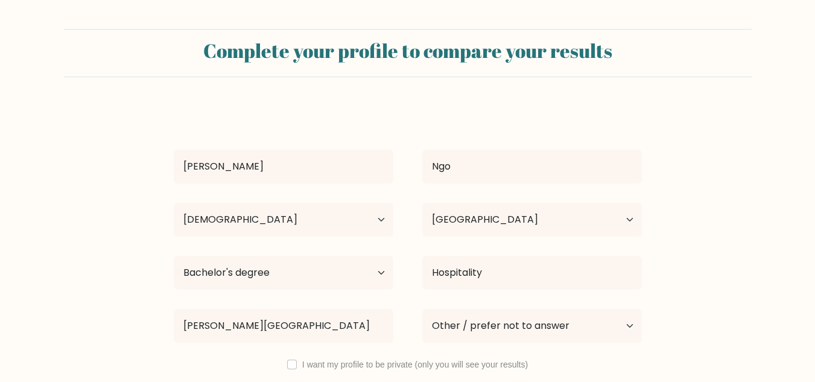
select select "25_34"
select select "PH"
select select "bachelors_degree"
select select "other"
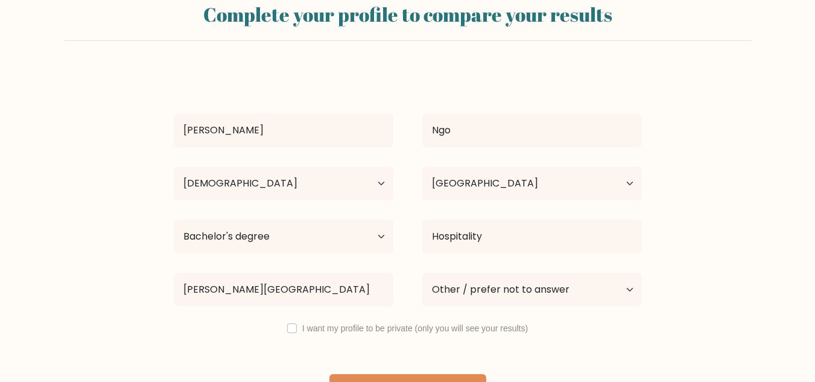
scroll to position [75, 0]
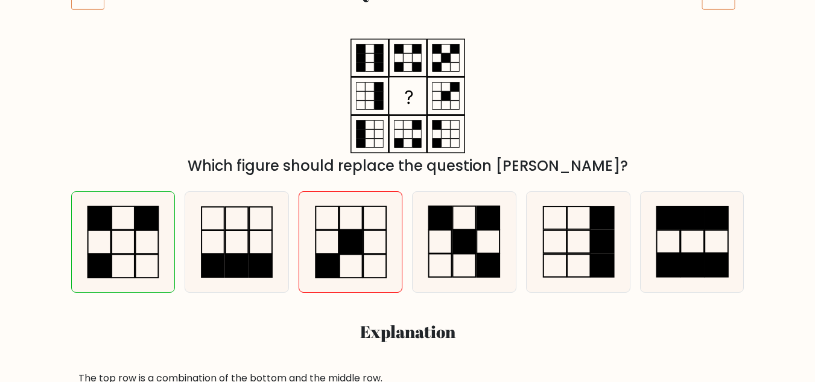
scroll to position [181, 0]
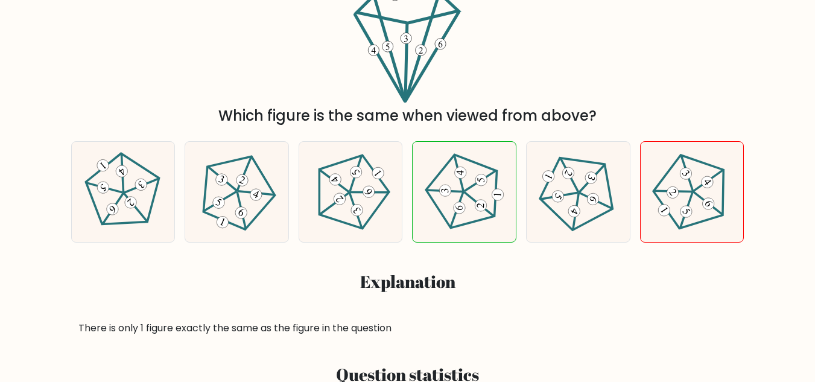
scroll to position [181, 0]
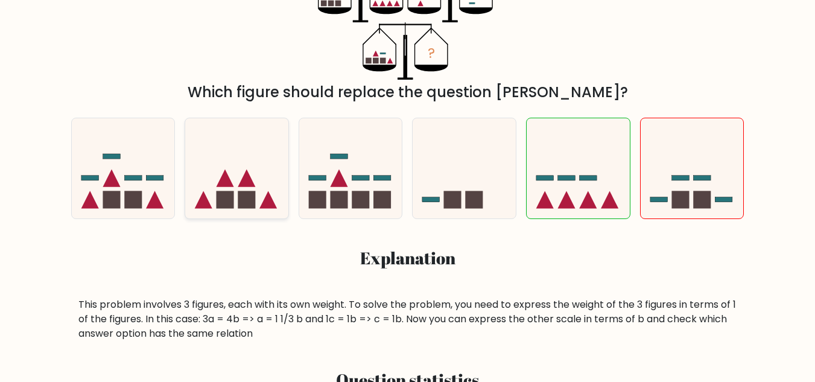
scroll to position [241, 0]
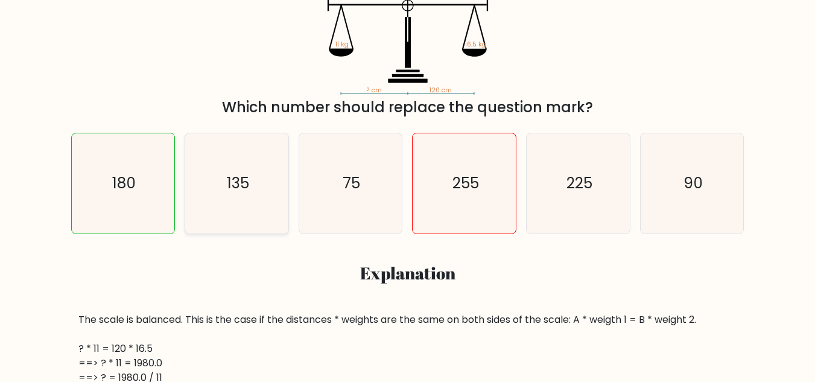
scroll to position [181, 0]
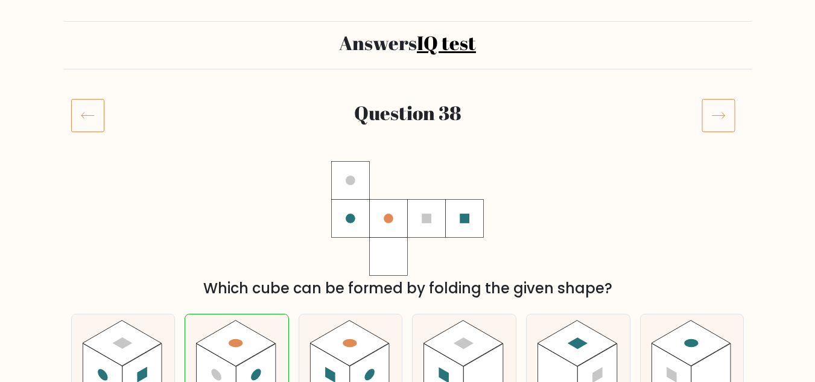
scroll to position [181, 0]
